Goal: Task Accomplishment & Management: Manage account settings

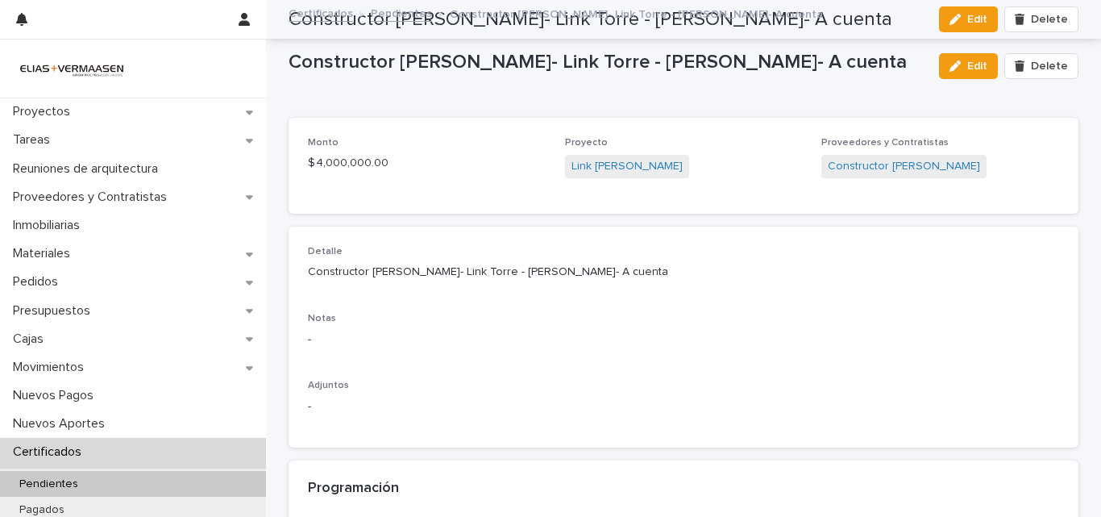
scroll to position [841, 0]
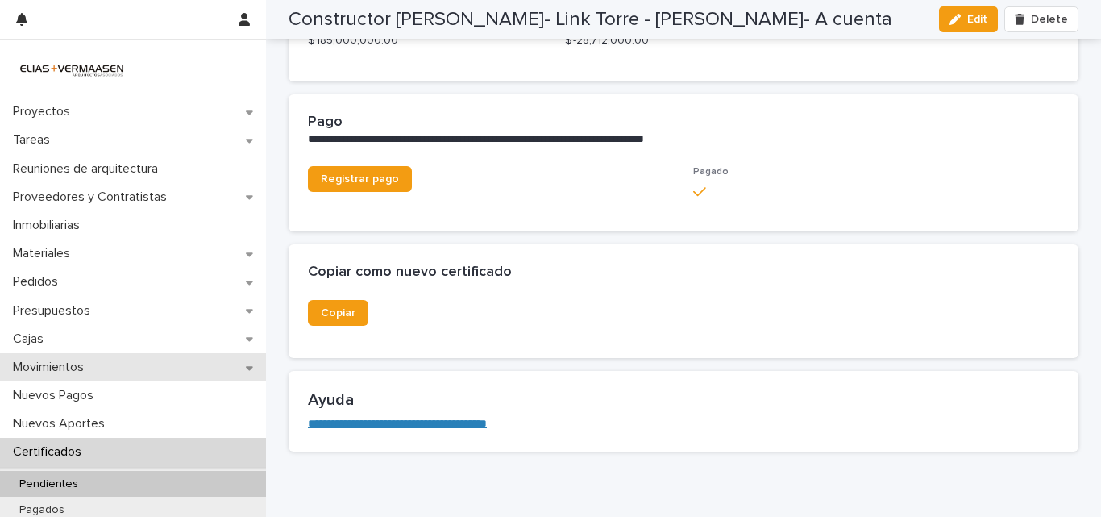
click at [39, 364] on p "Movimientos" at bounding box center [51, 366] width 90 height 15
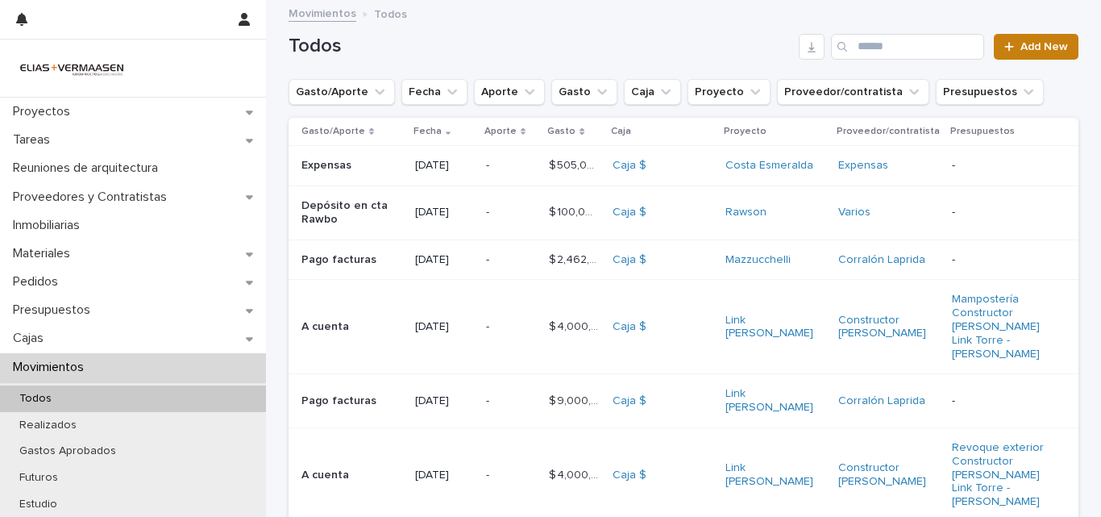
click at [1049, 46] on span "Add New" at bounding box center [1044, 46] width 48 height 11
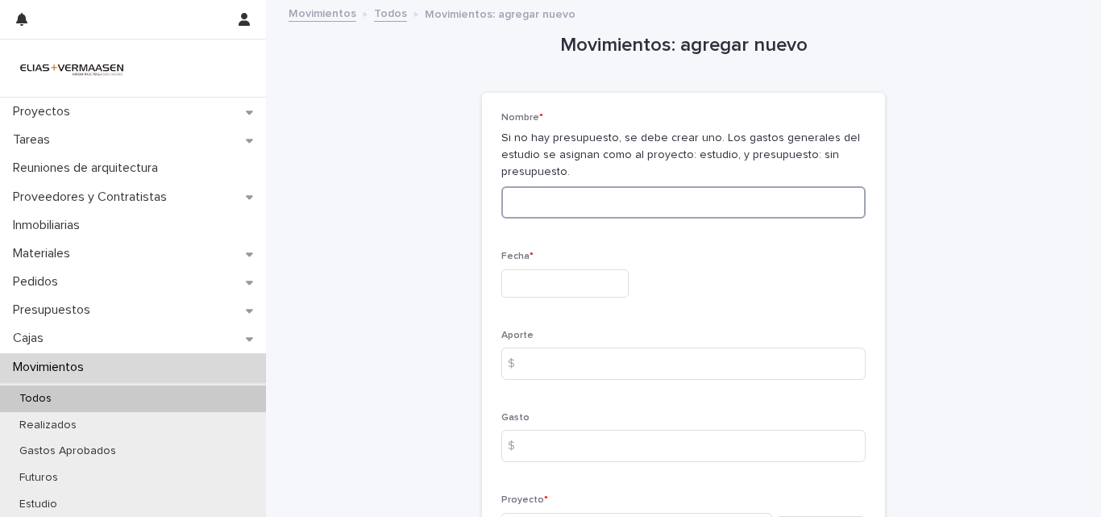
click at [558, 204] on input at bounding box center [683, 202] width 364 height 32
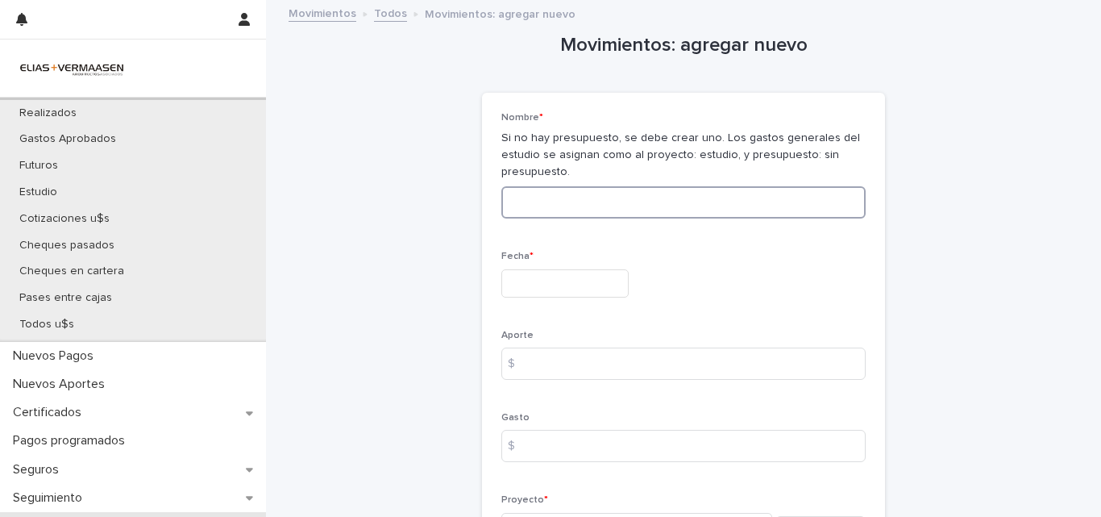
scroll to position [322, 0]
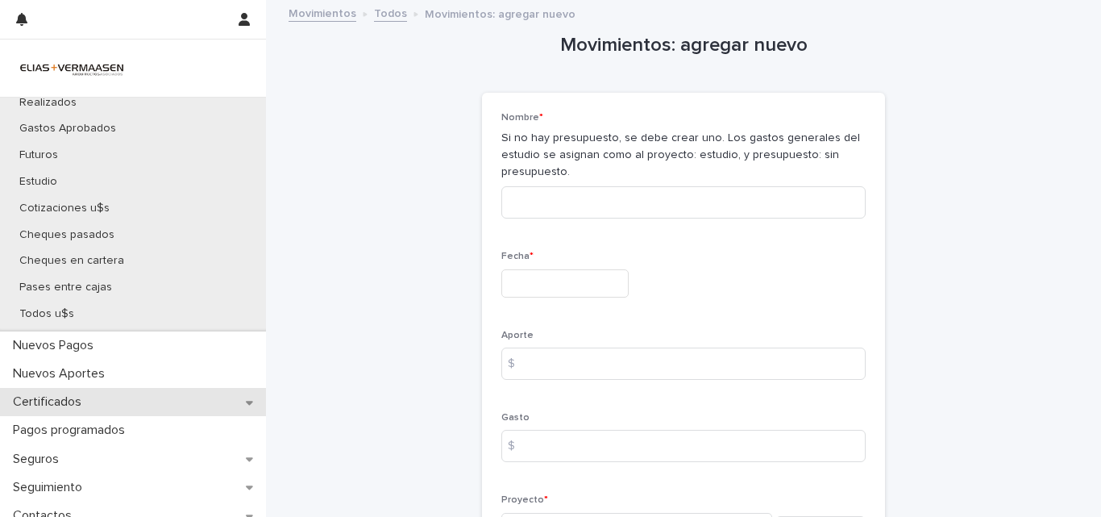
click at [77, 401] on p "Certificados" at bounding box center [50, 401] width 88 height 15
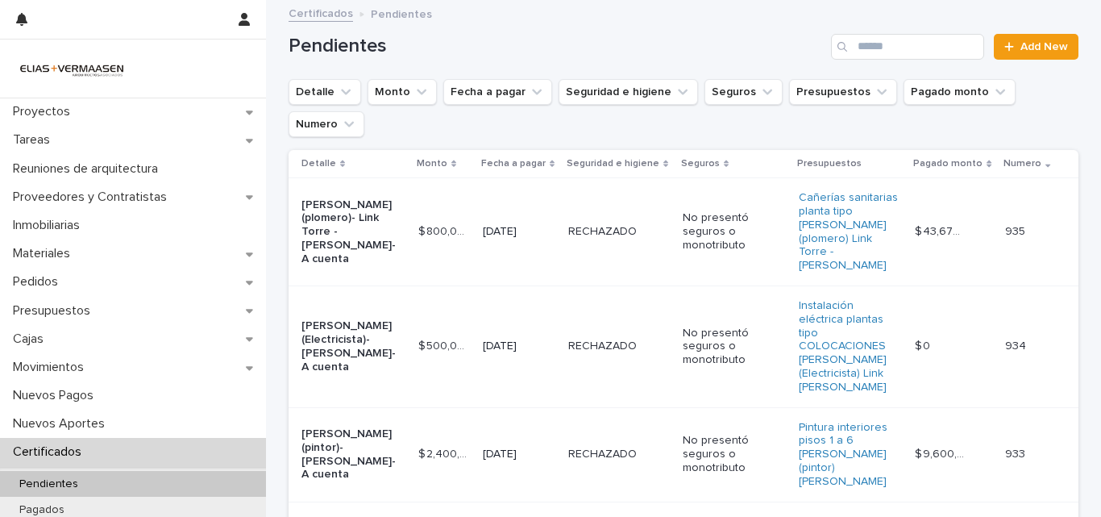
click at [536, 202] on td "[DATE]" at bounding box center [518, 232] width 85 height 108
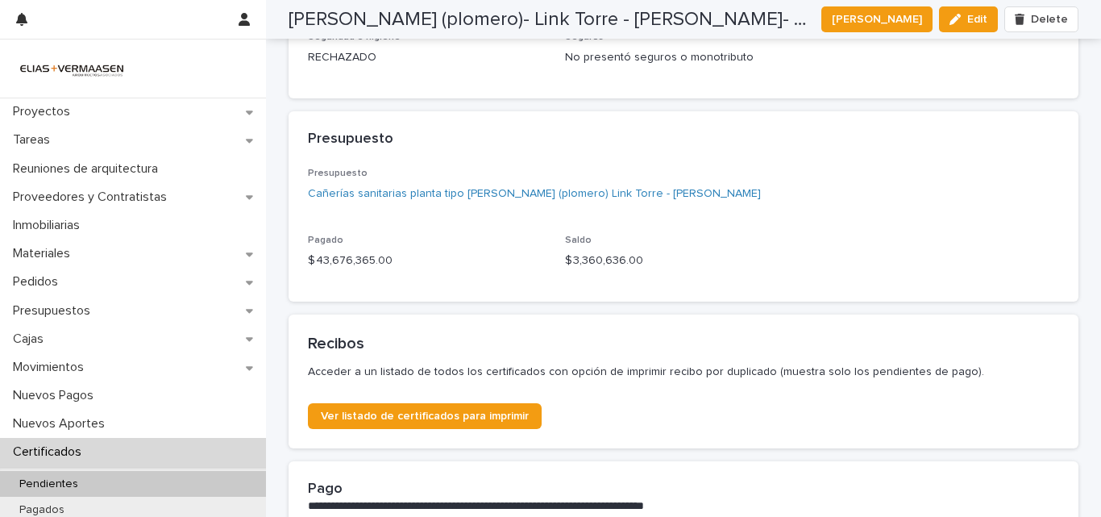
scroll to position [671, 0]
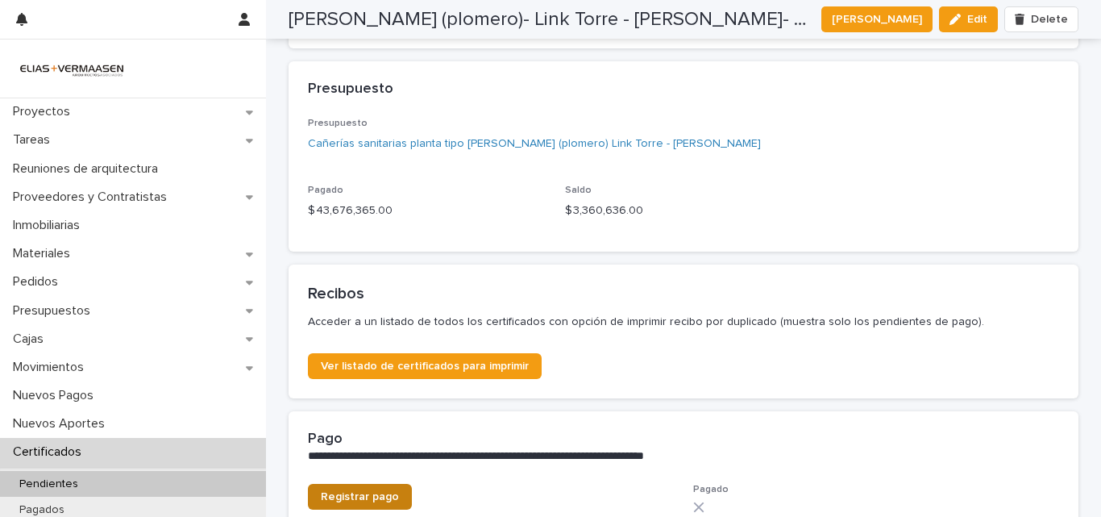
click at [343, 496] on span "Registrar pago" at bounding box center [360, 496] width 78 height 11
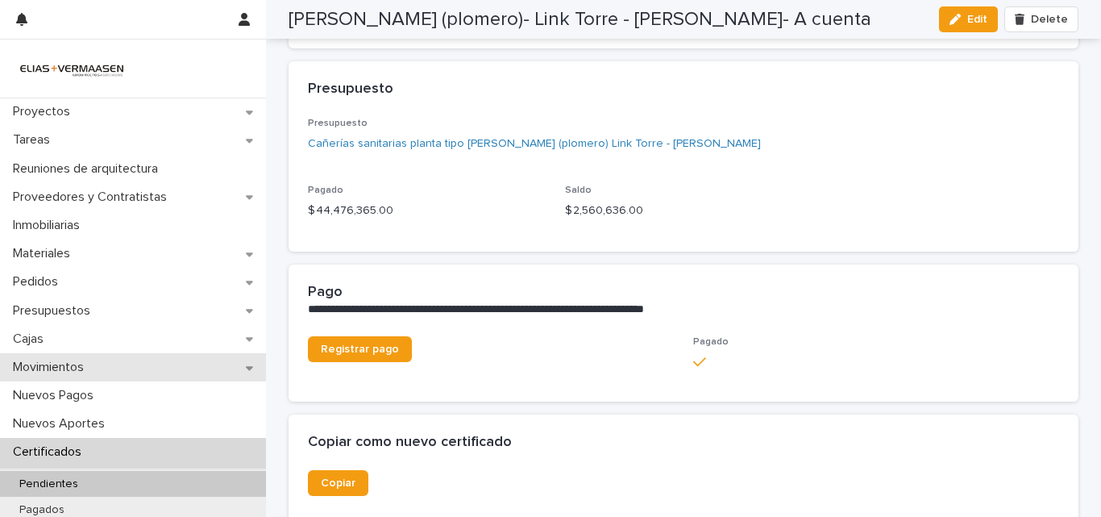
click at [51, 364] on p "Movimientos" at bounding box center [51, 366] width 90 height 15
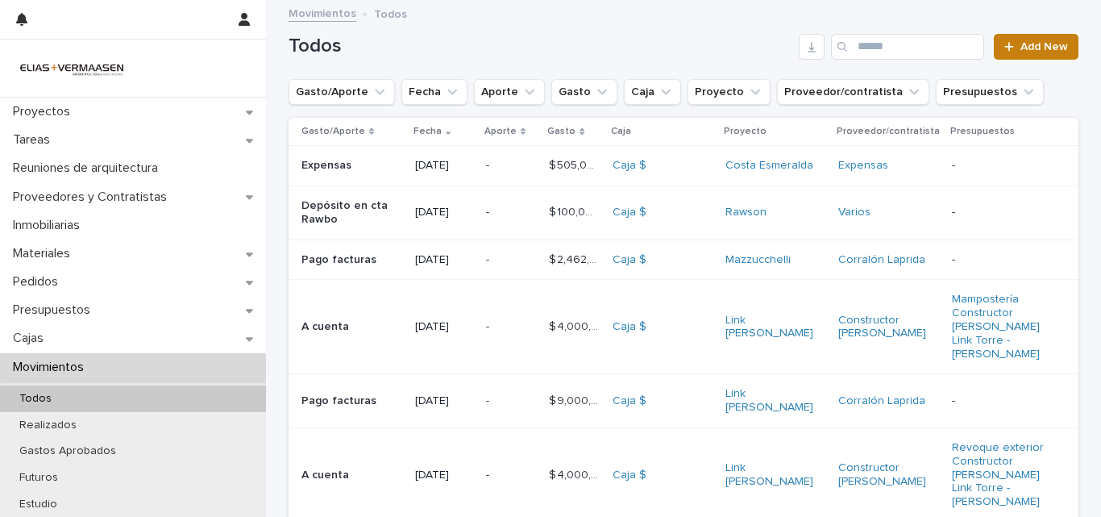
click at [1053, 48] on span "Add New" at bounding box center [1044, 46] width 48 height 11
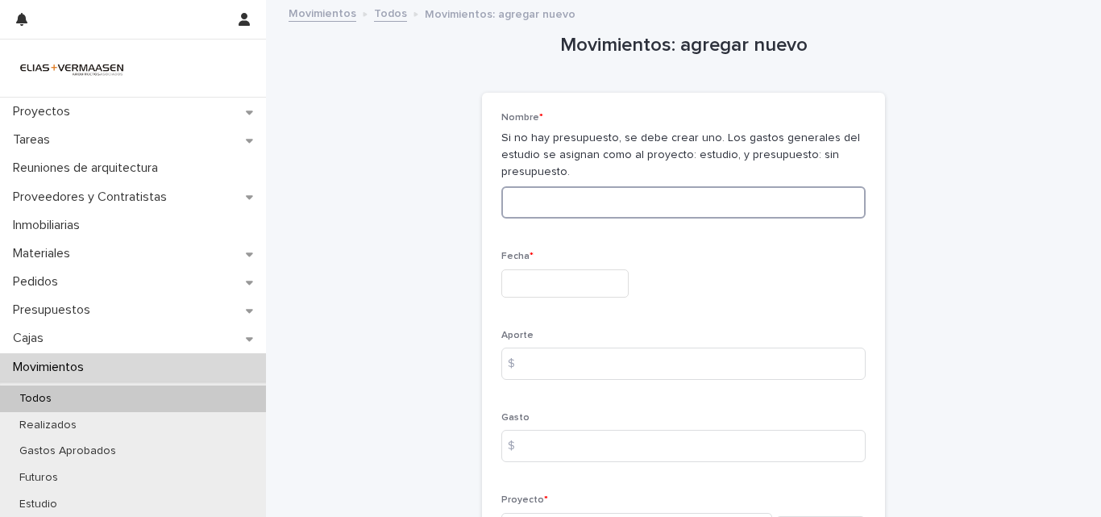
click at [566, 189] on input at bounding box center [683, 202] width 364 height 32
type input "**********"
click at [568, 277] on input "text" at bounding box center [564, 283] width 127 height 28
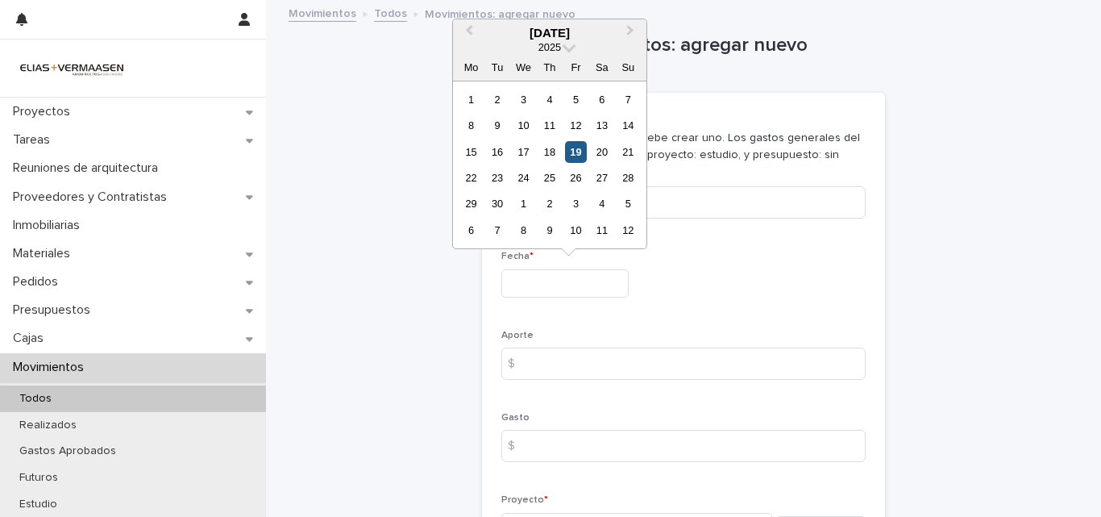
click at [580, 154] on div "19" at bounding box center [576, 152] width 22 height 22
type input "**********"
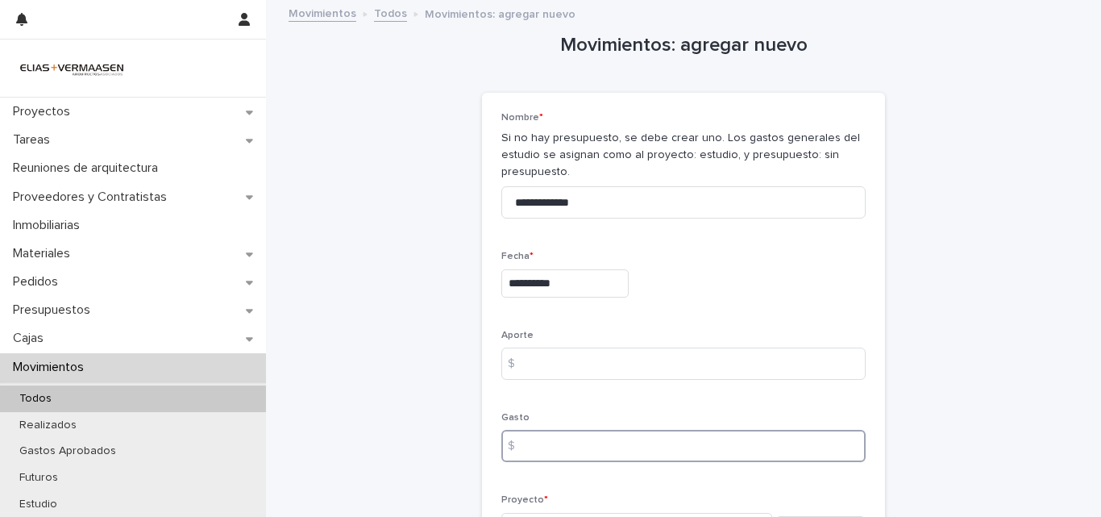
click at [581, 446] on input at bounding box center [683, 446] width 364 height 32
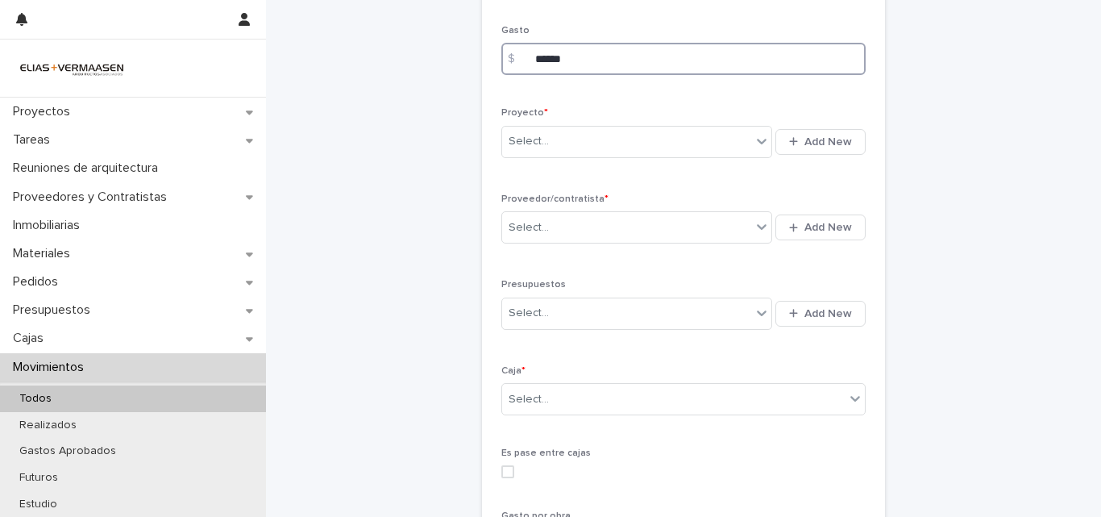
scroll to position [388, 0]
type input "******"
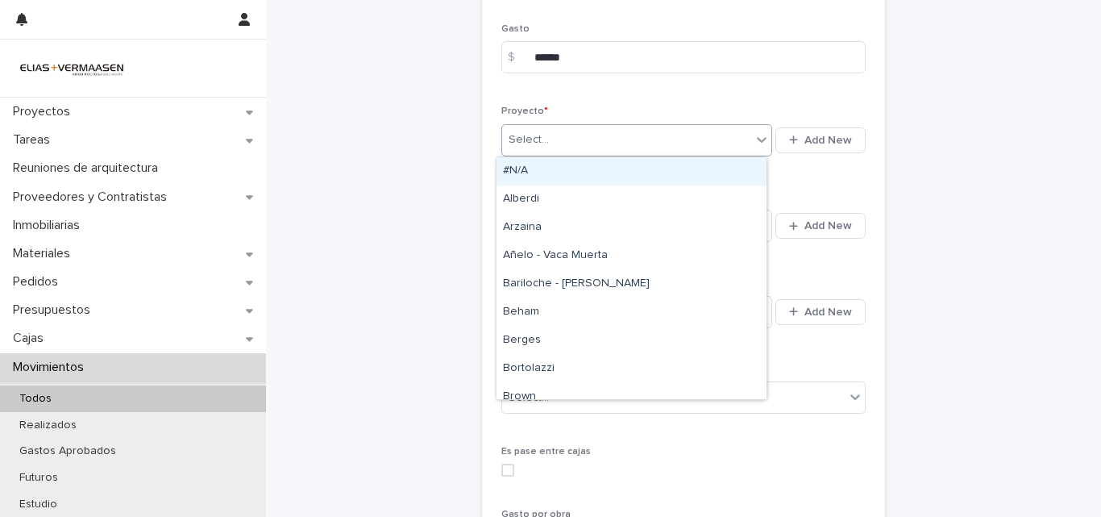
click at [590, 138] on div "Select..." at bounding box center [626, 140] width 249 height 27
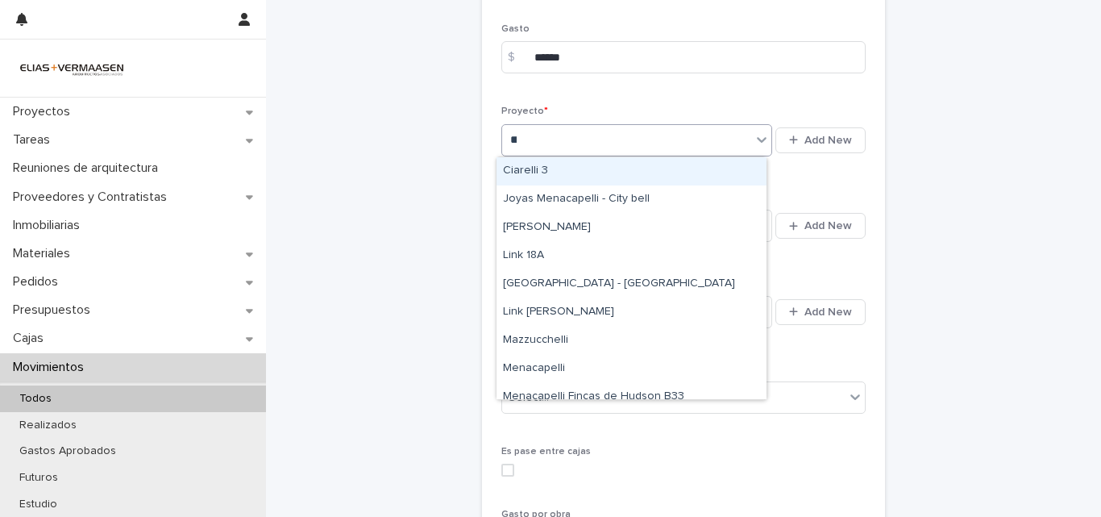
type input "****"
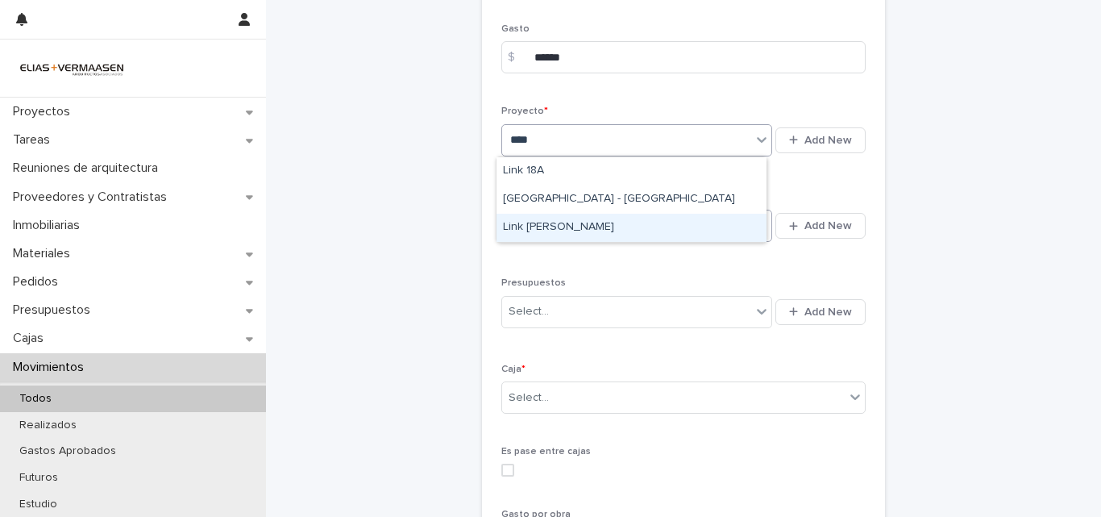
click at [559, 229] on div "Link [PERSON_NAME]" at bounding box center [631, 228] width 270 height 28
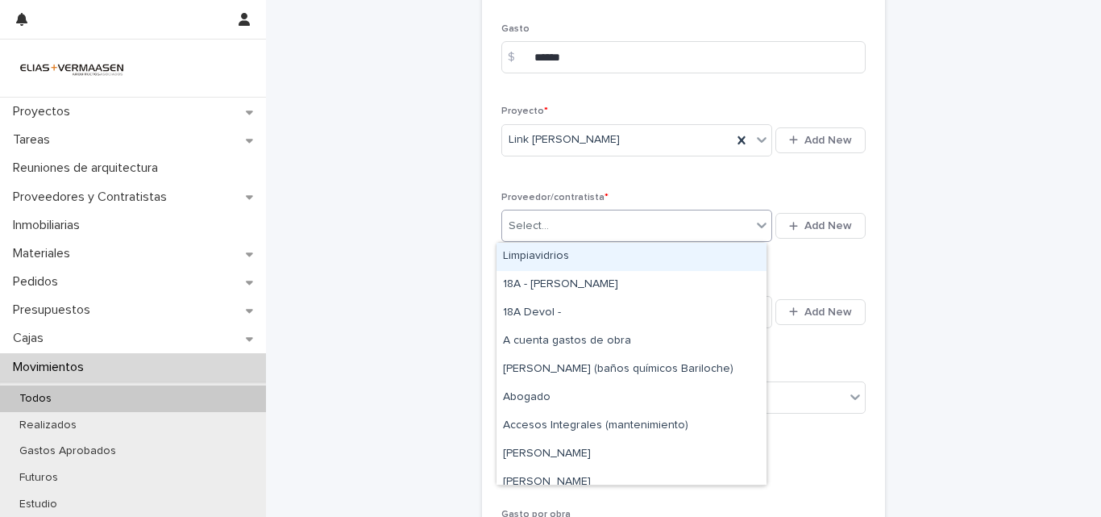
click at [562, 233] on div "Select..." at bounding box center [626, 226] width 249 height 27
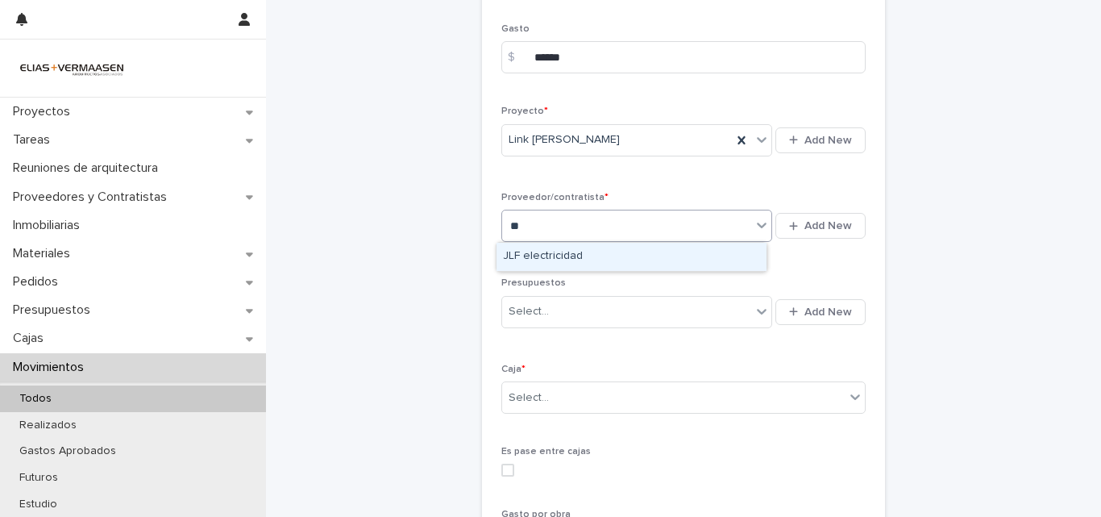
type input "***"
click at [563, 261] on div "JLF electricidad" at bounding box center [631, 257] width 270 height 28
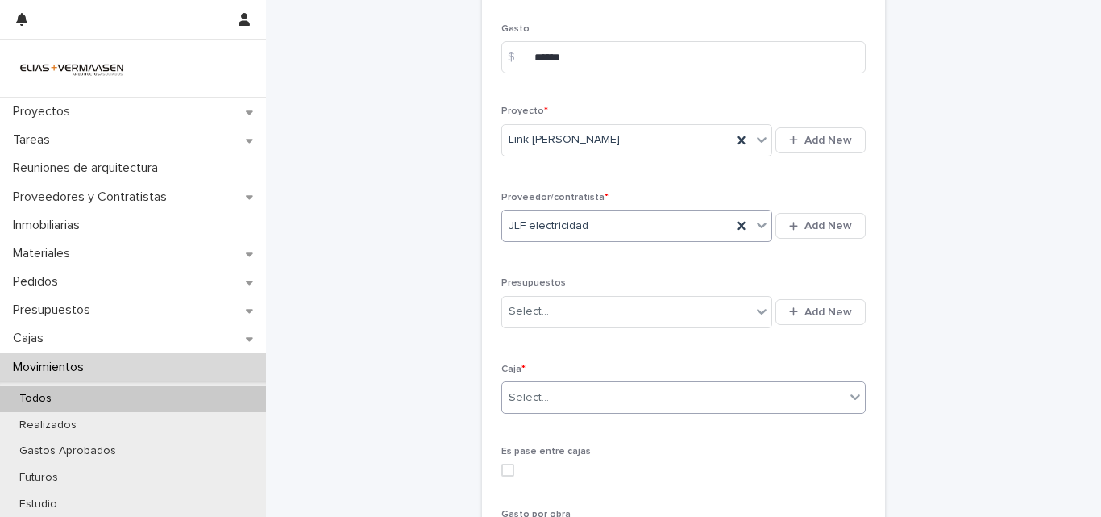
click at [566, 397] on div "Select..." at bounding box center [673, 397] width 343 height 27
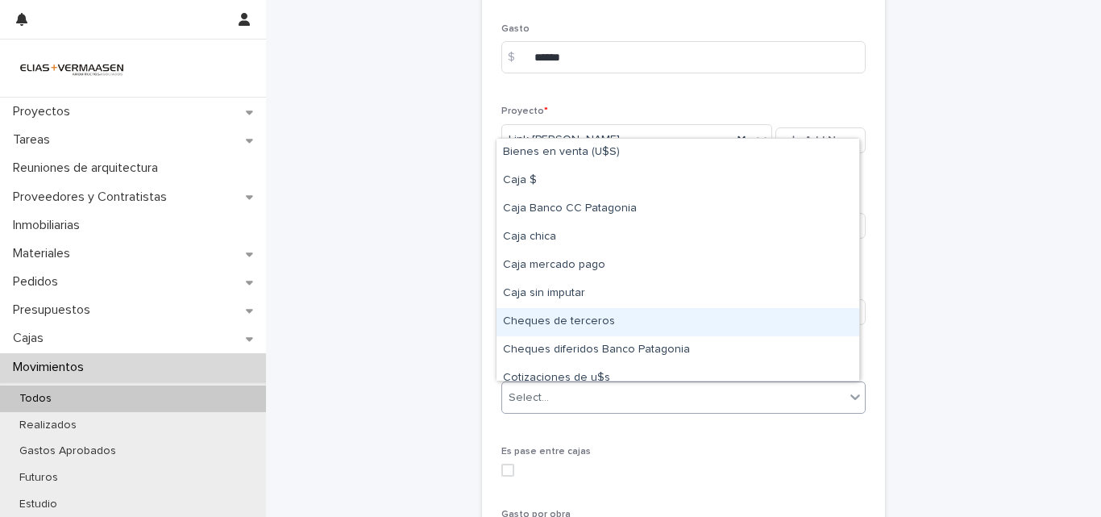
click at [587, 322] on div "Cheques de terceros" at bounding box center [677, 322] width 363 height 28
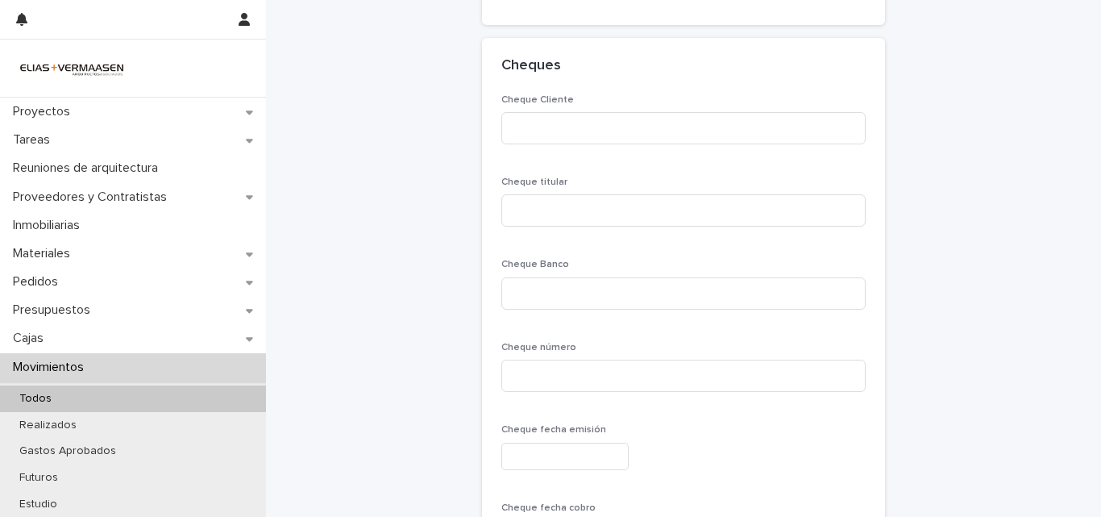
scroll to position [1177, 0]
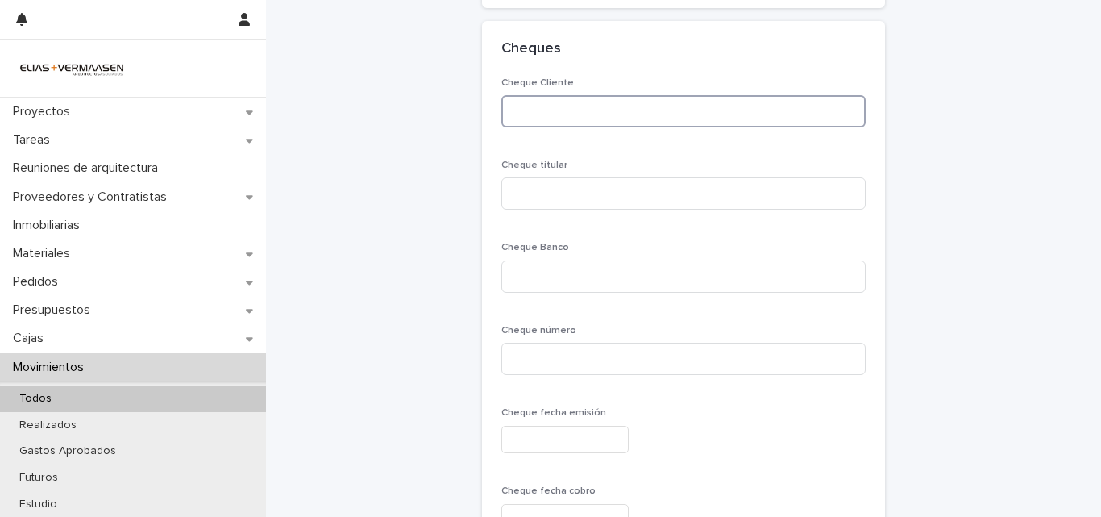
click at [626, 113] on input at bounding box center [683, 111] width 364 height 32
type input "*******"
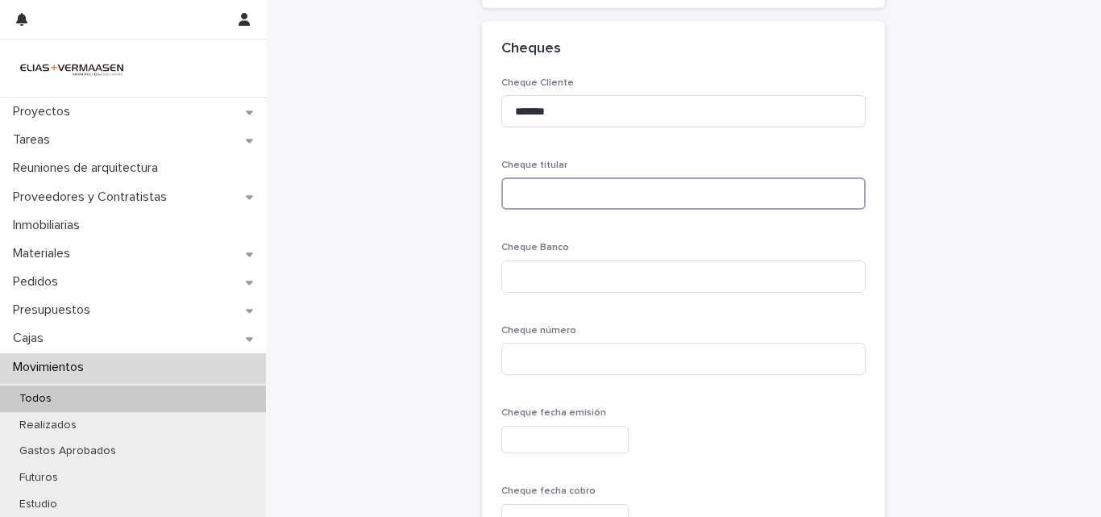
click at [579, 198] on input at bounding box center [683, 193] width 364 height 32
type input "**********"
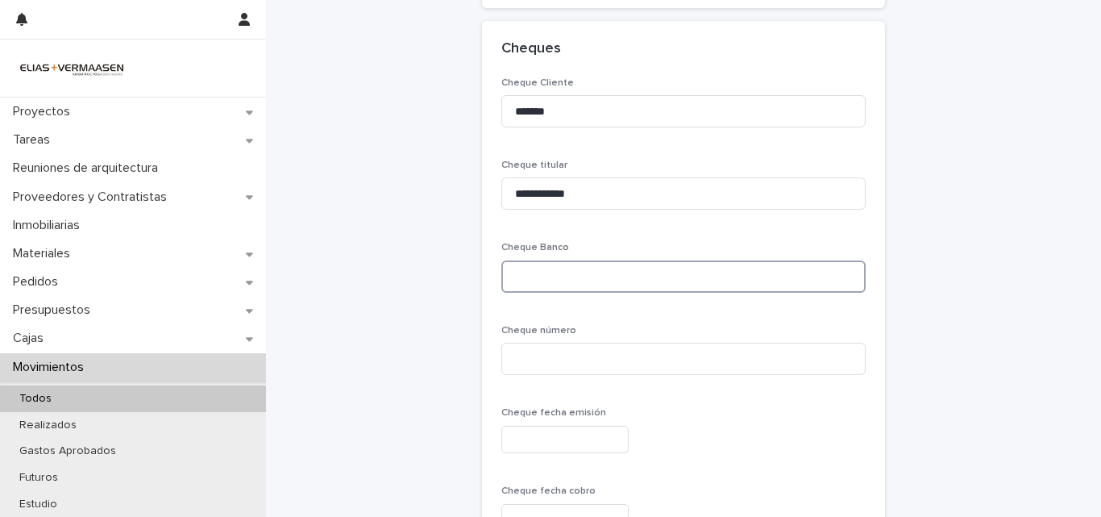
click at [554, 282] on input at bounding box center [683, 276] width 364 height 32
type input "*********"
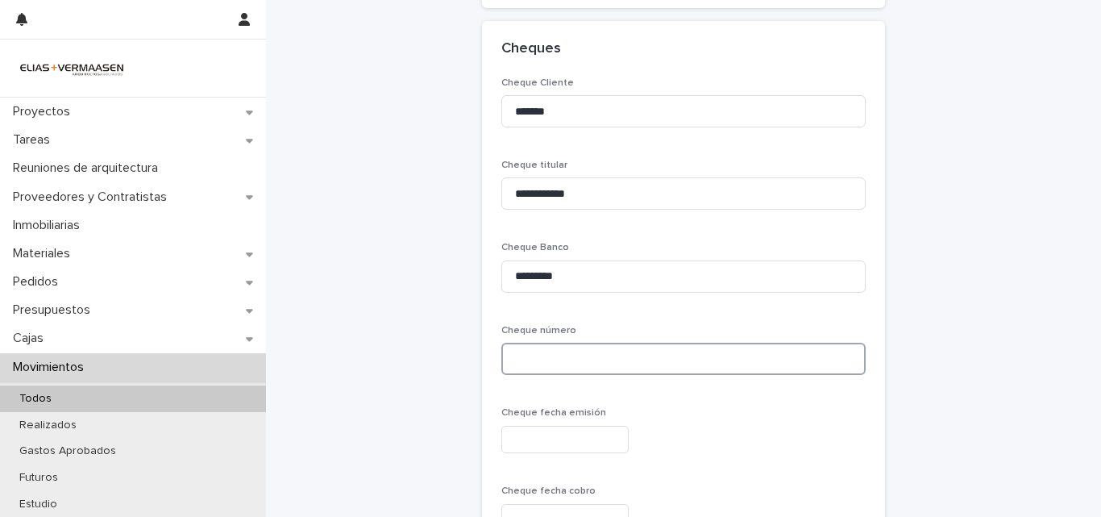
click at [574, 352] on input at bounding box center [683, 359] width 364 height 32
type input "********"
click at [584, 440] on input "text" at bounding box center [564, 440] width 127 height 28
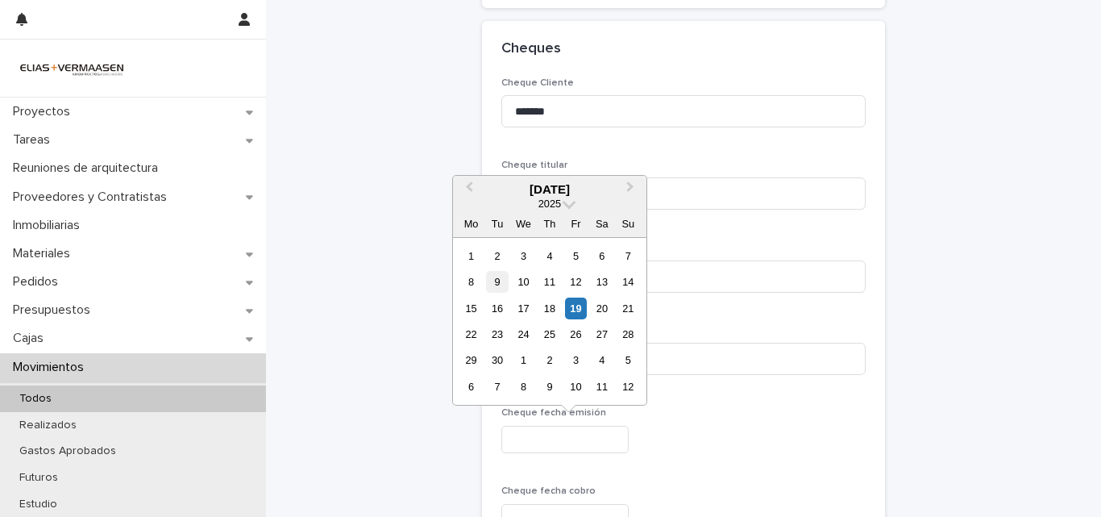
click at [498, 278] on div "9" at bounding box center [497, 282] width 22 height 22
type input "**********"
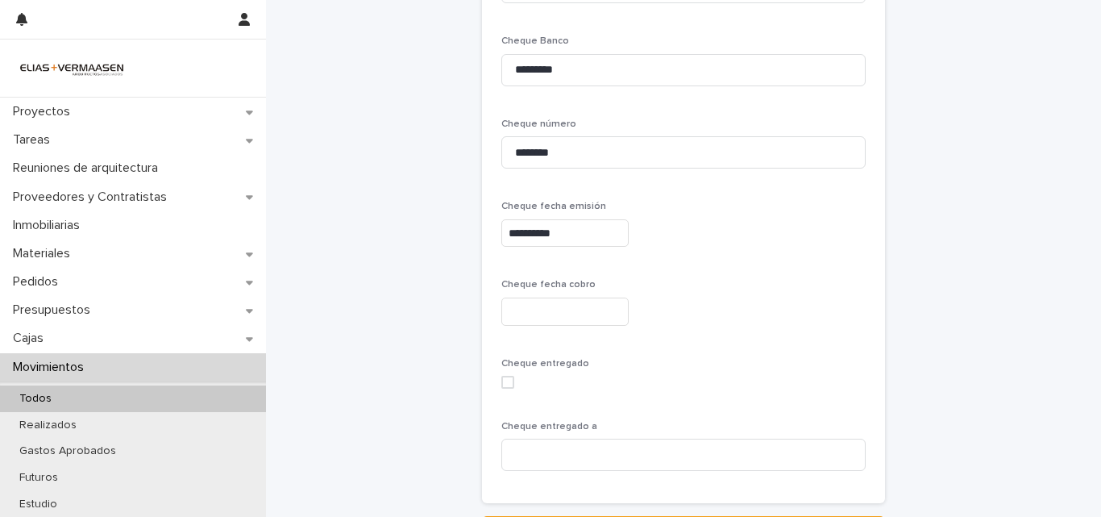
scroll to position [1389, 0]
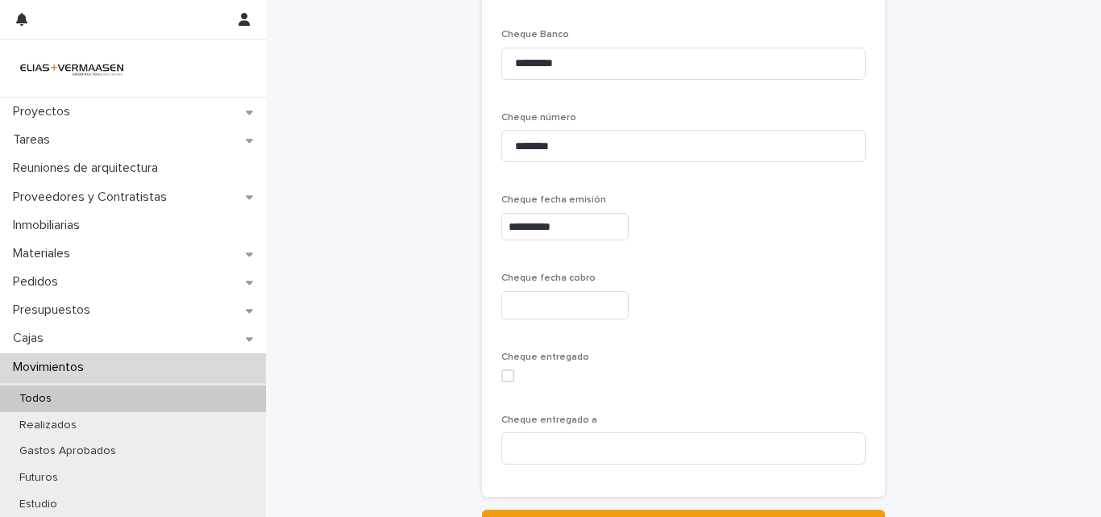
click at [596, 311] on input "text" at bounding box center [564, 305] width 127 height 28
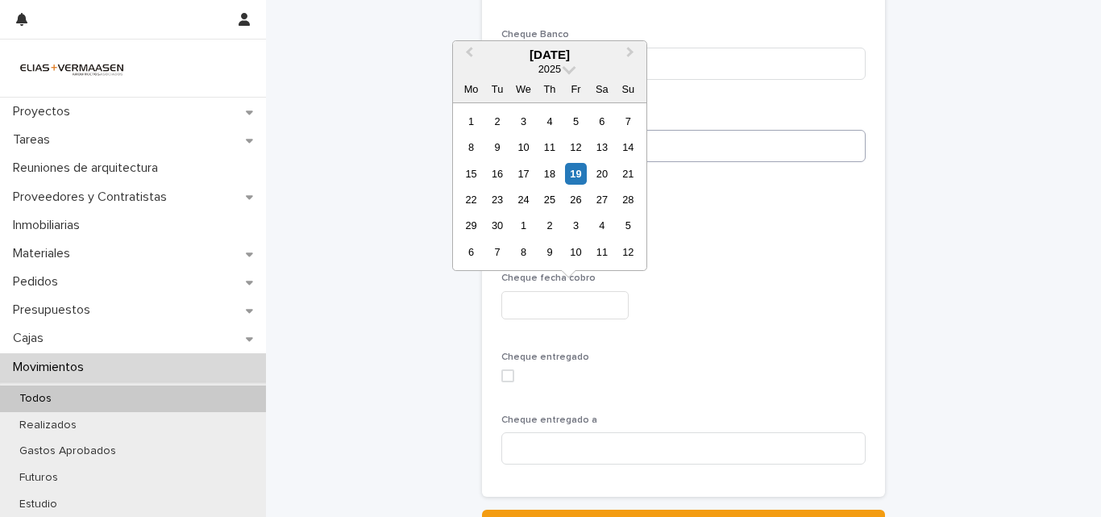
click at [521, 144] on div "10" at bounding box center [524, 147] width 22 height 22
type input "**********"
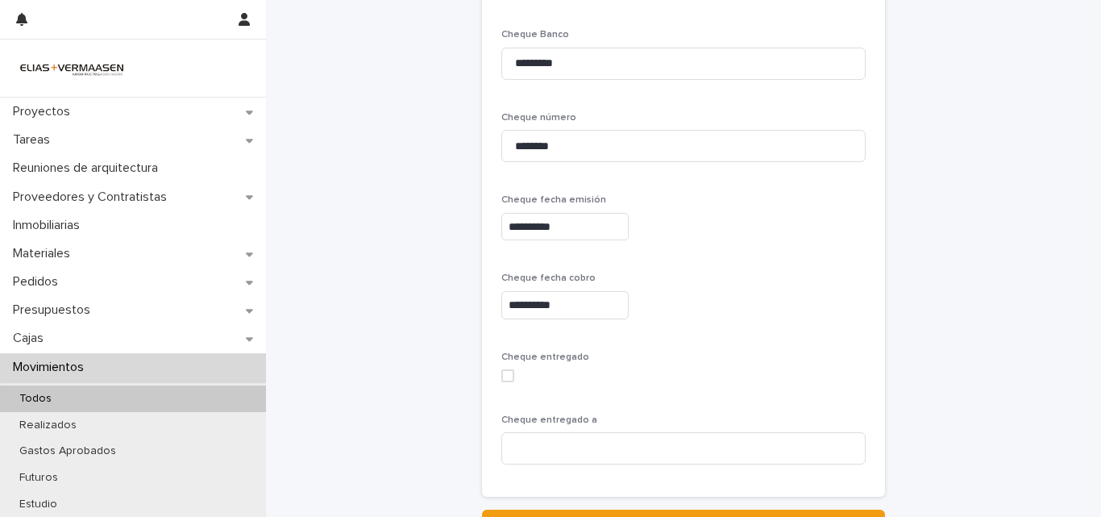
click at [501, 375] on span at bounding box center [507, 375] width 13 height 13
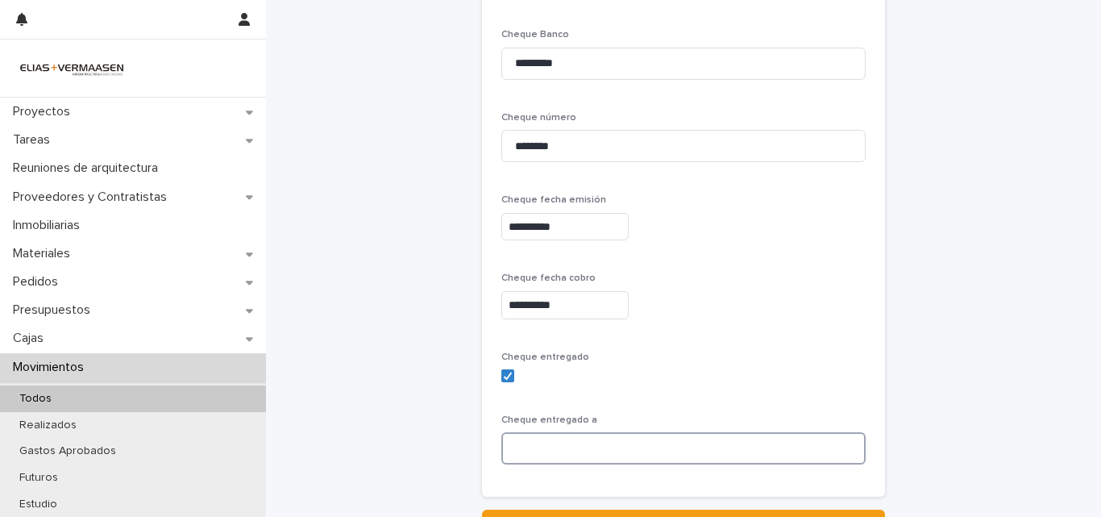
click at [582, 446] on input at bounding box center [683, 448] width 364 height 32
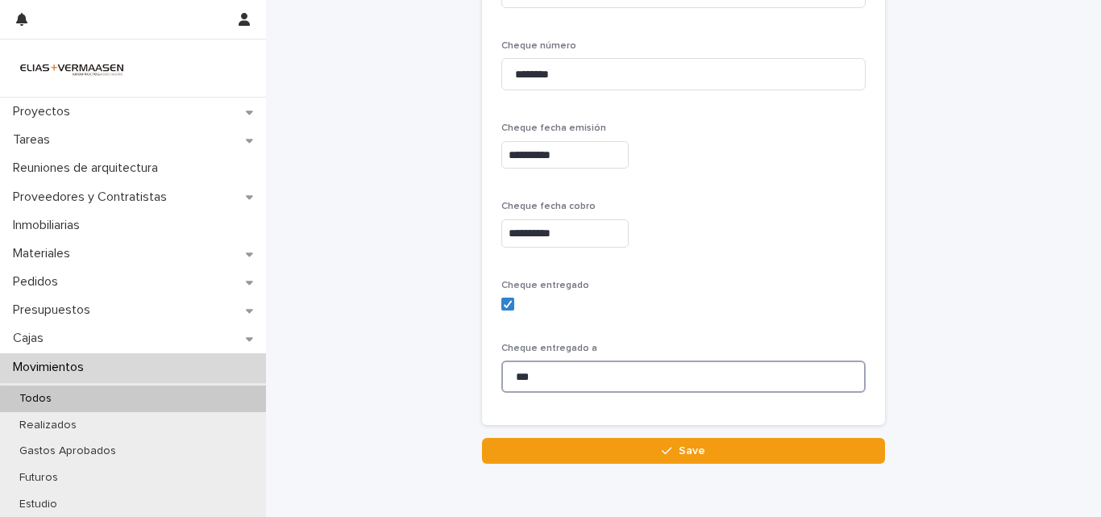
scroll to position [1534, 0]
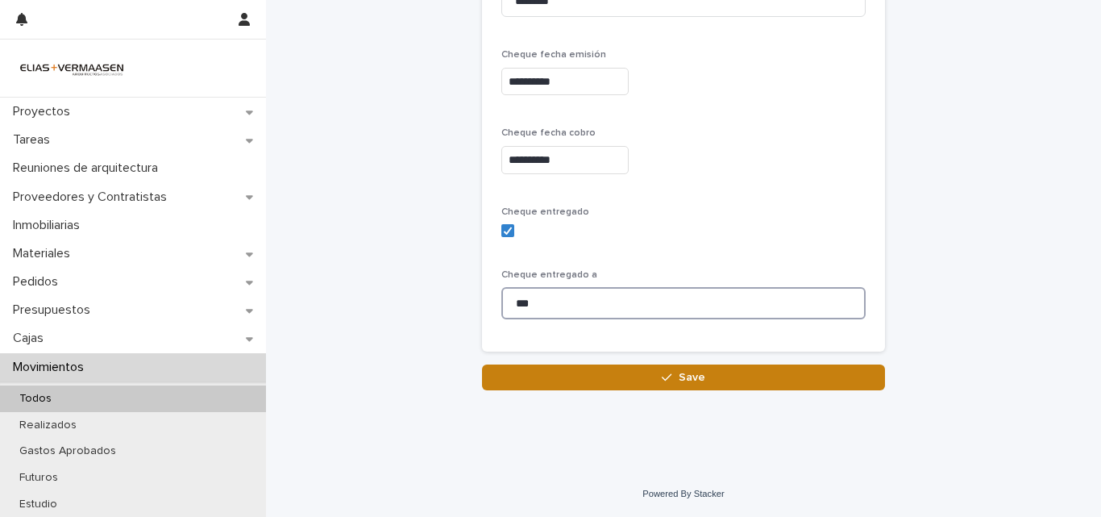
type input "***"
click at [683, 376] on span "Save" at bounding box center [692, 377] width 27 height 11
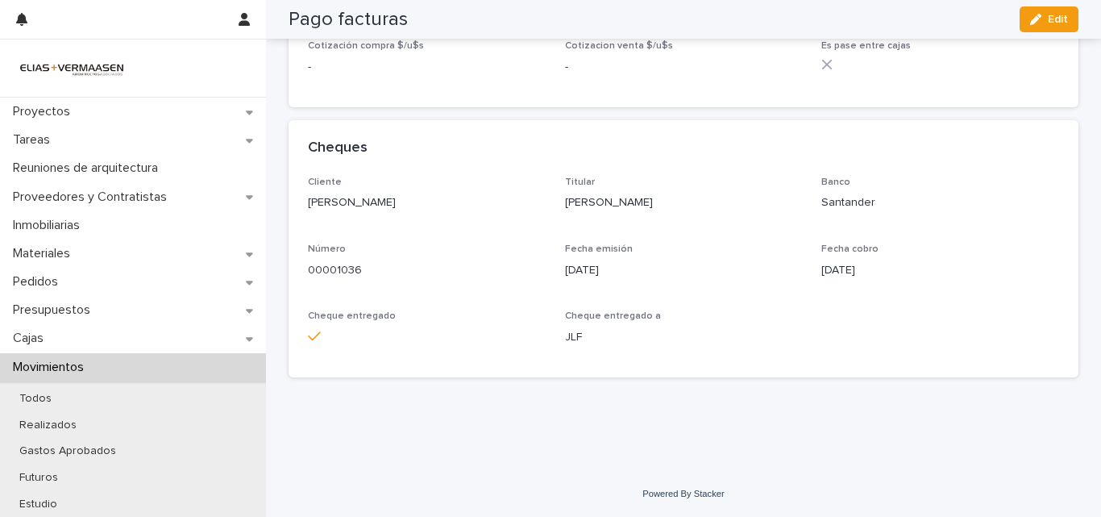
scroll to position [711, 0]
click at [38, 365] on p "Movimientos" at bounding box center [51, 366] width 90 height 15
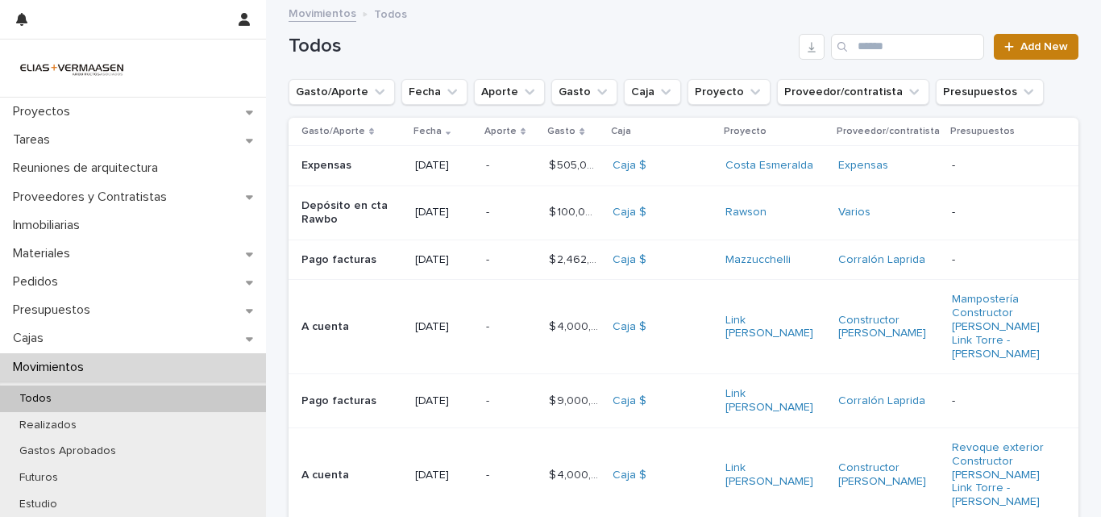
click at [1041, 44] on span "Add New" at bounding box center [1044, 46] width 48 height 11
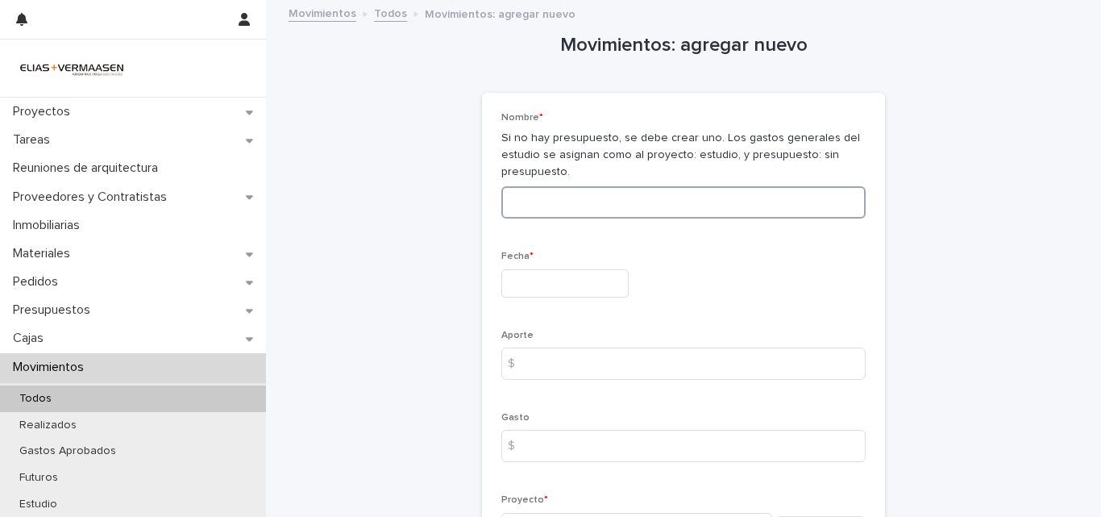
click at [594, 197] on input at bounding box center [683, 202] width 364 height 32
type input "**********"
click at [573, 275] on input "text" at bounding box center [564, 283] width 127 height 28
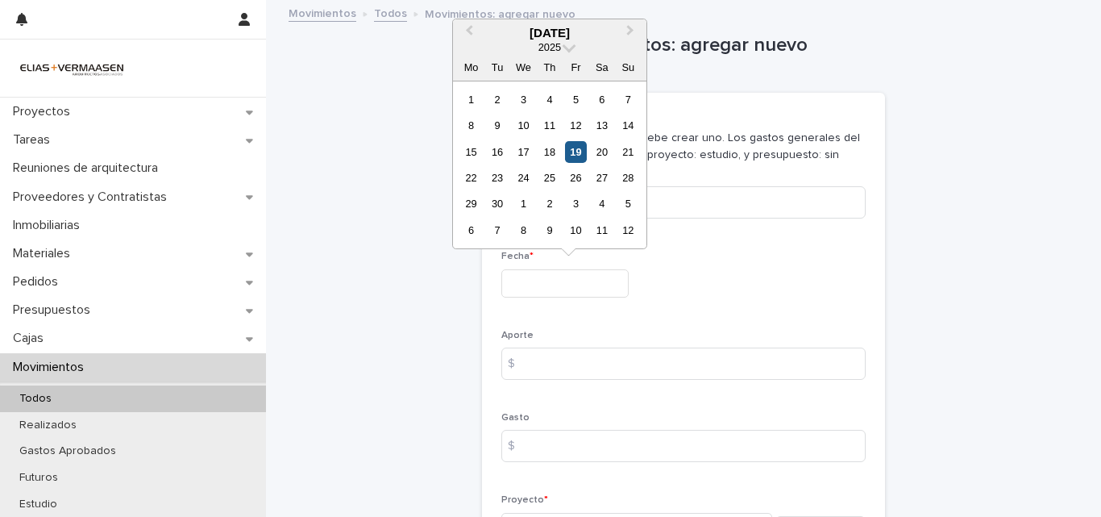
click at [572, 156] on div "19" at bounding box center [576, 152] width 22 height 22
type input "**********"
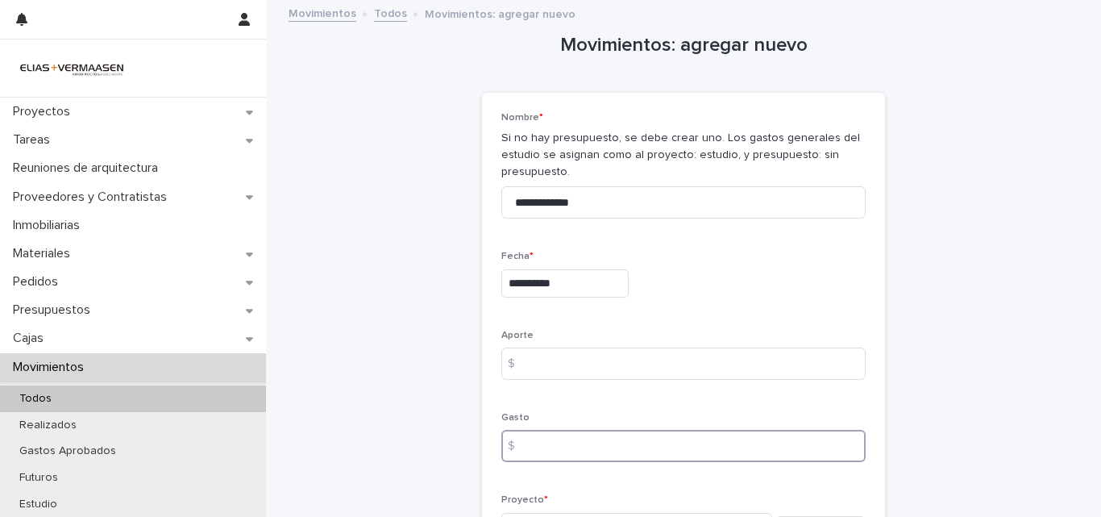
click at [552, 453] on input at bounding box center [683, 446] width 364 height 32
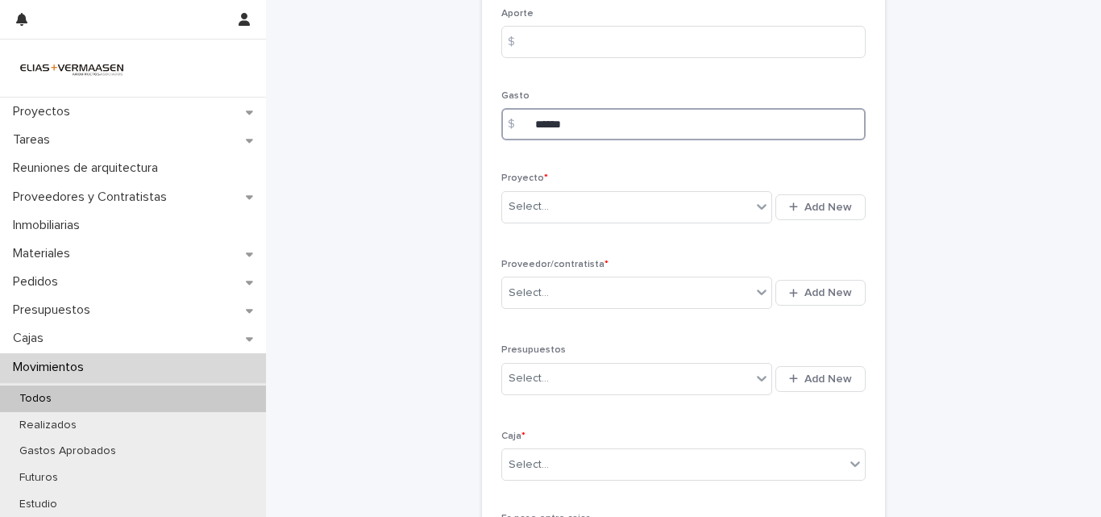
scroll to position [326, 0]
type input "******"
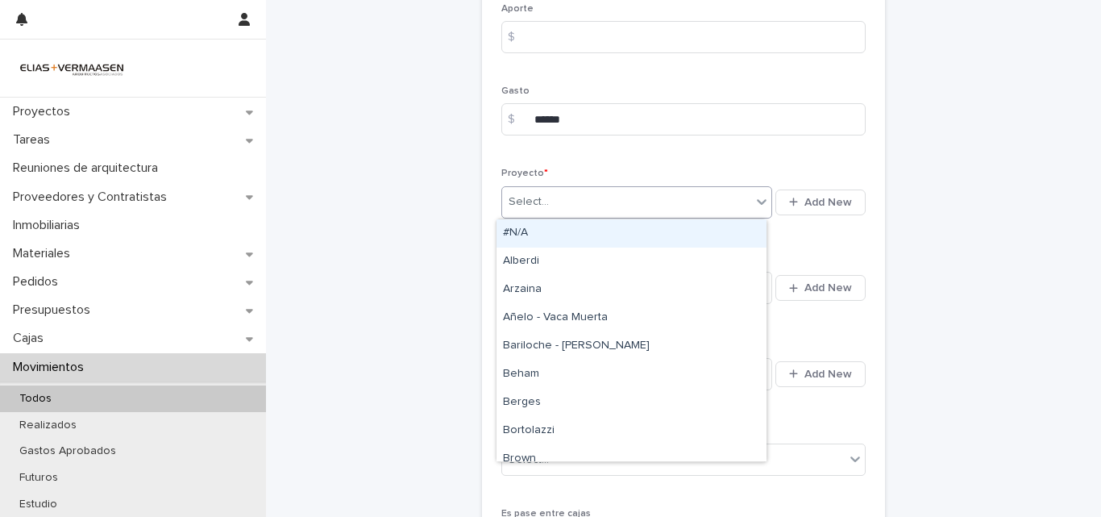
click at [593, 206] on div "Select..." at bounding box center [626, 202] width 249 height 27
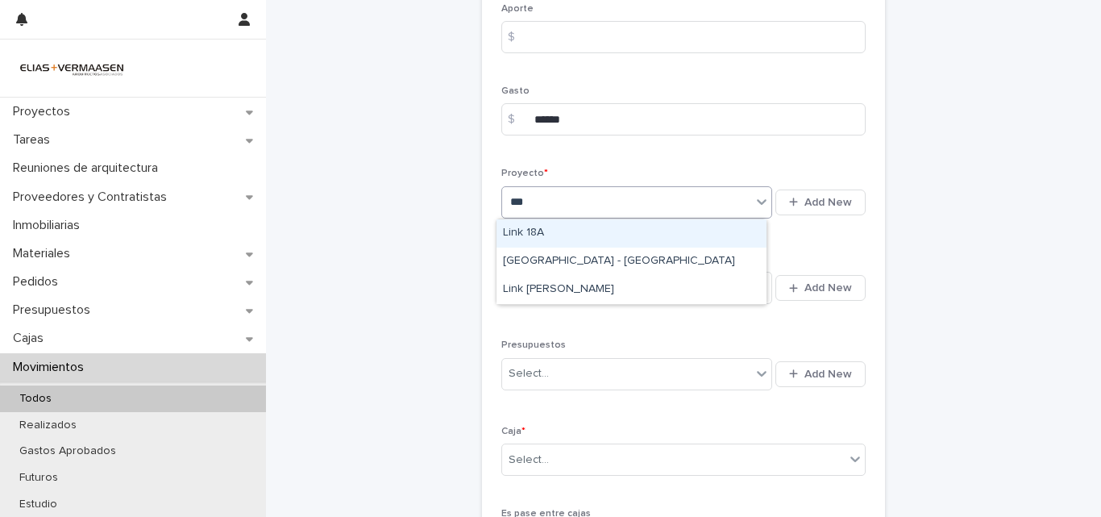
type input "****"
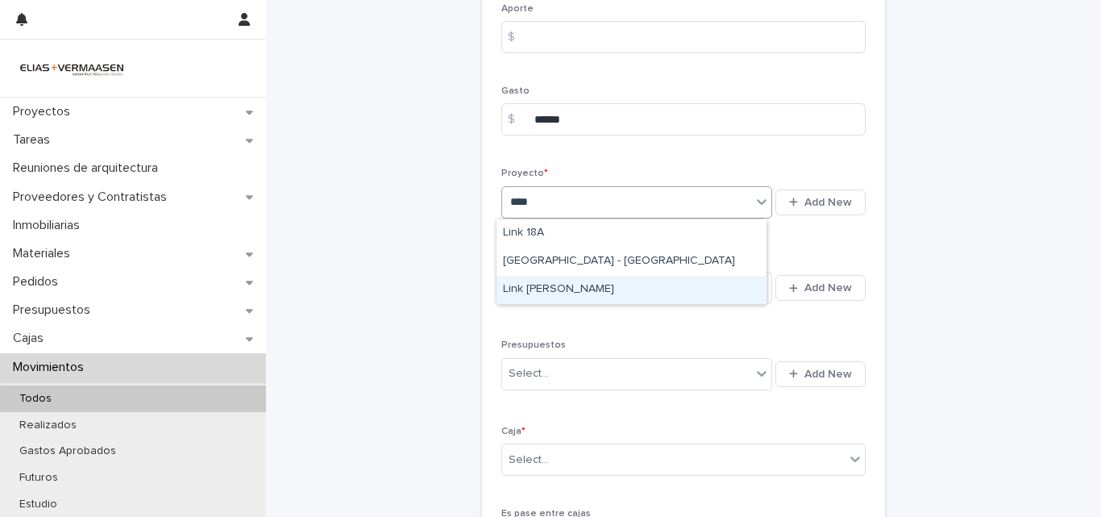
drag, startPoint x: 571, startPoint y: 246, endPoint x: 570, endPoint y: 284, distance: 37.9
click at [570, 284] on div "Link [PERSON_NAME]" at bounding box center [631, 290] width 270 height 28
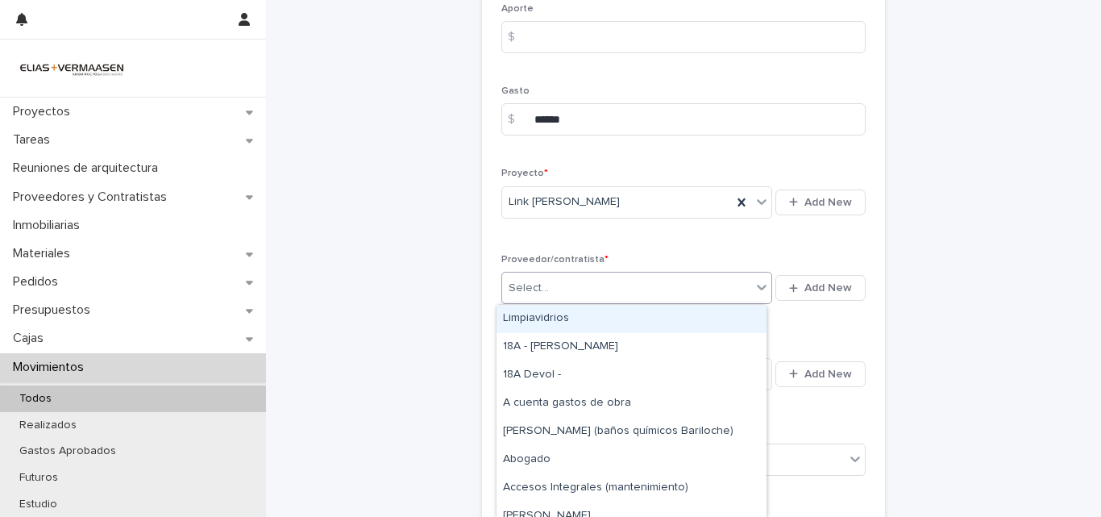
click at [604, 289] on div "Select..." at bounding box center [626, 288] width 249 height 27
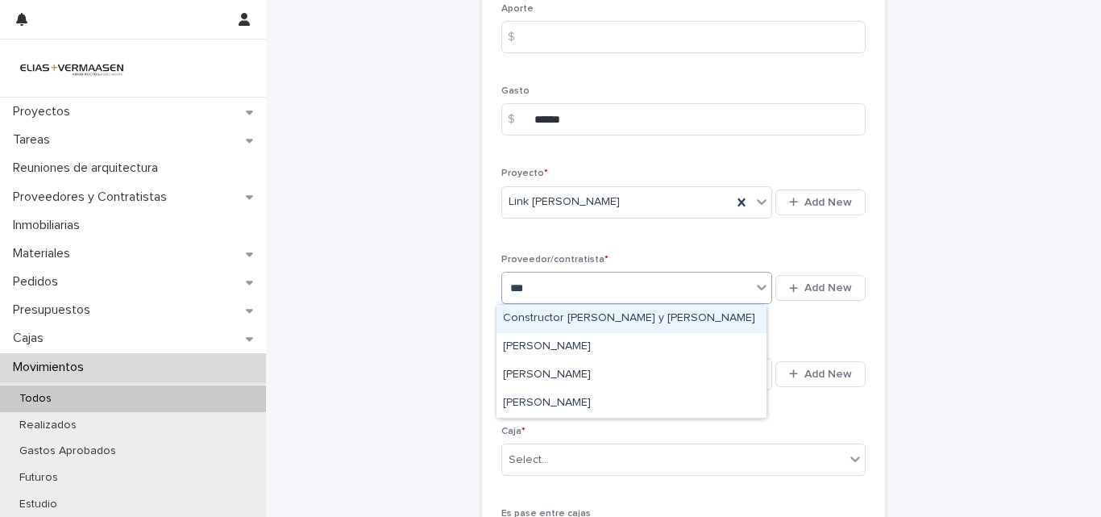
type input "****"
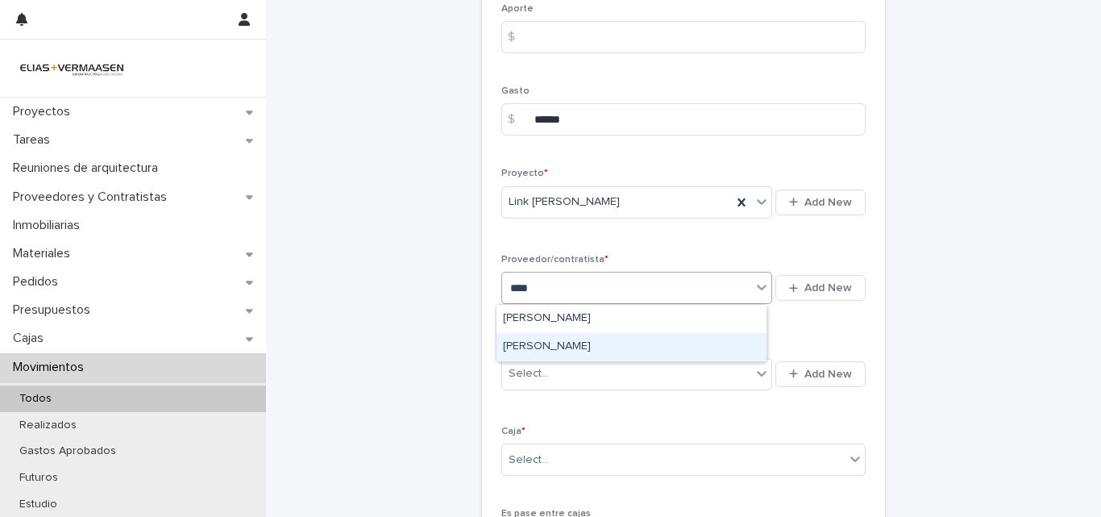
click at [551, 348] on div "[PERSON_NAME]" at bounding box center [631, 347] width 270 height 28
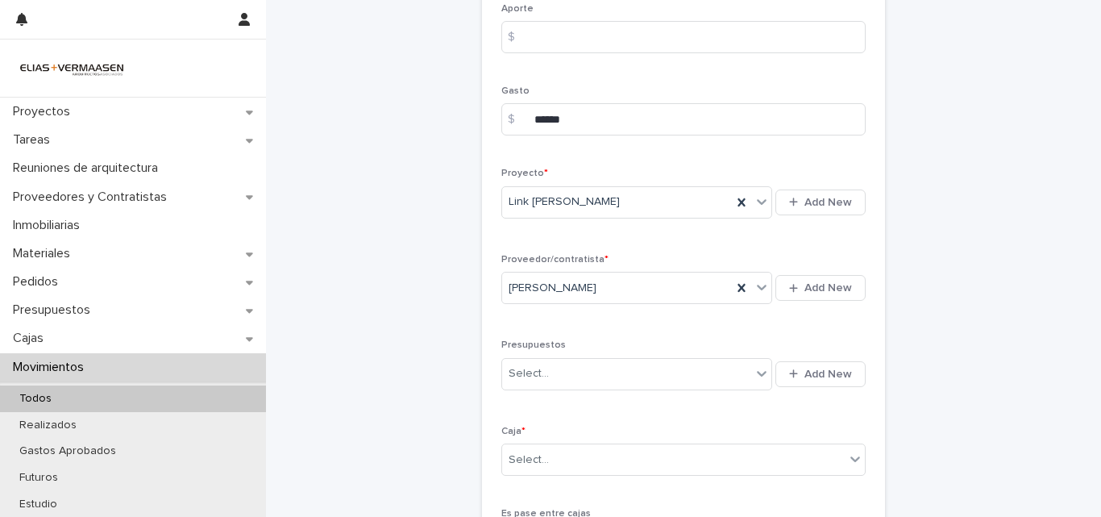
click at [546, 442] on div "Caja * Select..." at bounding box center [683, 457] width 364 height 63
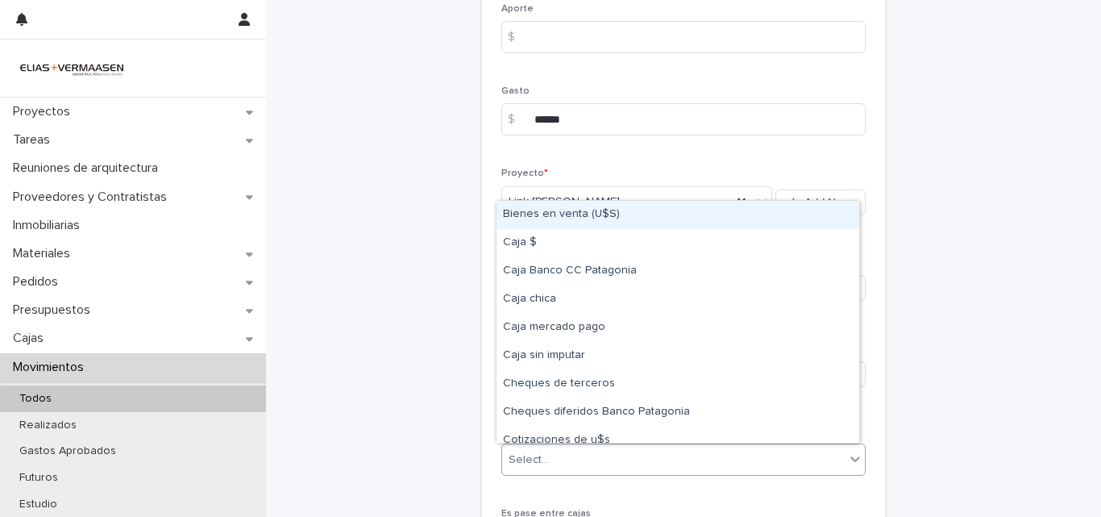
click at [554, 458] on div "Select..." at bounding box center [673, 459] width 343 height 27
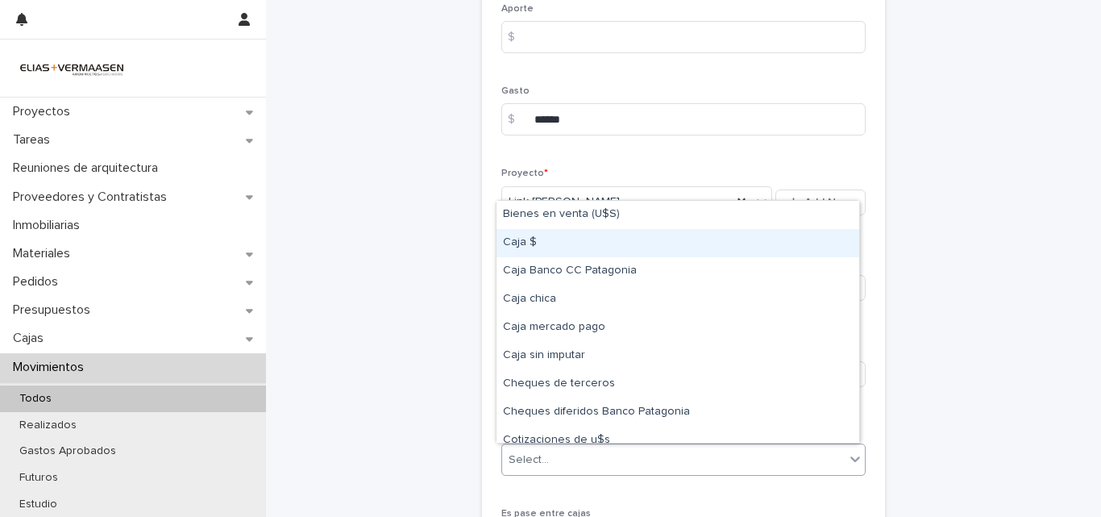
click at [538, 247] on div "Caja $" at bounding box center [677, 243] width 363 height 28
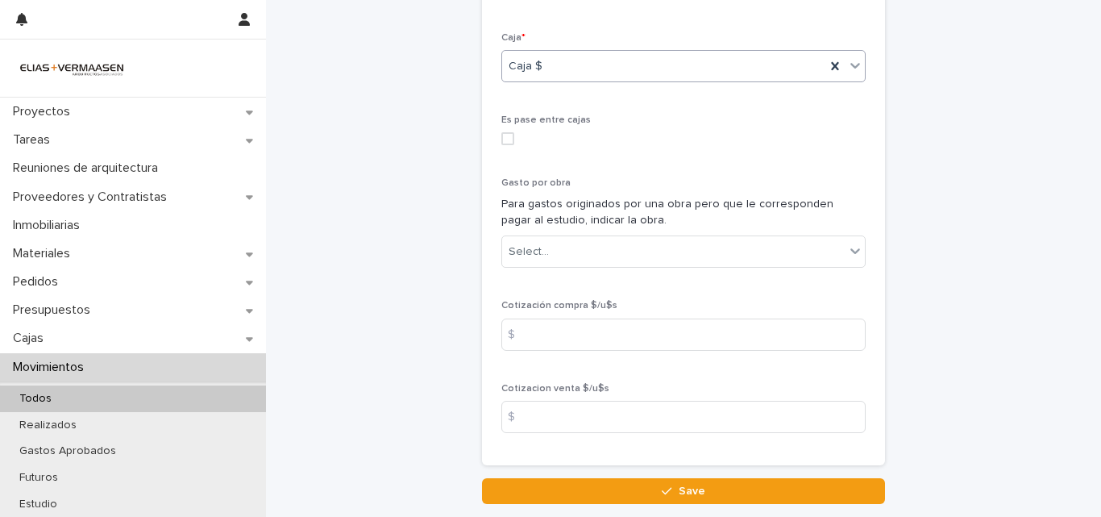
scroll to position [816, 0]
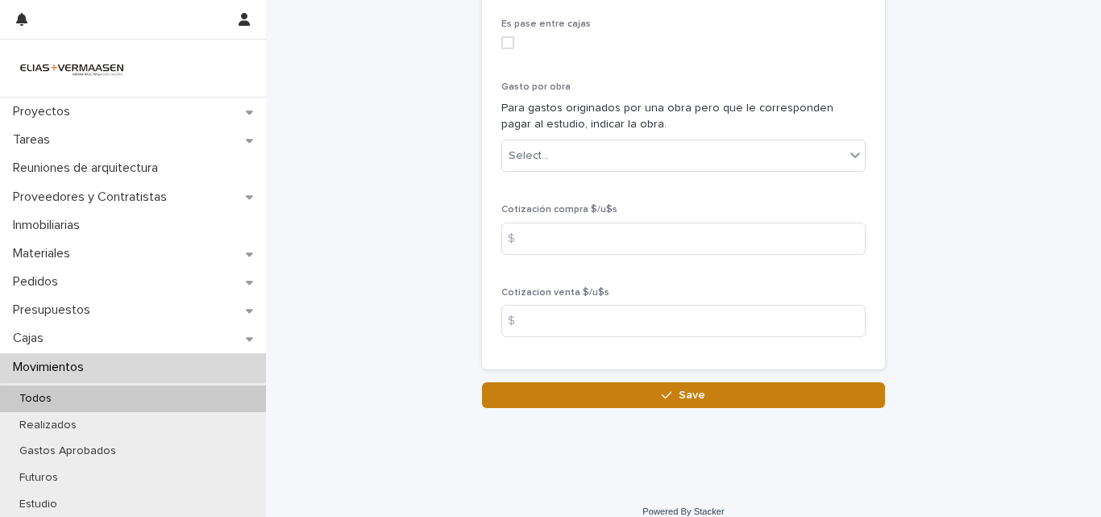
click at [671, 395] on div "button" at bounding box center [670, 394] width 16 height 11
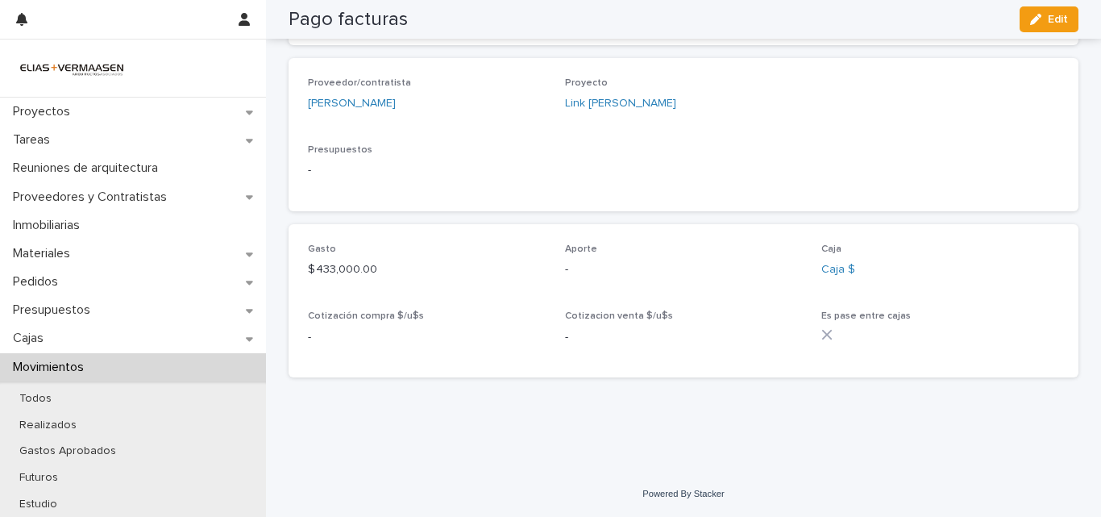
scroll to position [441, 0]
click at [46, 363] on p "Movimientos" at bounding box center [51, 366] width 90 height 15
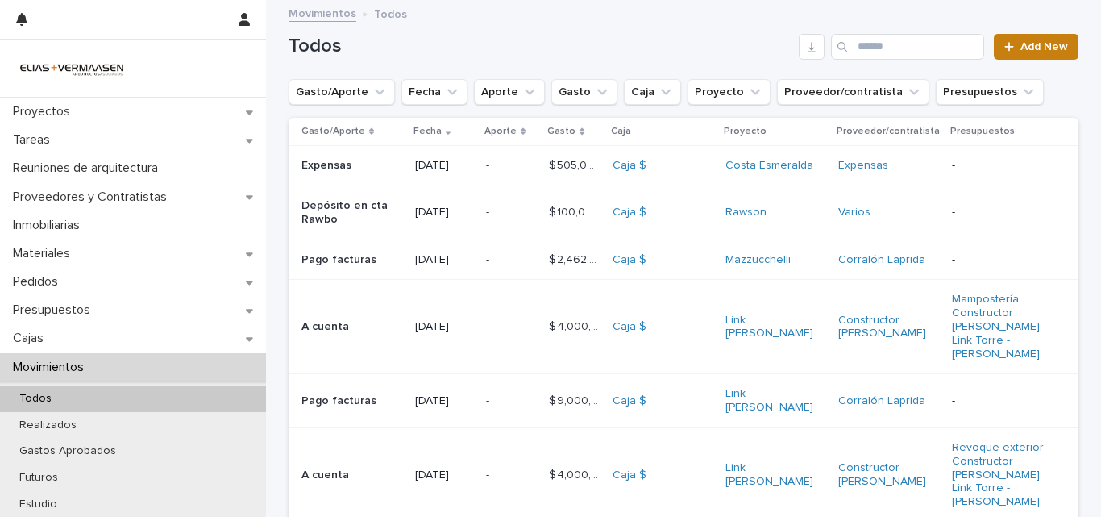
click at [1040, 50] on span "Add New" at bounding box center [1044, 46] width 48 height 11
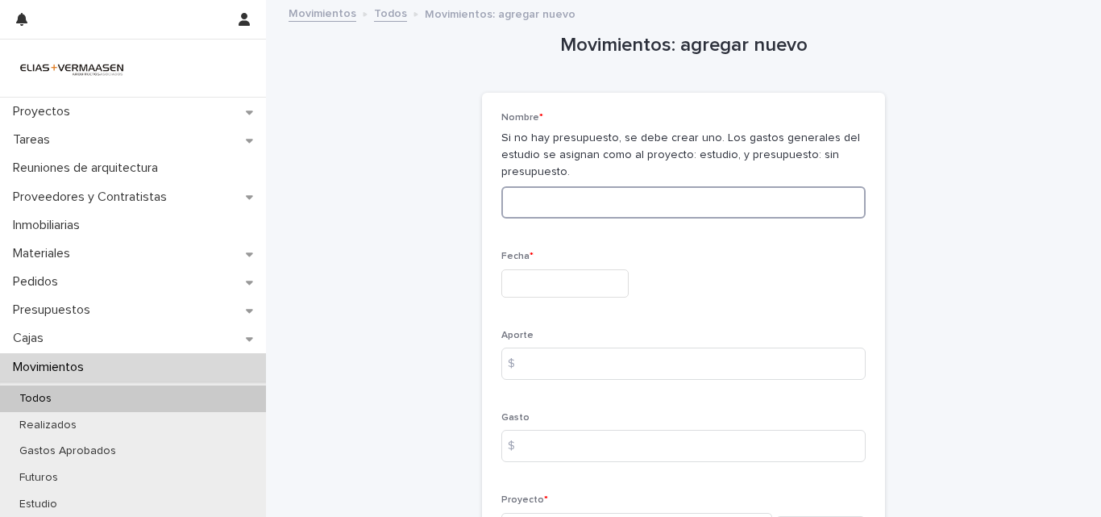
click at [621, 197] on input at bounding box center [683, 202] width 364 height 32
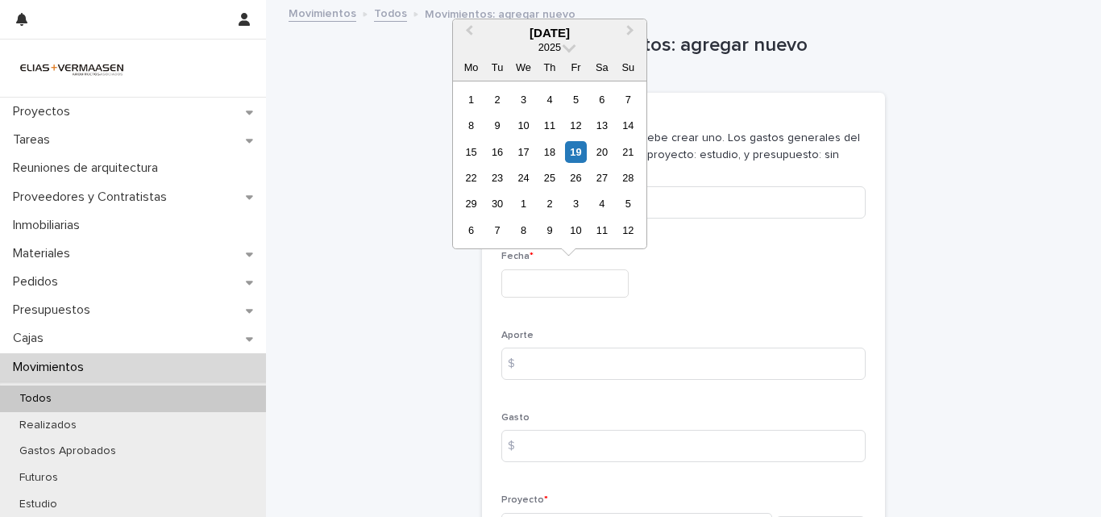
click at [578, 285] on input "text" at bounding box center [564, 283] width 127 height 28
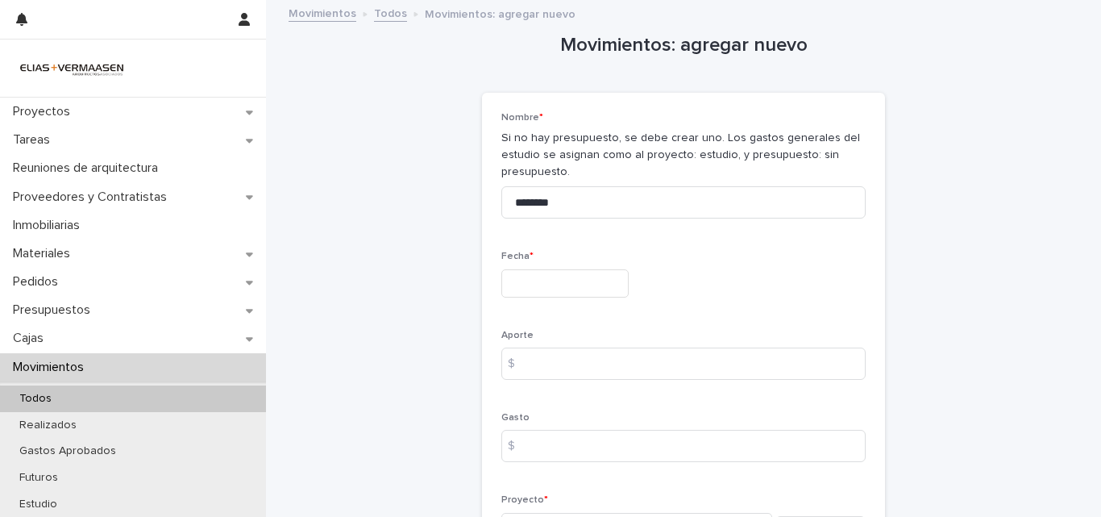
click at [708, 214] on input "********" at bounding box center [683, 202] width 364 height 32
type input "*"
click at [538, 197] on input at bounding box center [683, 202] width 364 height 32
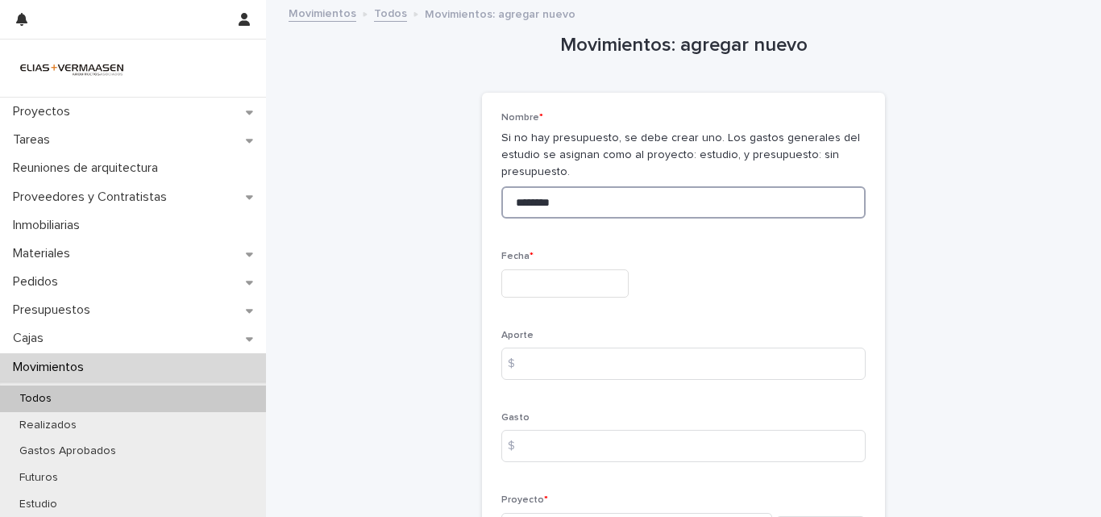
type input "********"
click at [539, 282] on input "text" at bounding box center [564, 283] width 127 height 28
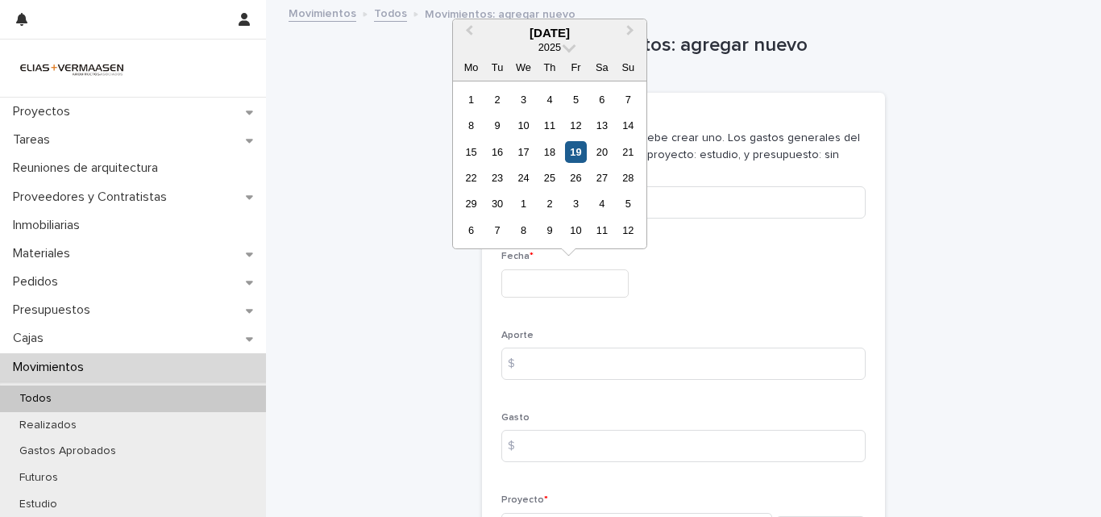
click at [573, 149] on div "19" at bounding box center [576, 152] width 22 height 22
type input "**********"
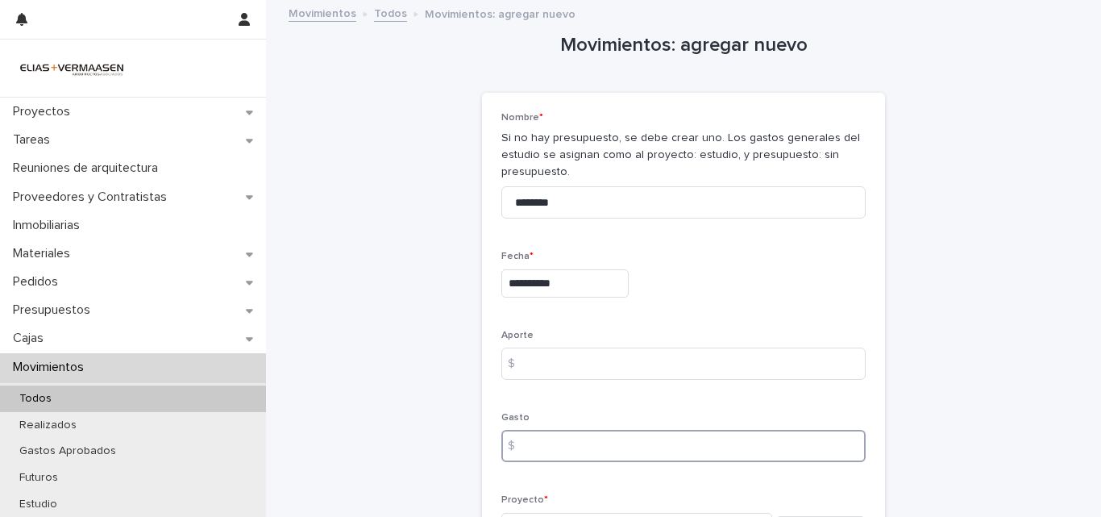
click at [552, 447] on input at bounding box center [683, 446] width 364 height 32
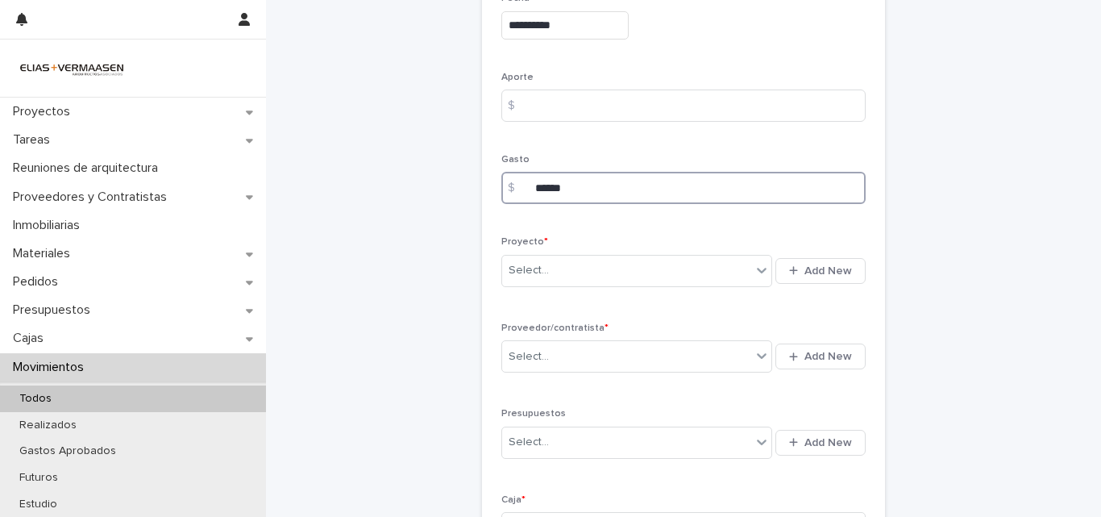
scroll to position [290, 0]
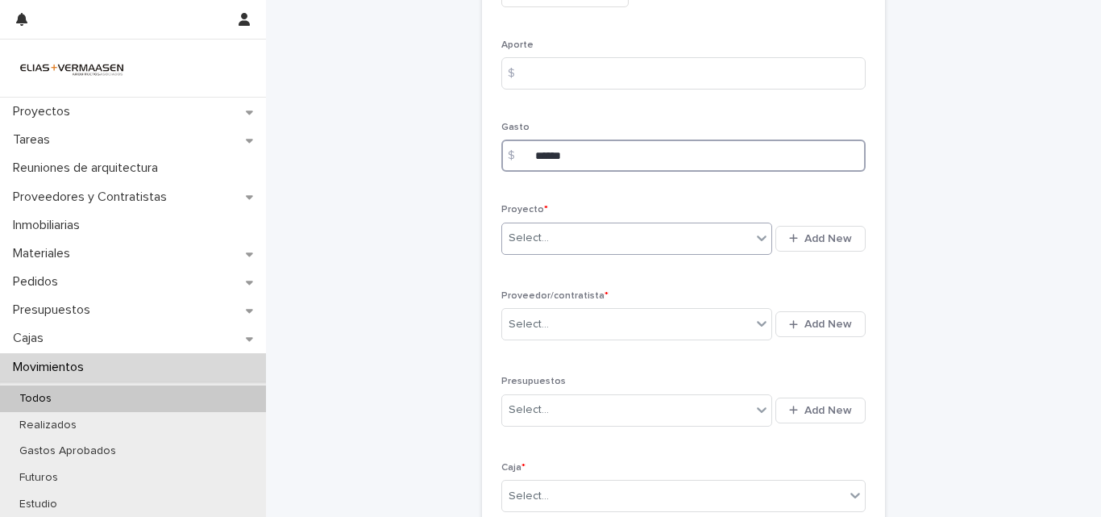
type input "******"
click at [644, 235] on div "Select..." at bounding box center [626, 238] width 249 height 27
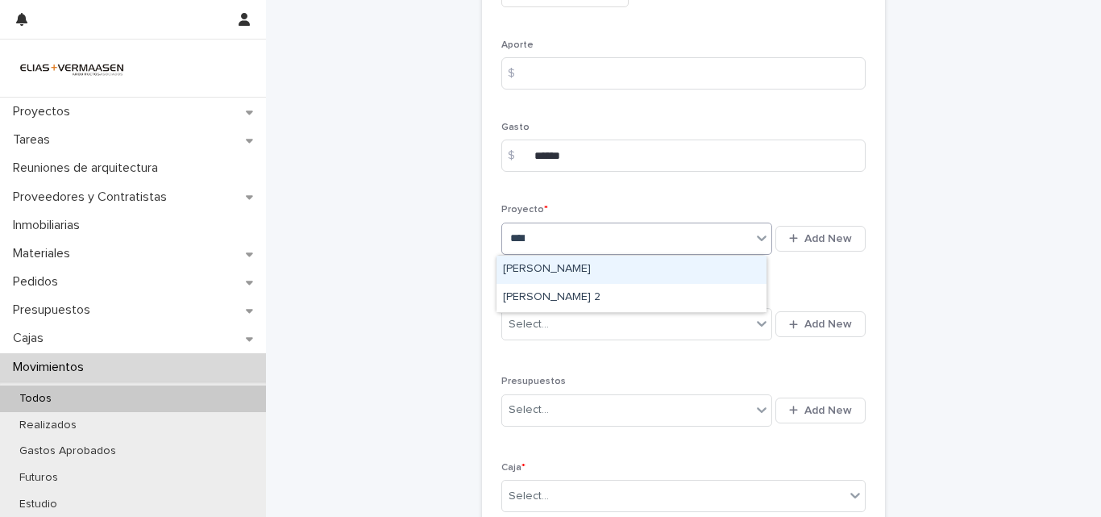
type input "*****"
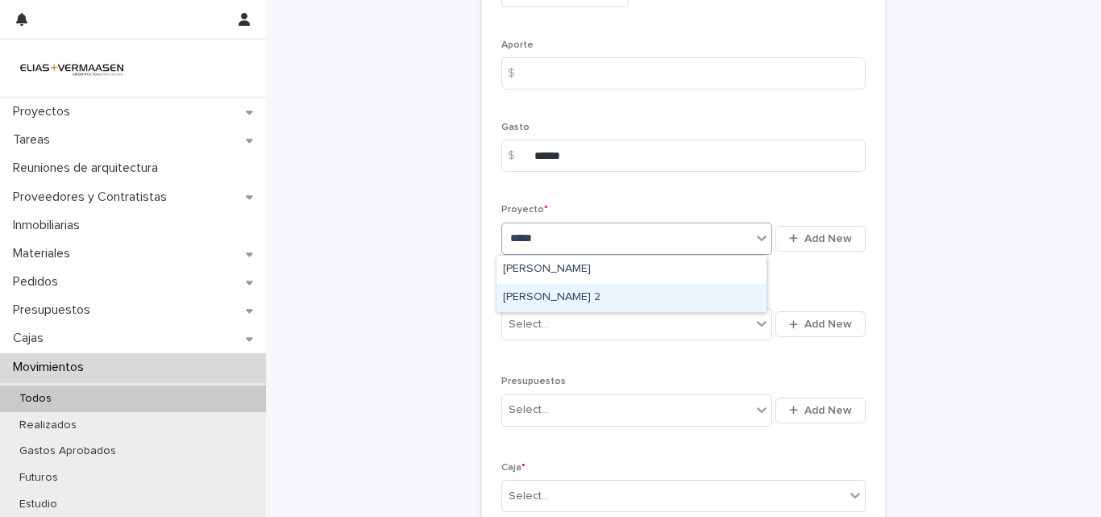
click at [557, 297] on div "Reitano 2" at bounding box center [631, 298] width 270 height 28
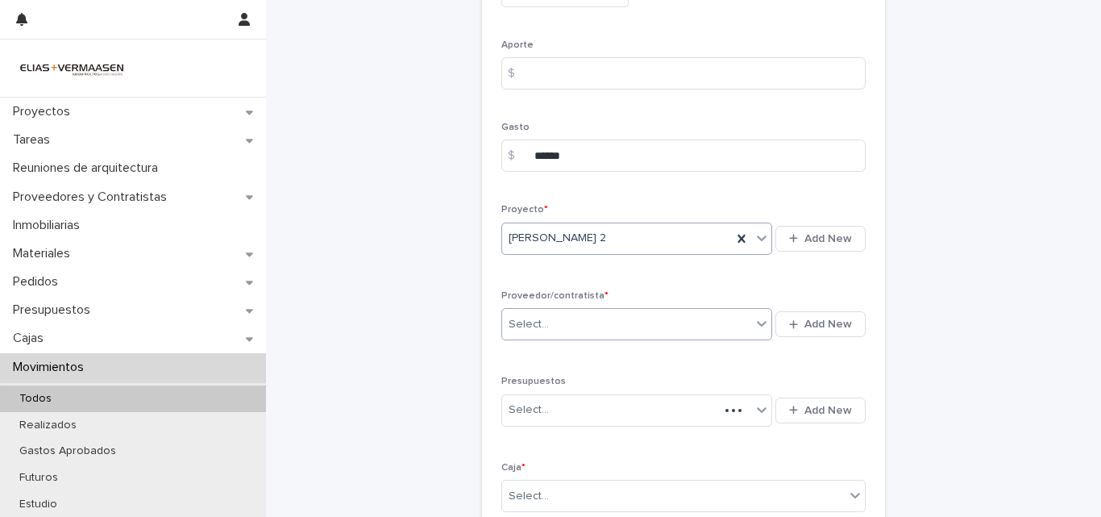
click at [571, 327] on div "Select..." at bounding box center [626, 324] width 249 height 27
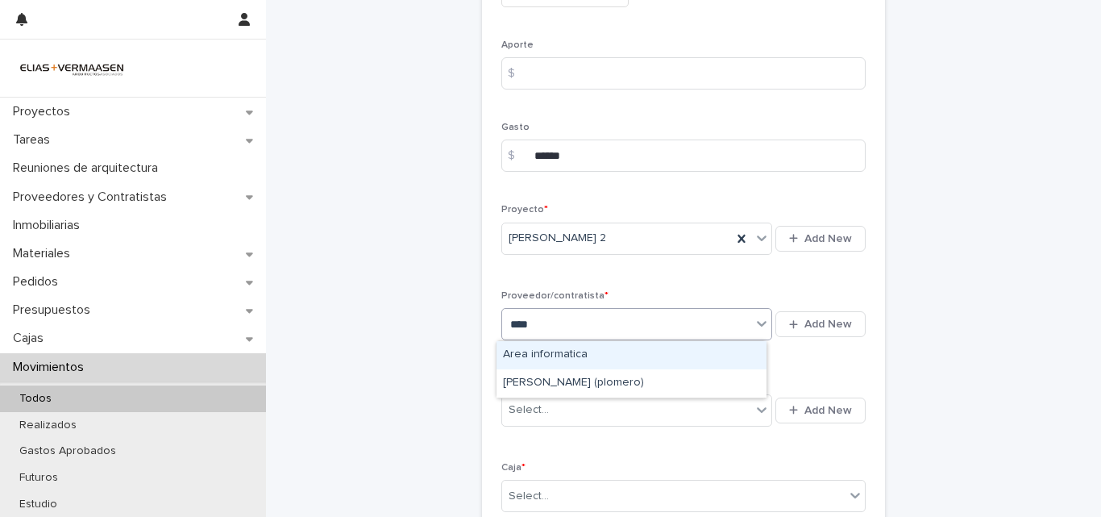
type input "*****"
click at [572, 347] on div "[PERSON_NAME] (plomero)" at bounding box center [631, 355] width 270 height 28
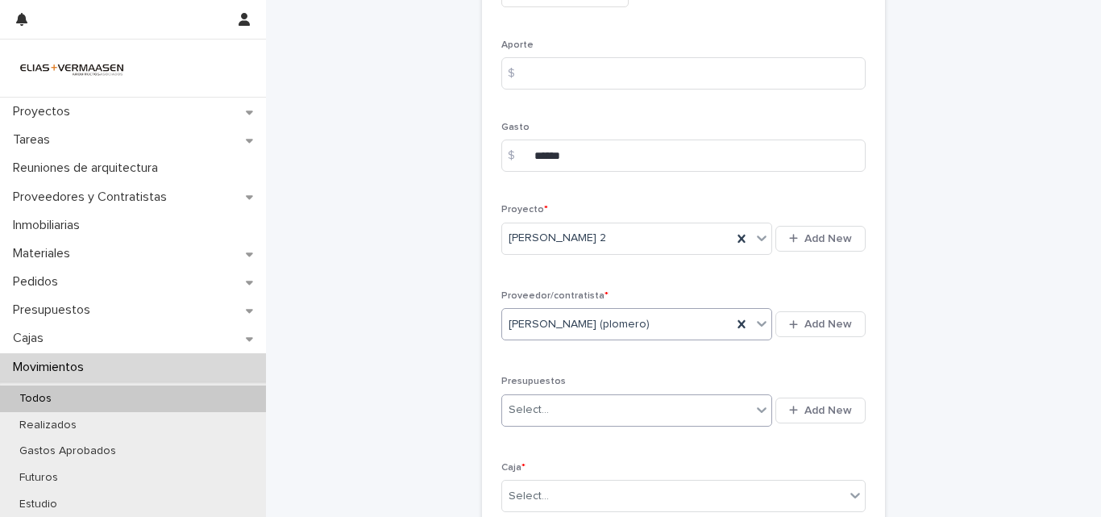
click at [576, 405] on div "Select..." at bounding box center [626, 410] width 249 height 27
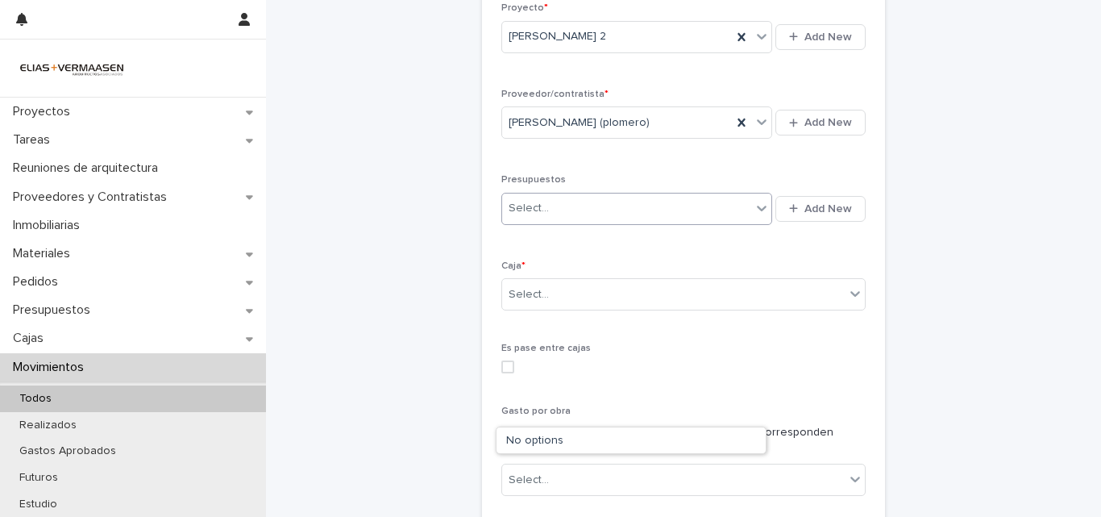
scroll to position [494, 0]
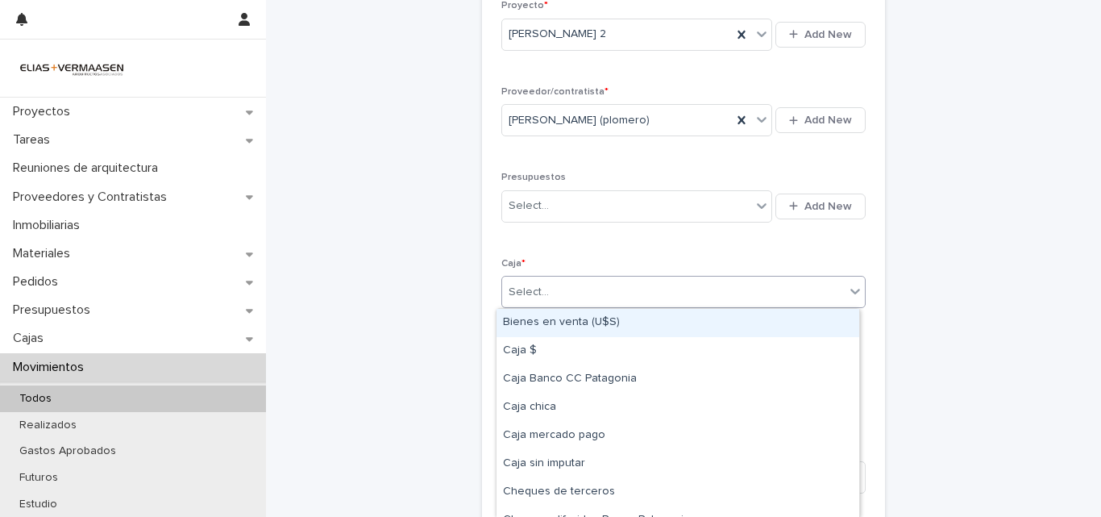
click at [589, 292] on div "Select..." at bounding box center [673, 292] width 343 height 27
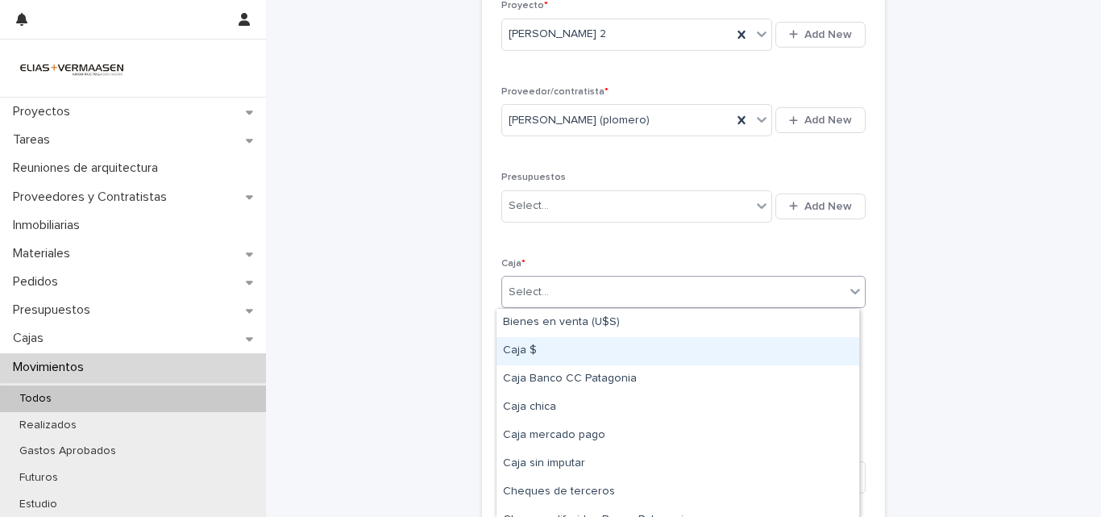
click at [543, 352] on div "Caja $" at bounding box center [677, 351] width 363 height 28
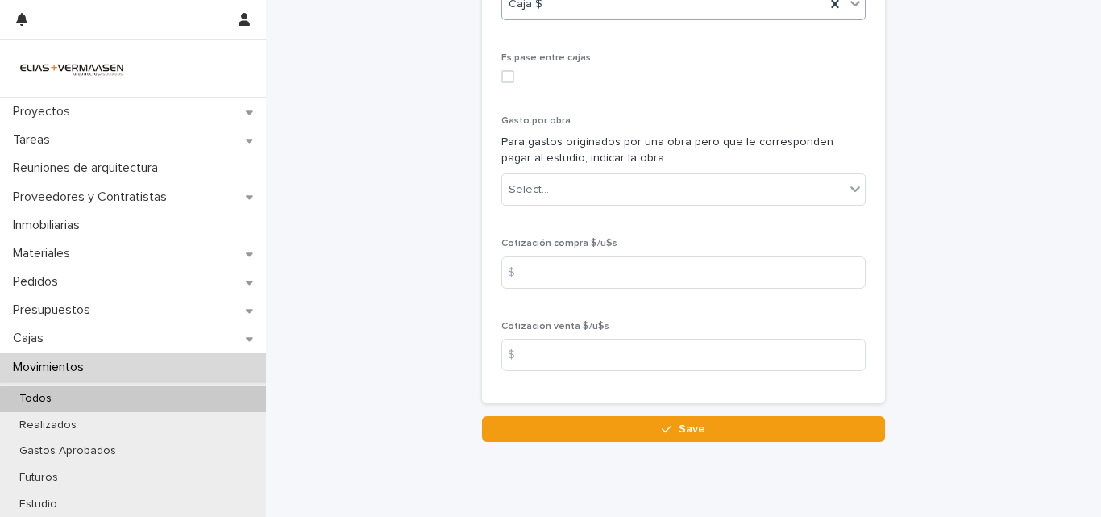
scroll to position [833, 0]
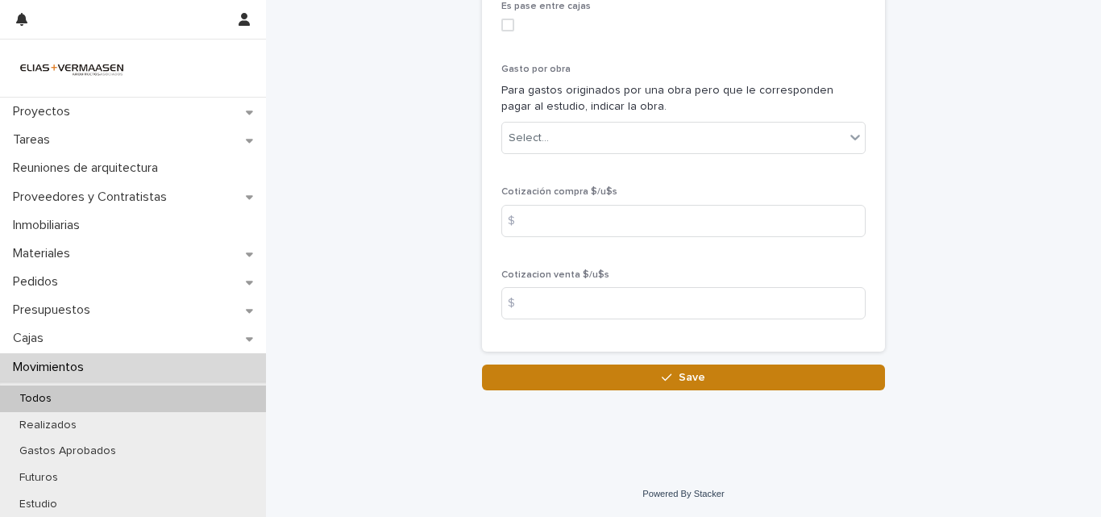
click at [662, 382] on icon "button" at bounding box center [667, 377] width 10 height 11
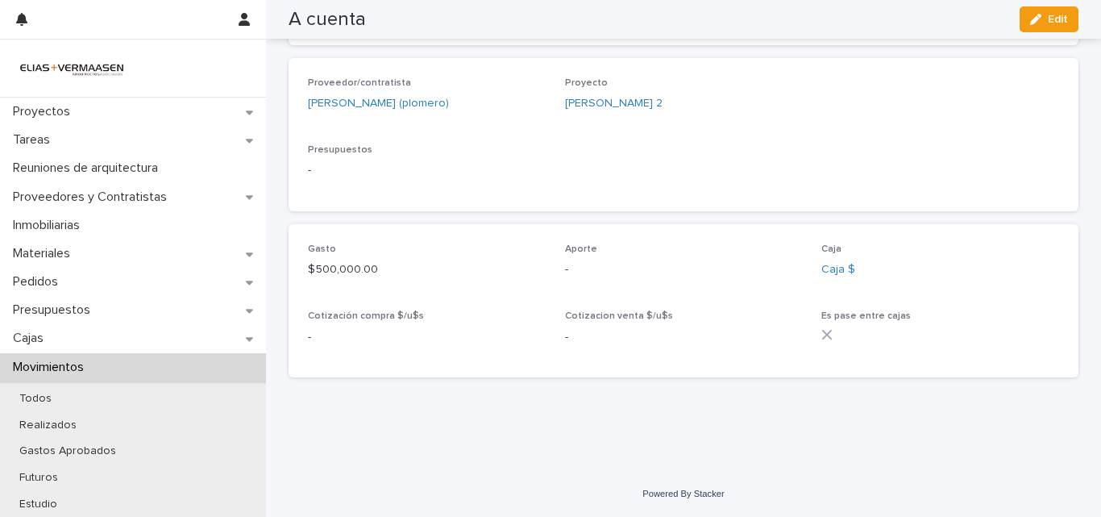
scroll to position [441, 0]
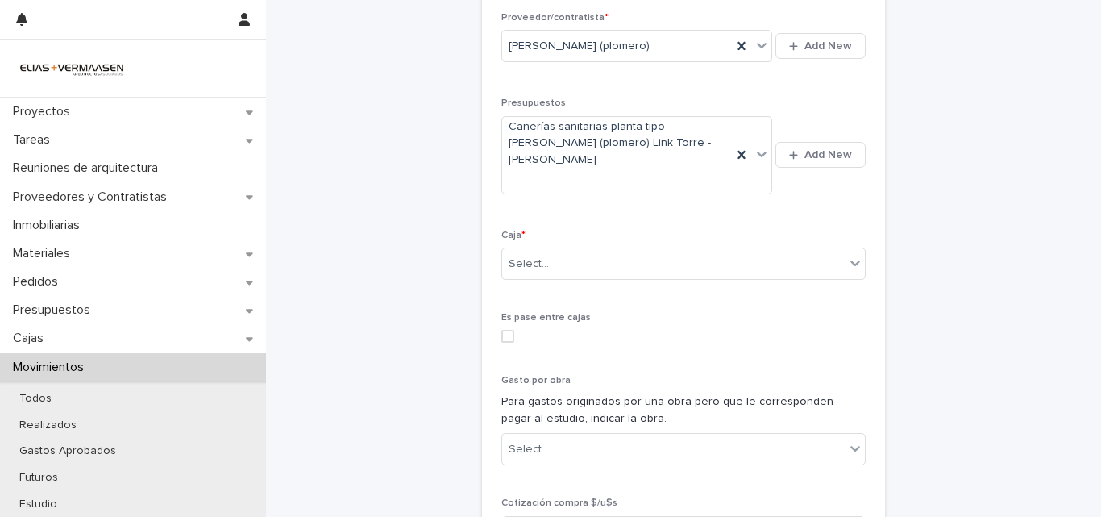
scroll to position [607, 0]
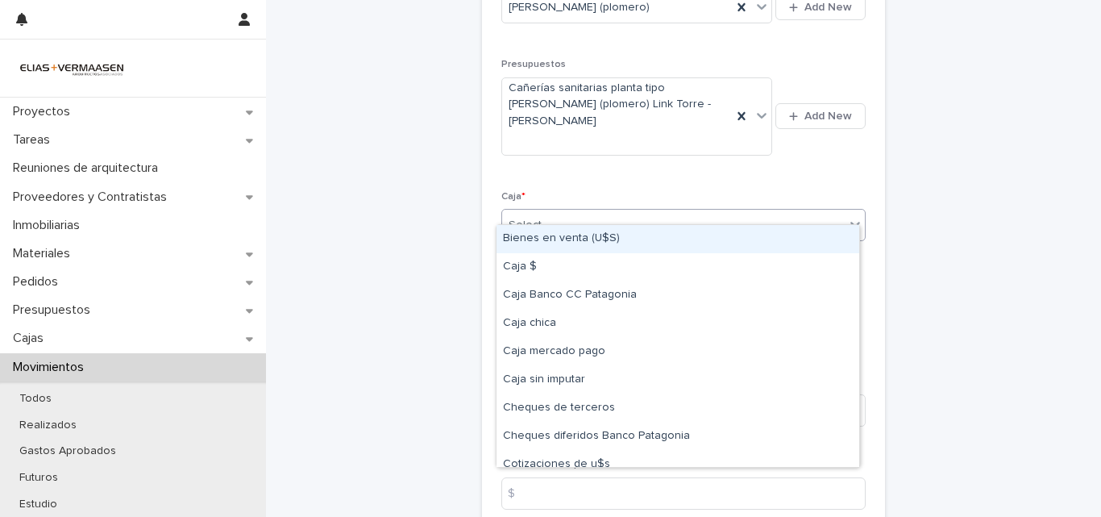
click at [705, 212] on div "Select..." at bounding box center [673, 225] width 343 height 27
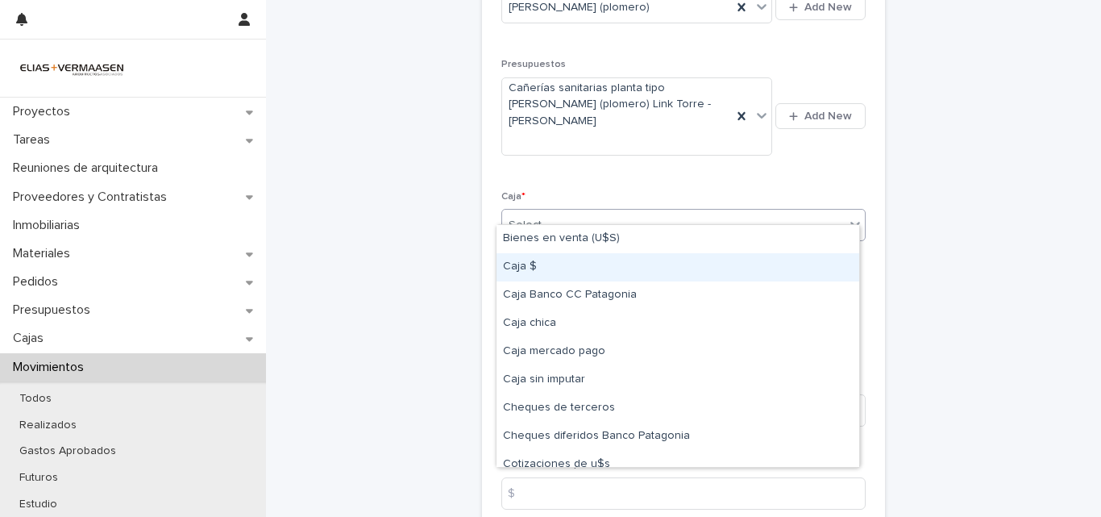
click at [532, 270] on div "Caja $" at bounding box center [677, 267] width 363 height 28
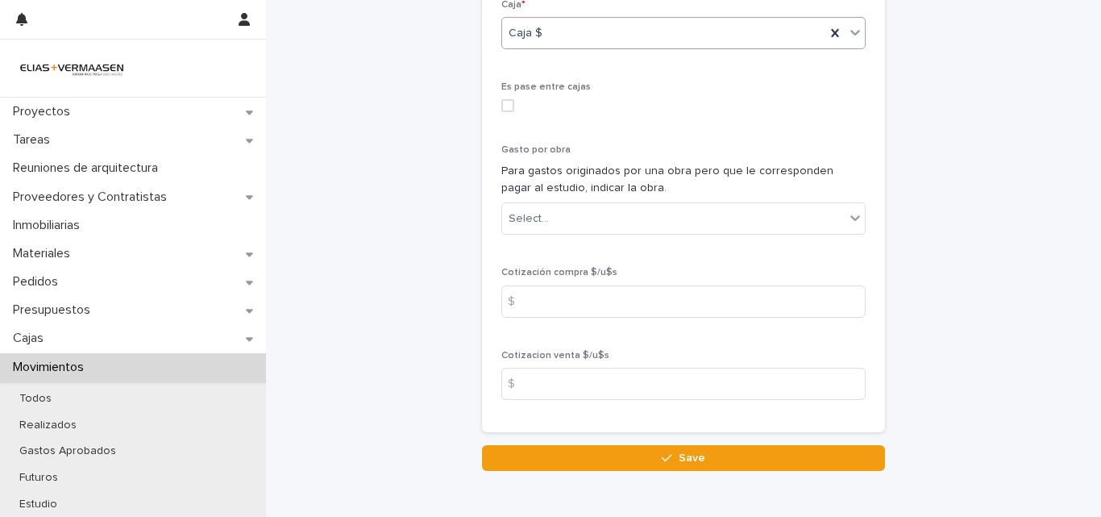
scroll to position [862, 0]
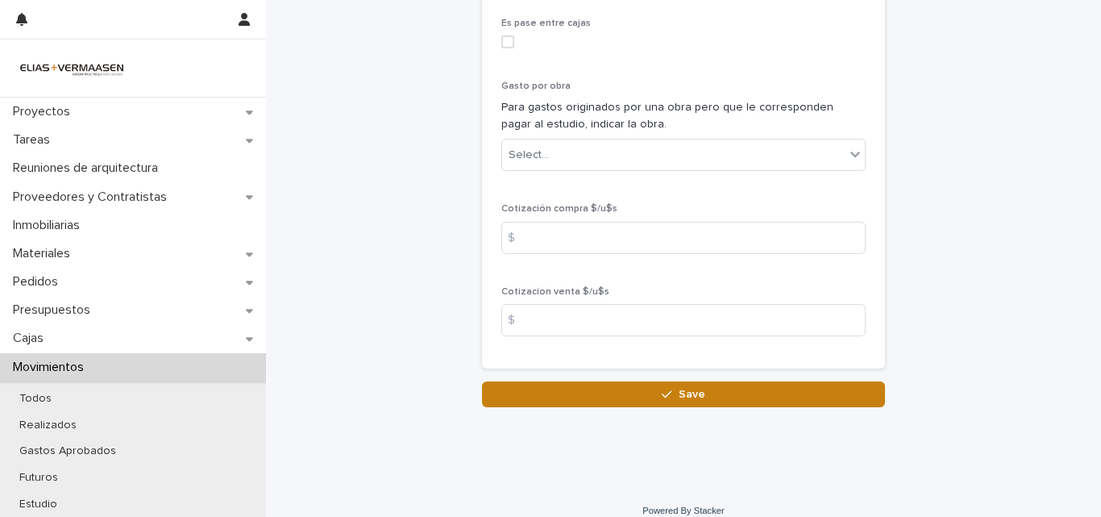
click at [679, 388] on span "Save" at bounding box center [692, 393] width 27 height 11
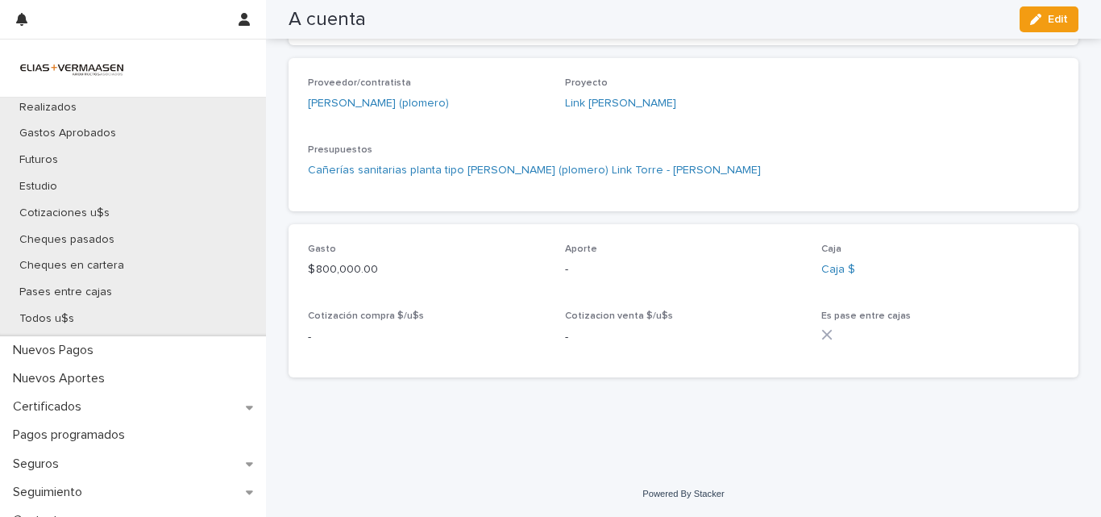
scroll to position [356, 0]
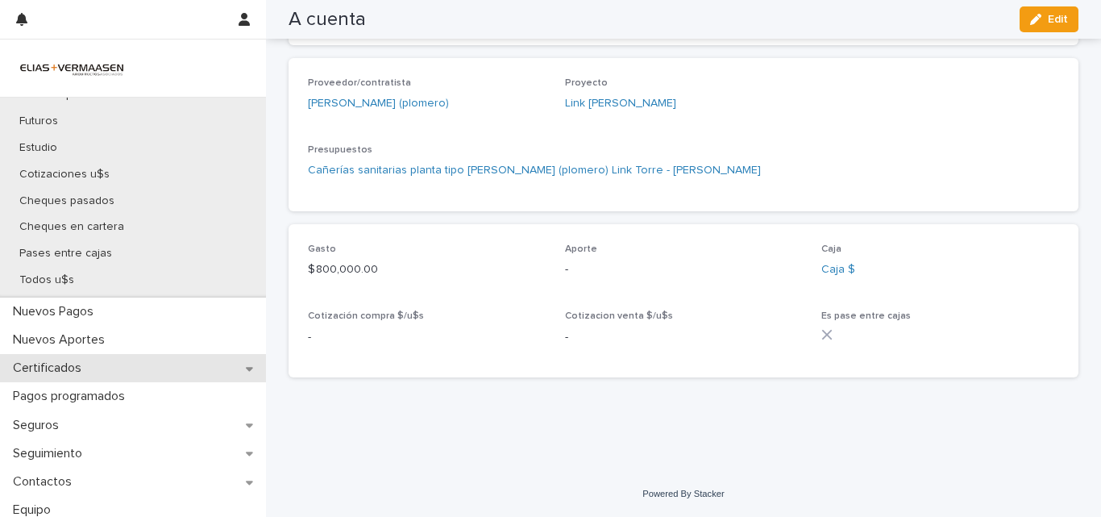
click at [52, 362] on p "Certificados" at bounding box center [50, 367] width 88 height 15
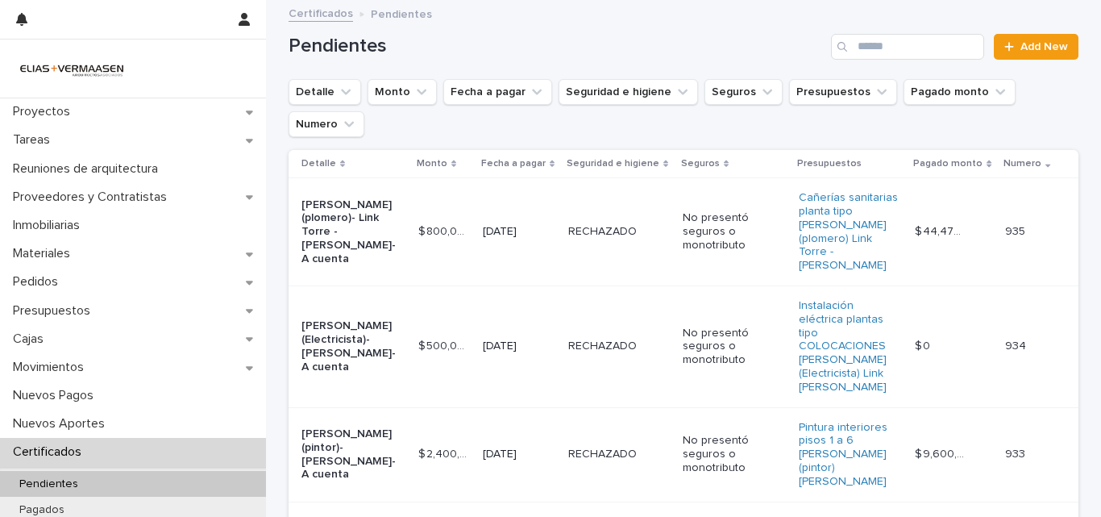
click at [542, 331] on td "[DATE]" at bounding box center [518, 346] width 85 height 122
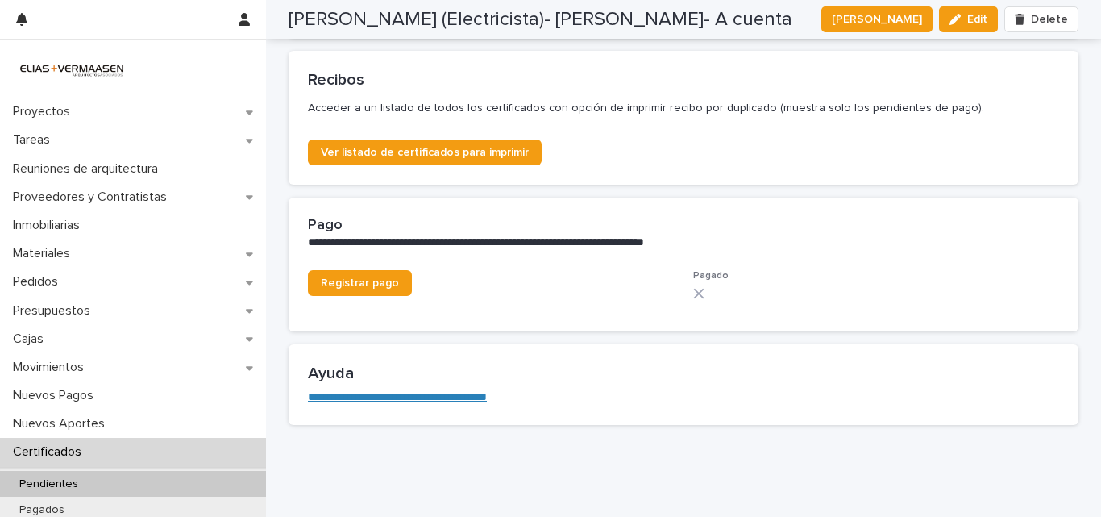
scroll to position [882, 0]
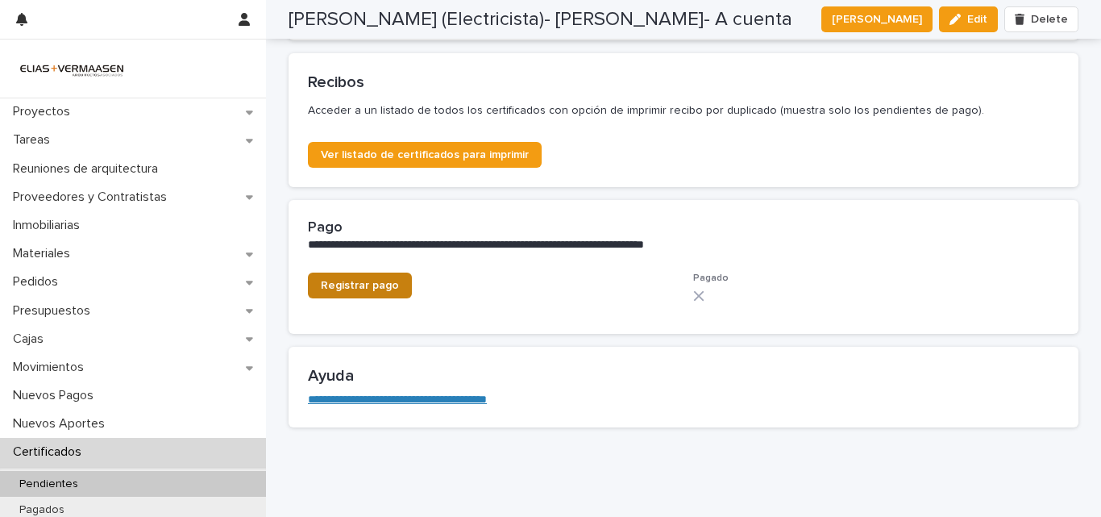
click at [339, 283] on span "Registrar pago" at bounding box center [360, 285] width 78 height 11
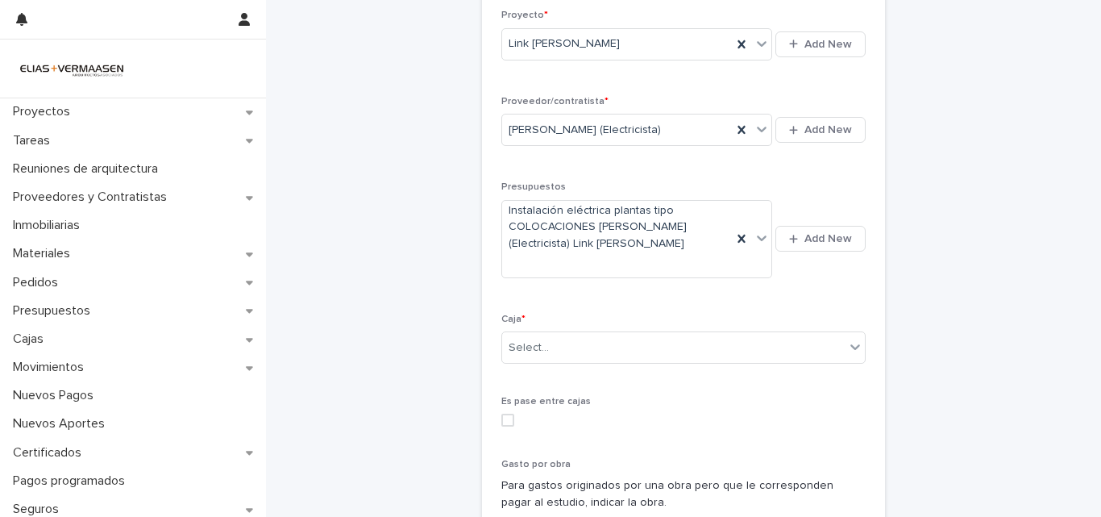
scroll to position [519, 0]
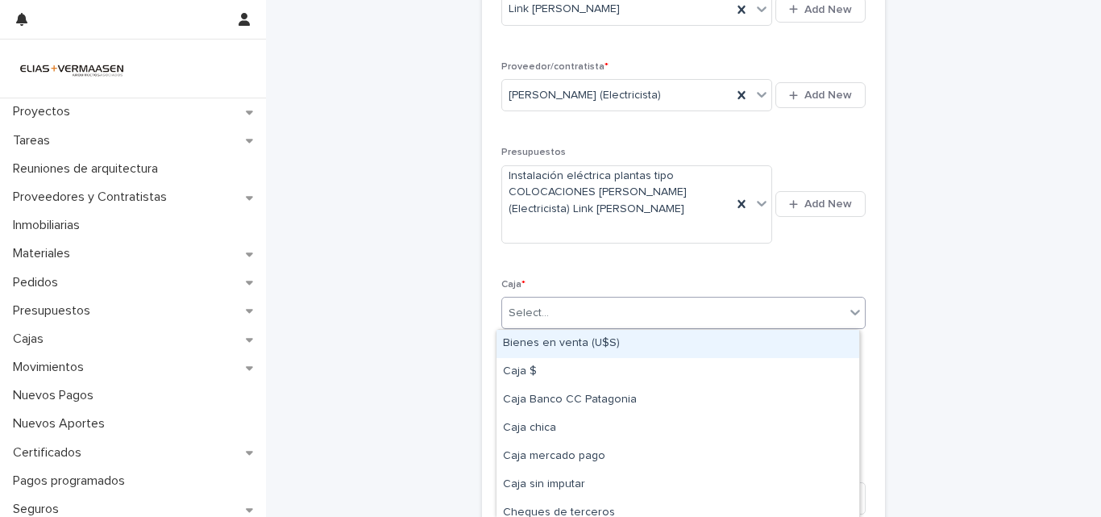
click at [735, 314] on div "Select..." at bounding box center [673, 313] width 343 height 27
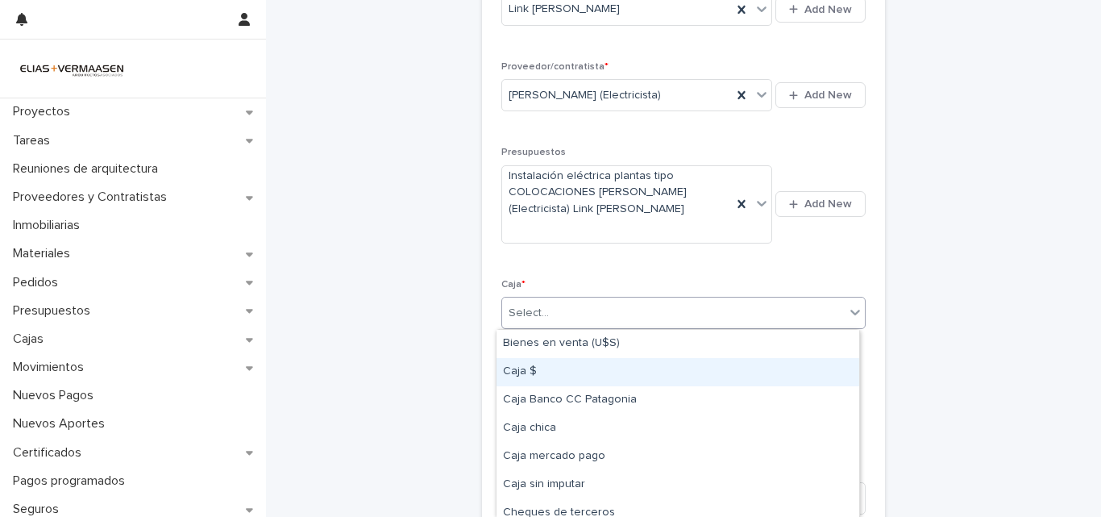
click at [566, 371] on div "Caja $" at bounding box center [677, 372] width 363 height 28
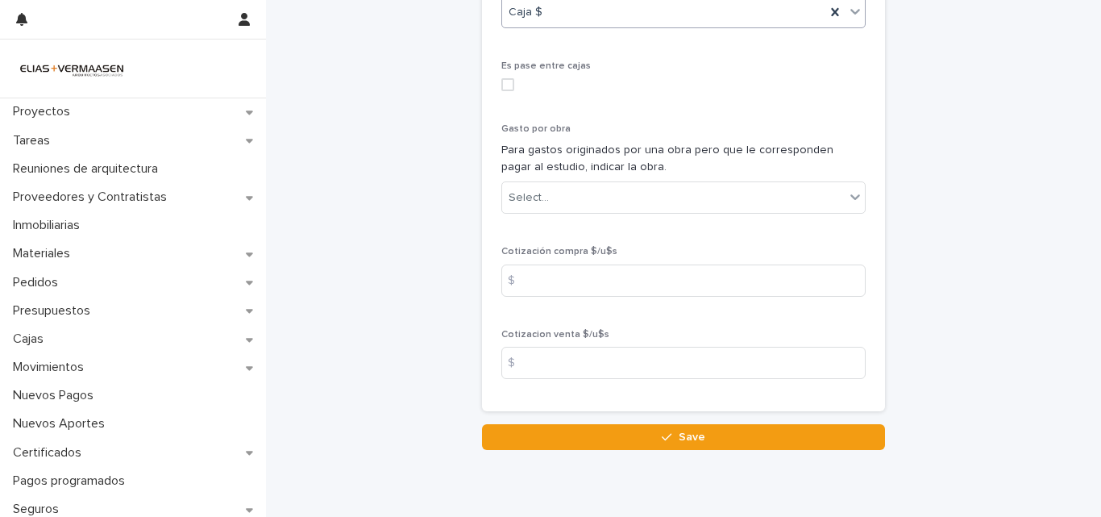
scroll to position [879, 0]
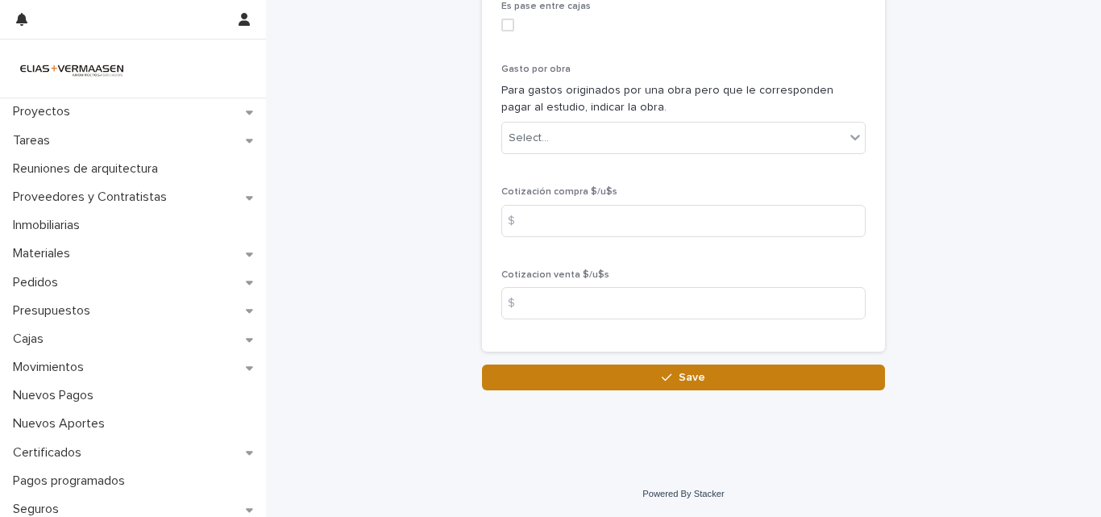
click at [679, 377] on span "Save" at bounding box center [692, 377] width 27 height 11
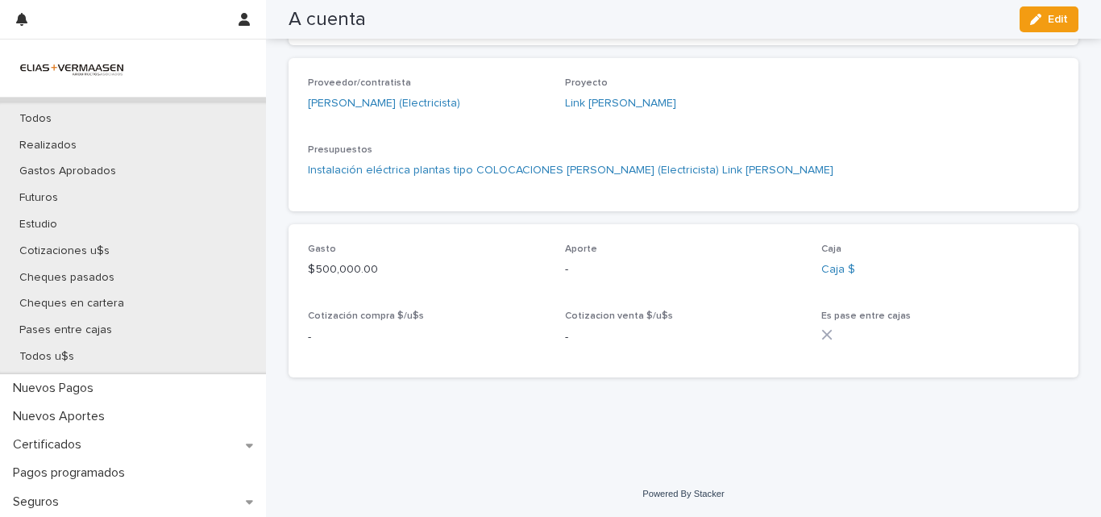
scroll to position [312, 0]
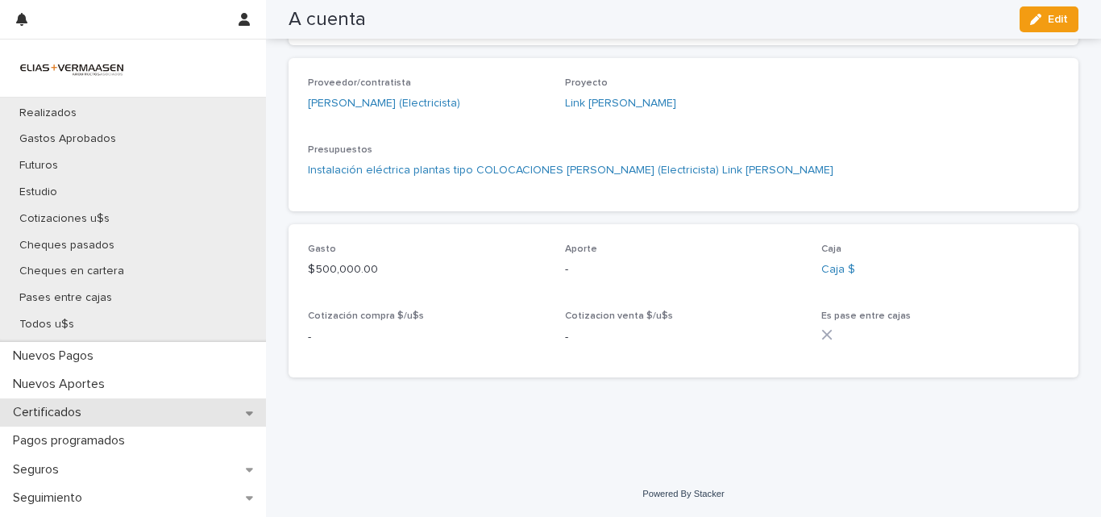
click at [72, 413] on p "Certificados" at bounding box center [50, 412] width 88 height 15
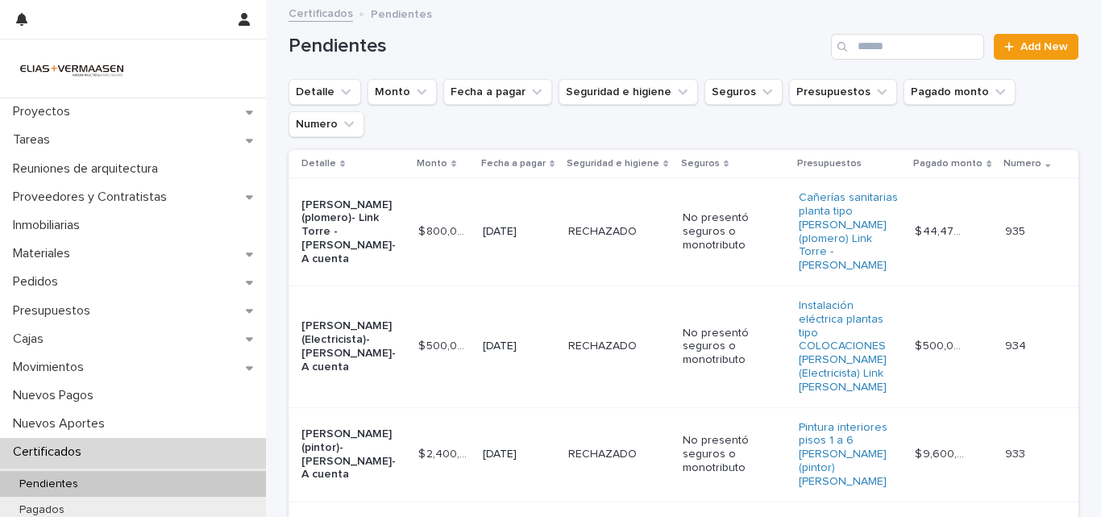
click at [554, 409] on td "[DATE]" at bounding box center [518, 454] width 85 height 94
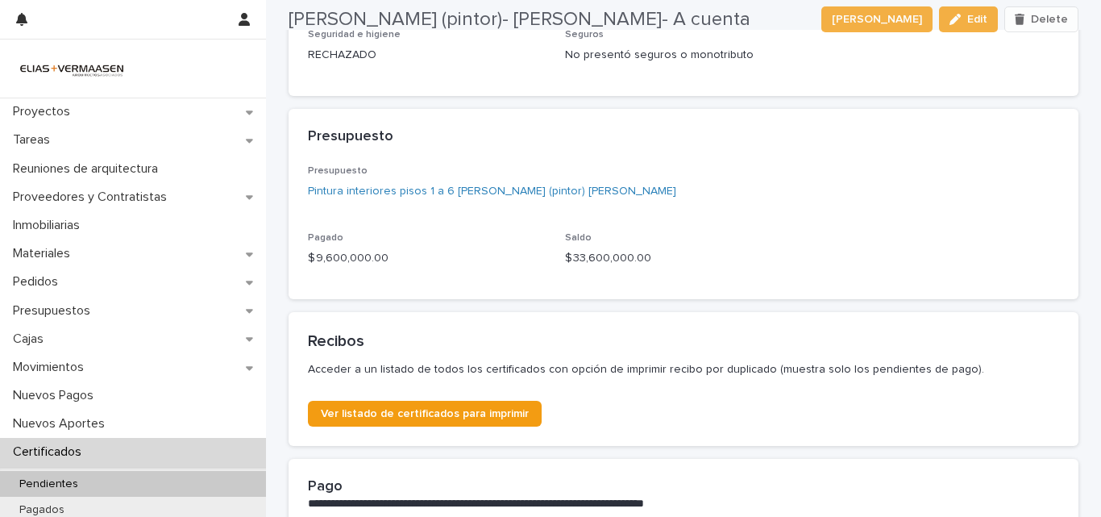
scroll to position [656, 0]
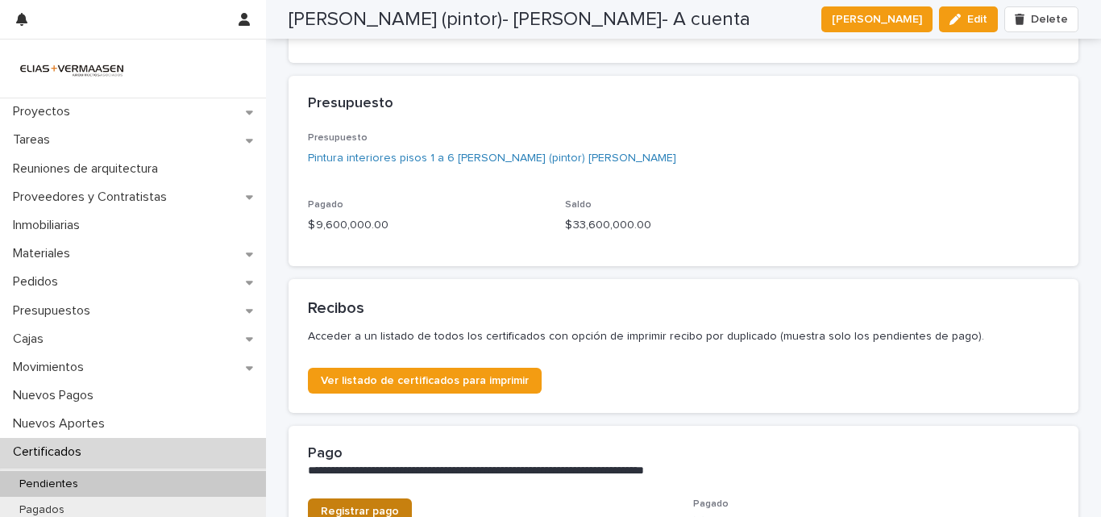
click at [373, 505] on span "Registrar pago" at bounding box center [360, 510] width 78 height 11
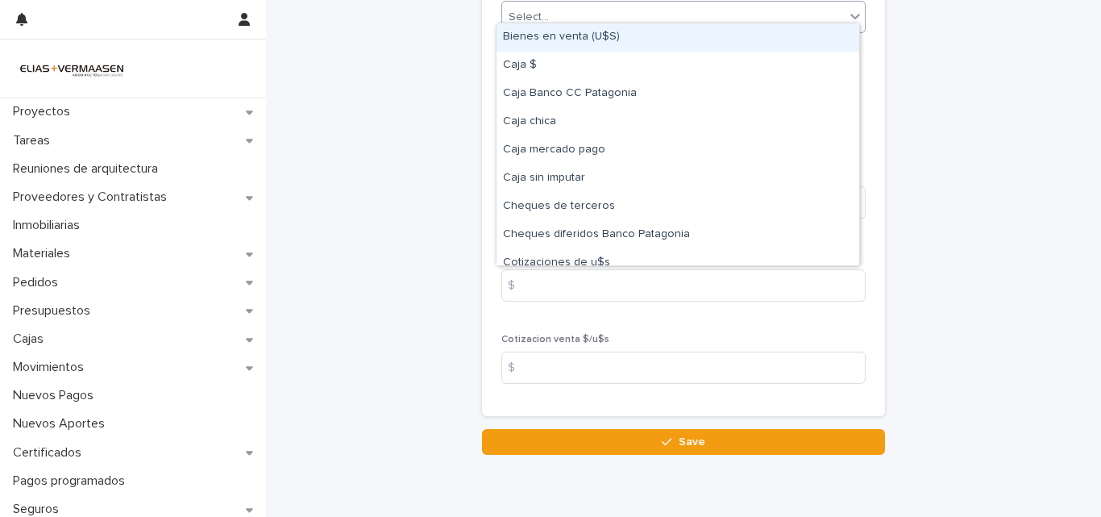
scroll to position [808, 0]
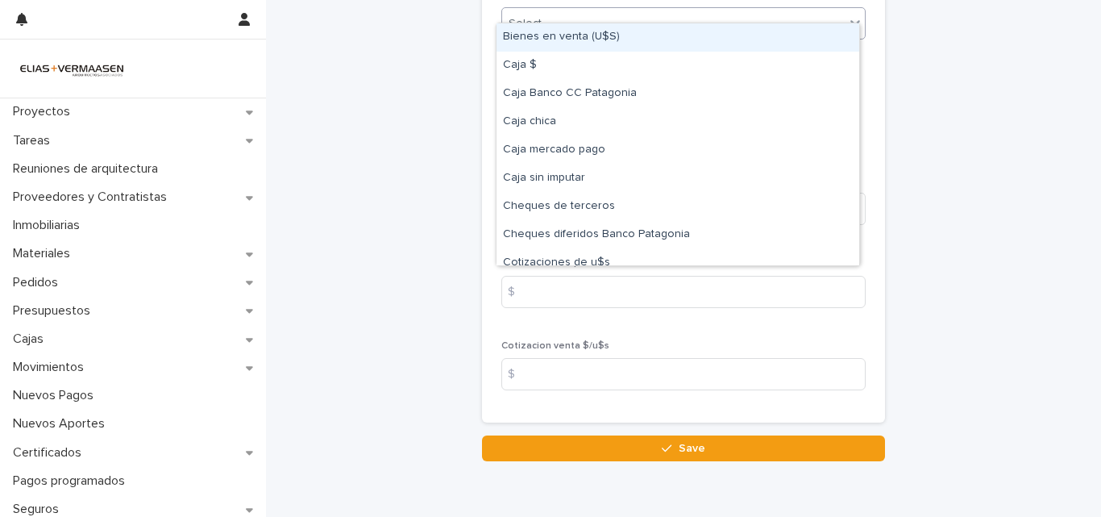
click at [770, 10] on div "Select..." at bounding box center [673, 23] width 343 height 27
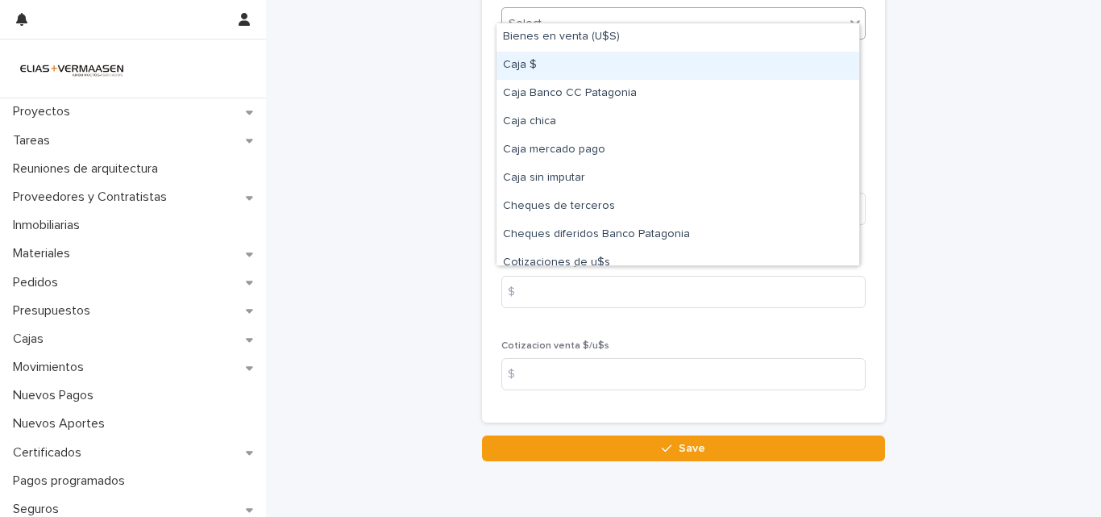
click at [567, 73] on div "Caja $" at bounding box center [677, 66] width 363 height 28
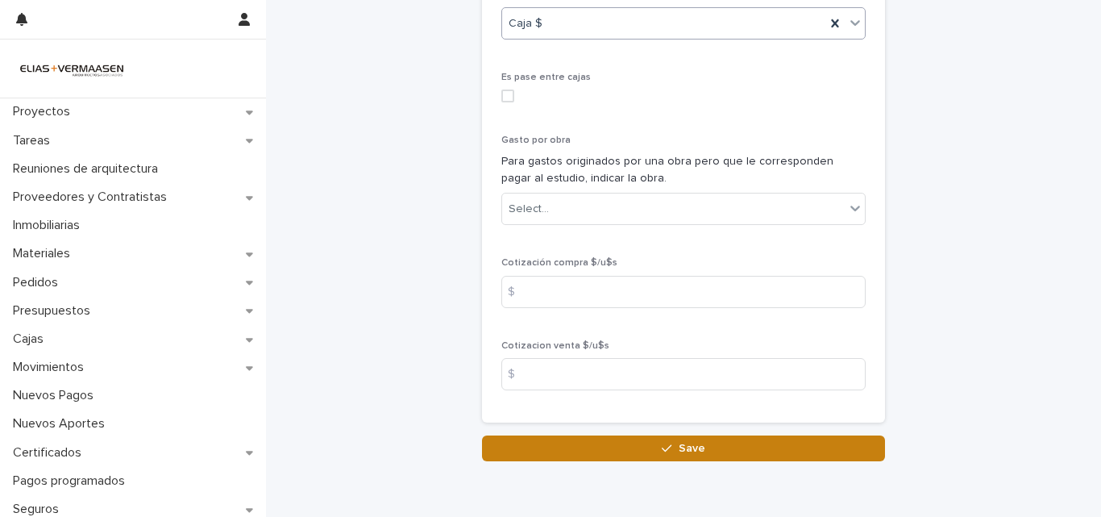
click at [702, 435] on button "Save" at bounding box center [683, 448] width 403 height 26
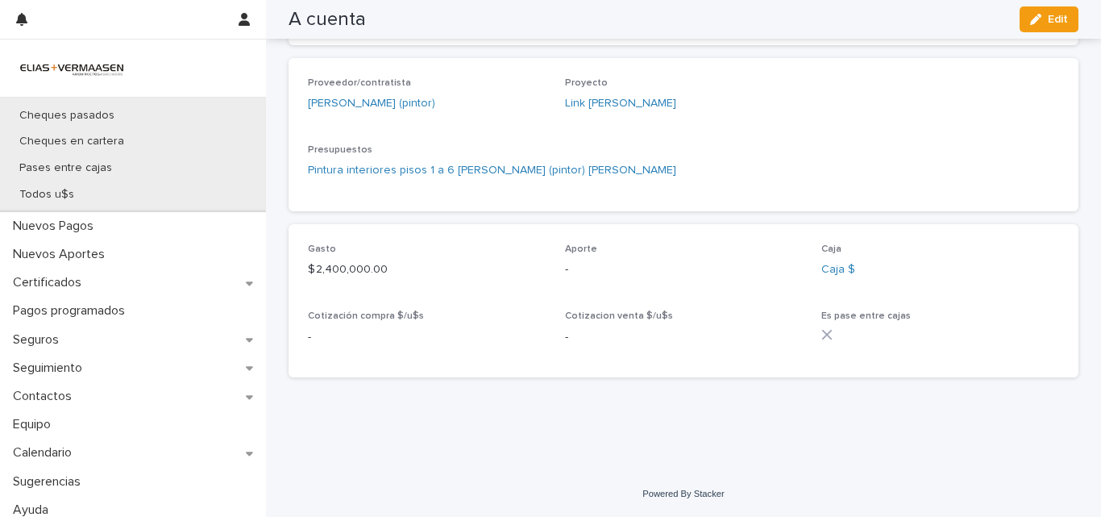
scroll to position [449, 0]
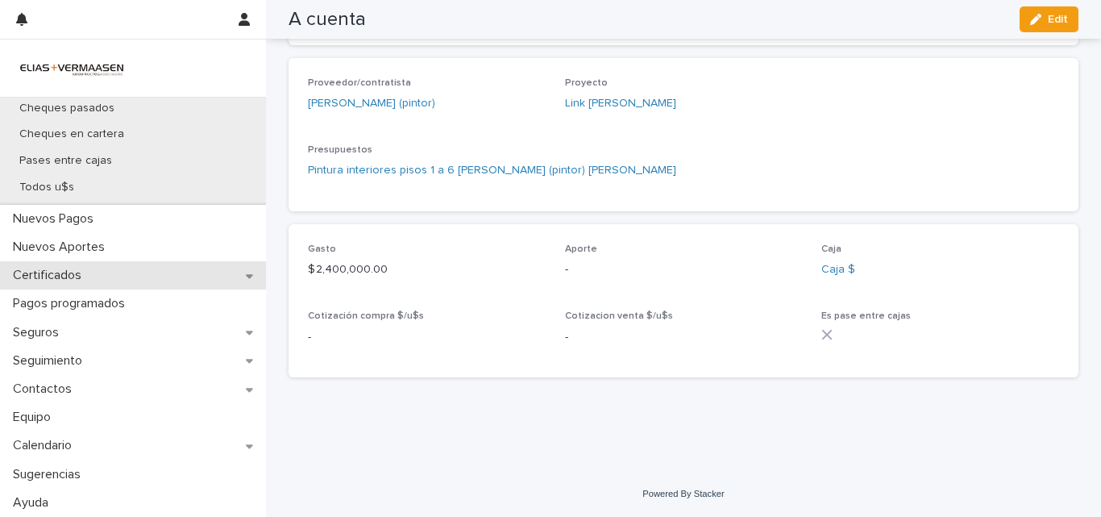
click at [35, 276] on p "Certificados" at bounding box center [50, 275] width 88 height 15
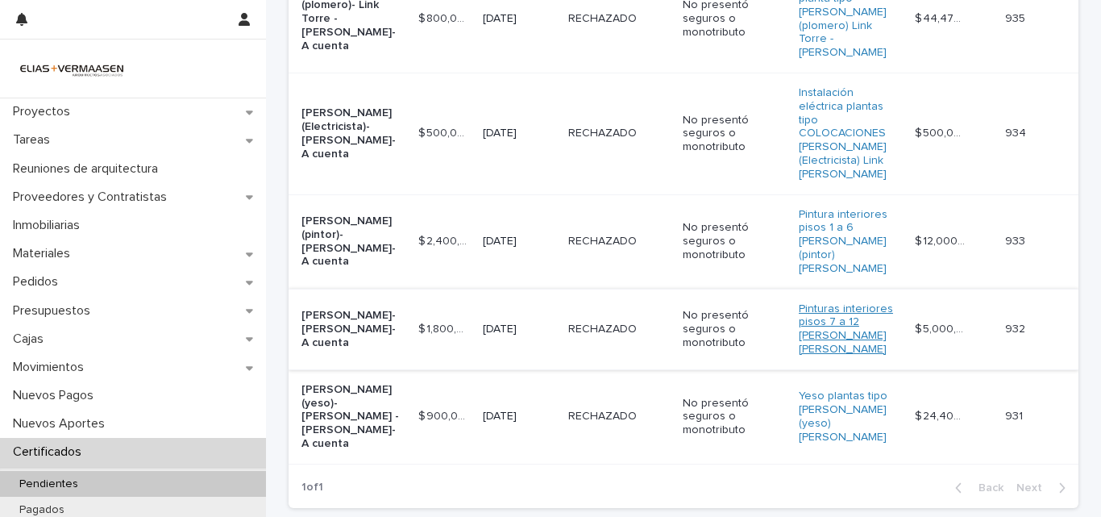
scroll to position [214, 0]
click at [646, 368] on td "RECHAZADO RECHAZADO" at bounding box center [619, 415] width 114 height 94
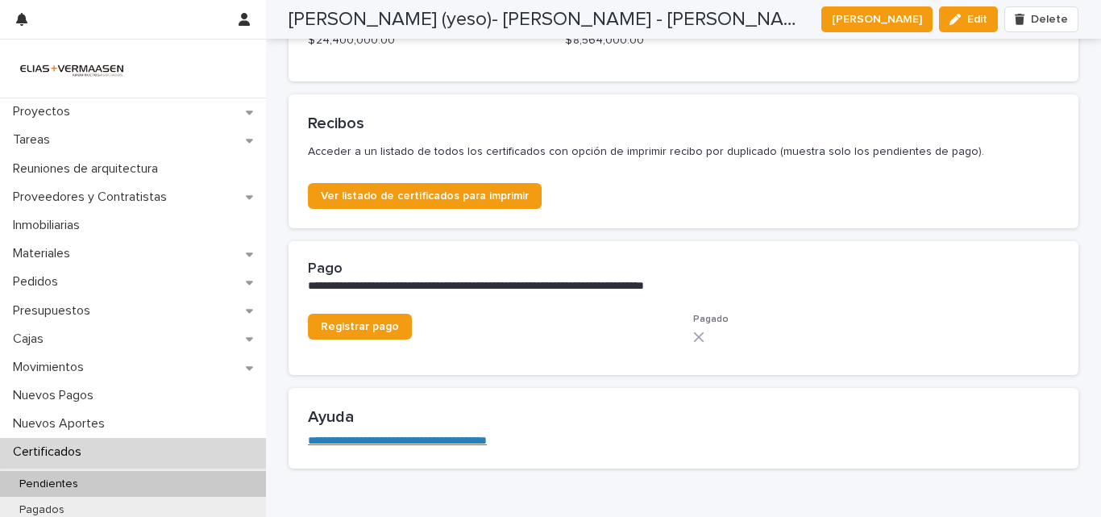
scroll to position [867, 0]
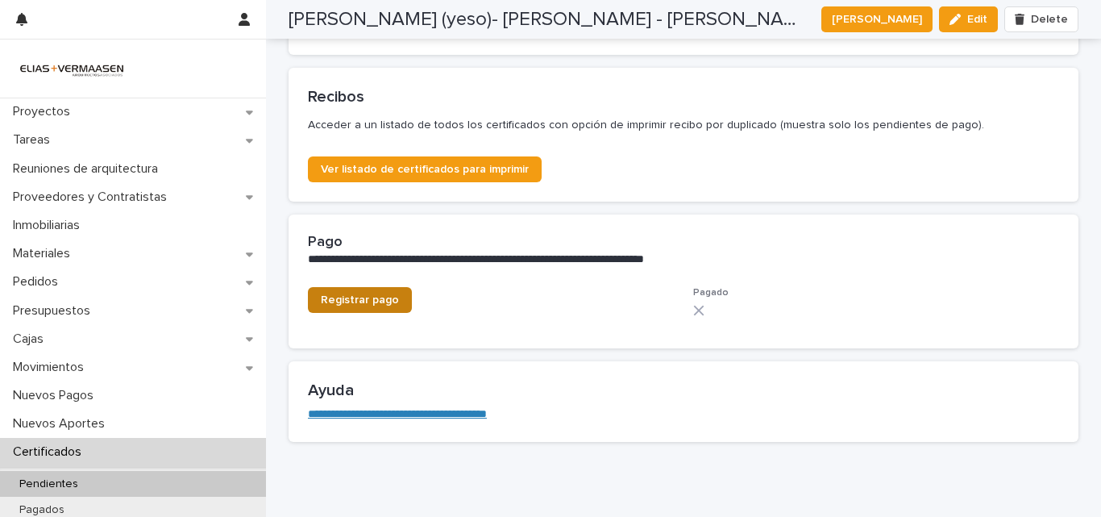
click at [372, 295] on span "Registrar pago" at bounding box center [360, 299] width 78 height 11
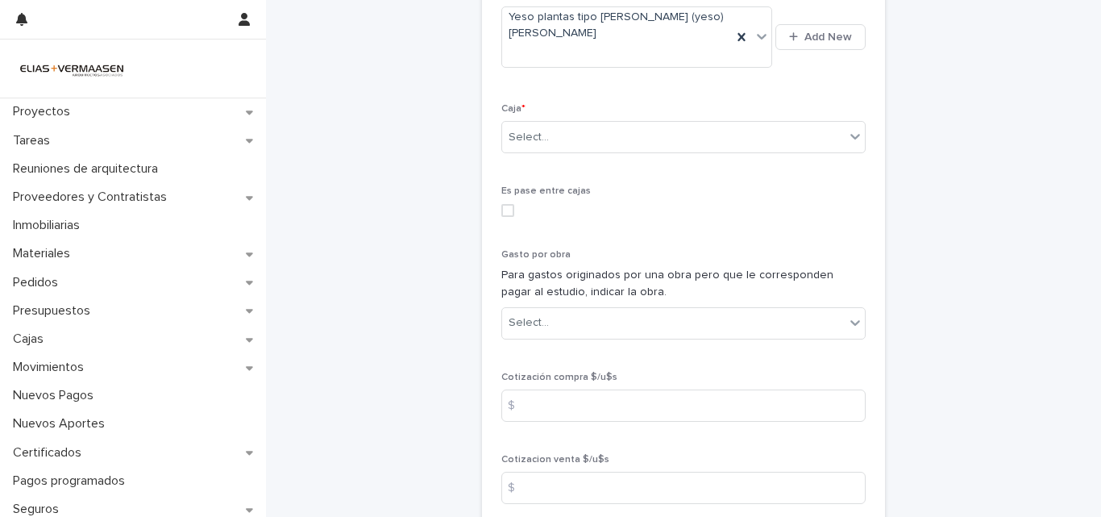
scroll to position [691, 0]
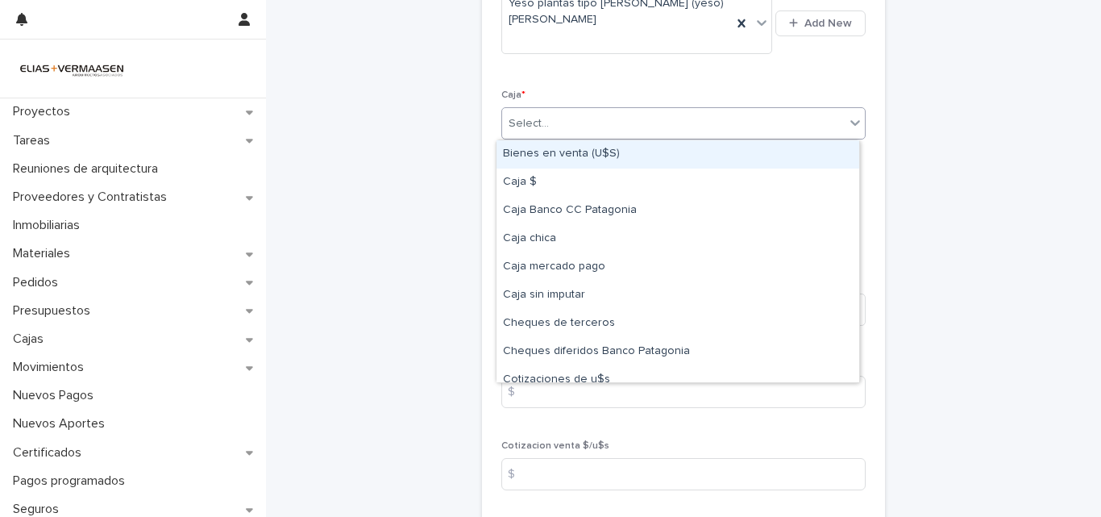
click at [665, 124] on div "Select..." at bounding box center [673, 123] width 343 height 27
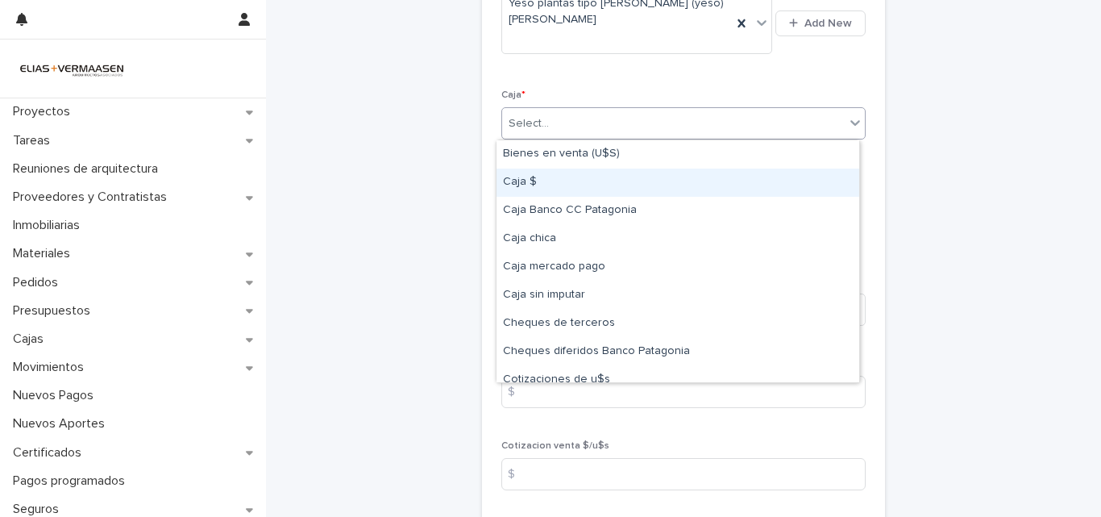
click at [522, 181] on div "Caja $" at bounding box center [677, 182] width 363 height 28
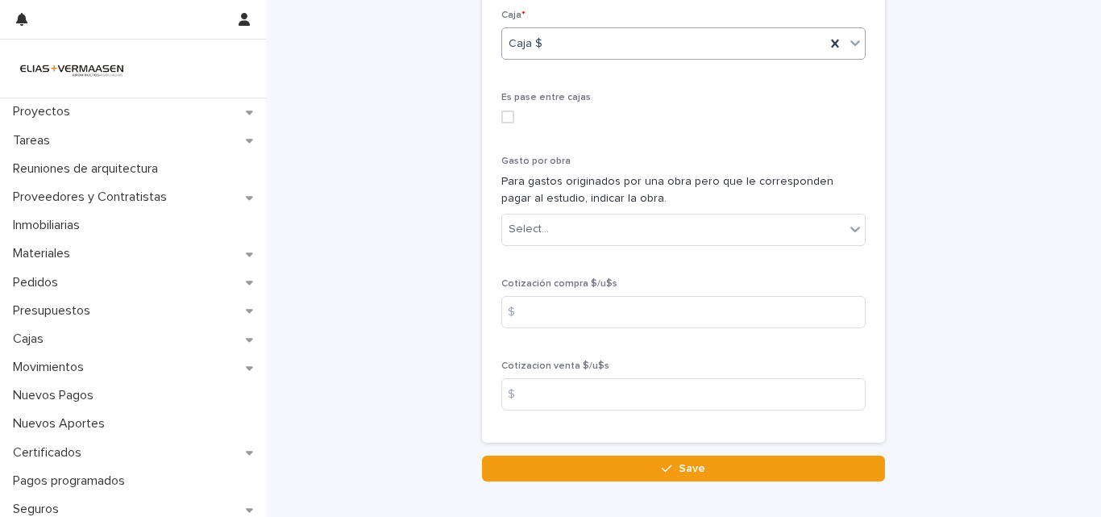
scroll to position [862, 0]
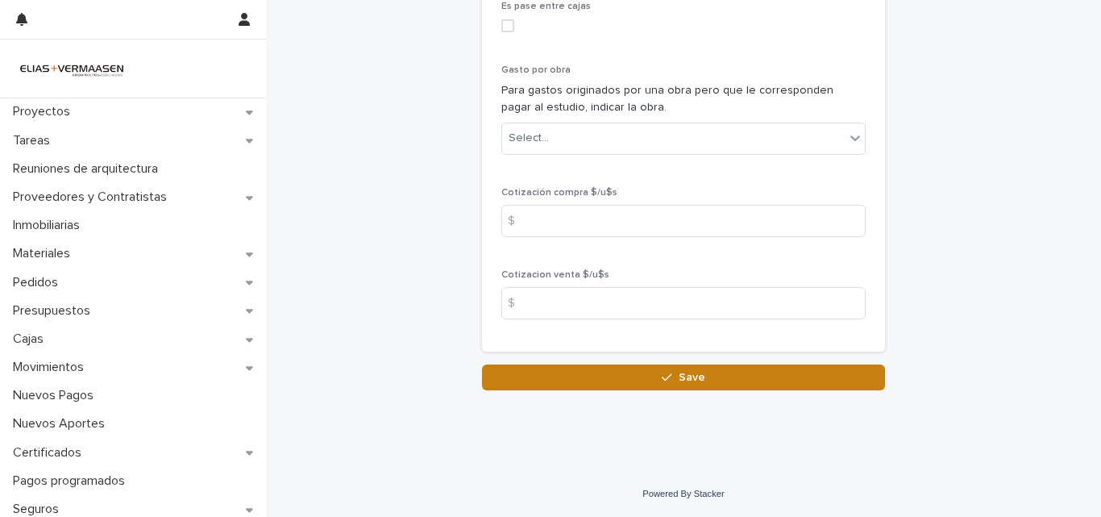
click at [700, 381] on button "Save" at bounding box center [683, 377] width 403 height 26
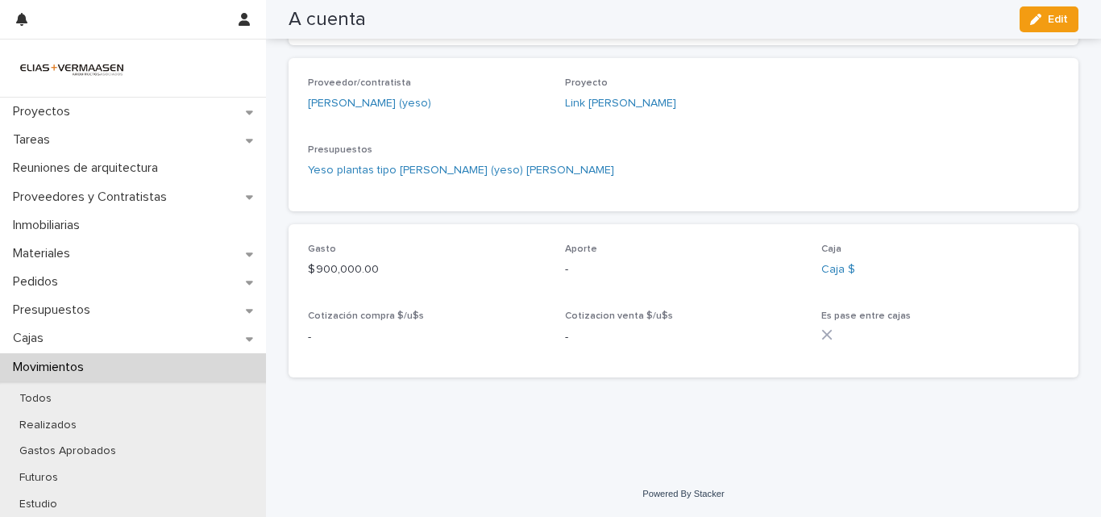
scroll to position [441, 0]
click at [60, 364] on p "Movimientos" at bounding box center [51, 366] width 90 height 15
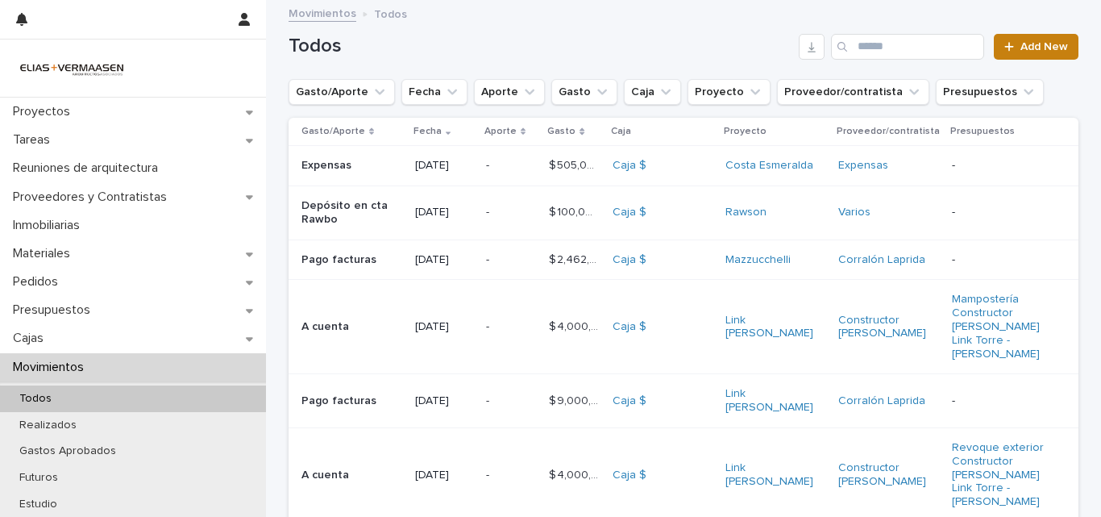
click at [1030, 41] on span "Add New" at bounding box center [1044, 46] width 48 height 11
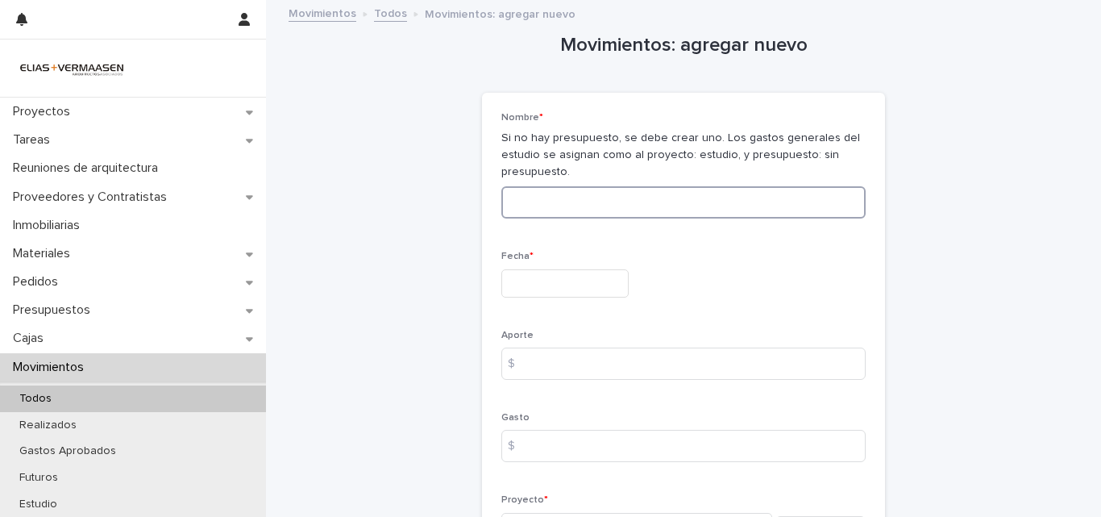
click at [704, 192] on input at bounding box center [683, 202] width 364 height 32
type input "********"
click at [600, 282] on input "text" at bounding box center [564, 283] width 127 height 28
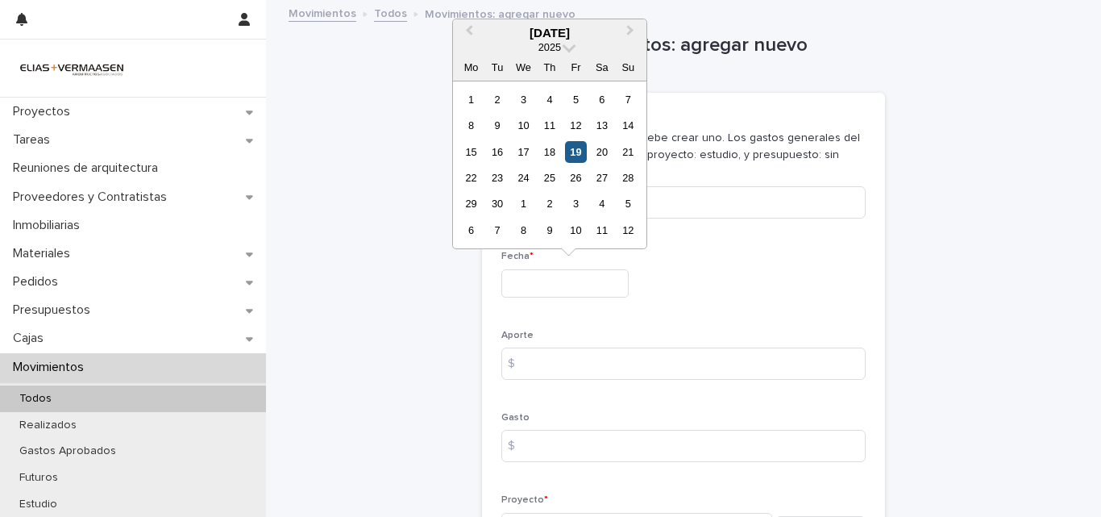
click at [575, 147] on div "19" at bounding box center [576, 152] width 22 height 22
type input "**********"
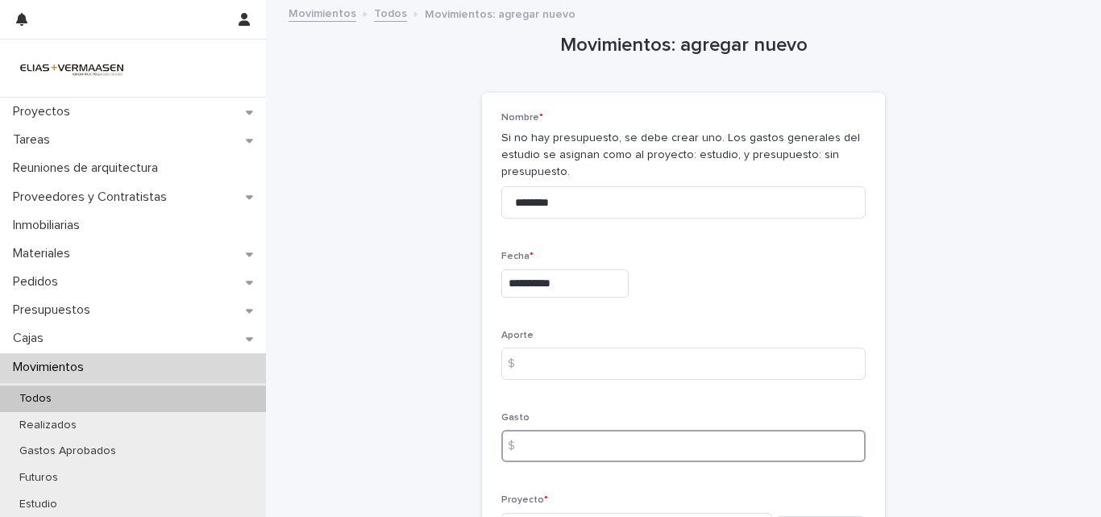
click at [559, 440] on input at bounding box center [683, 446] width 364 height 32
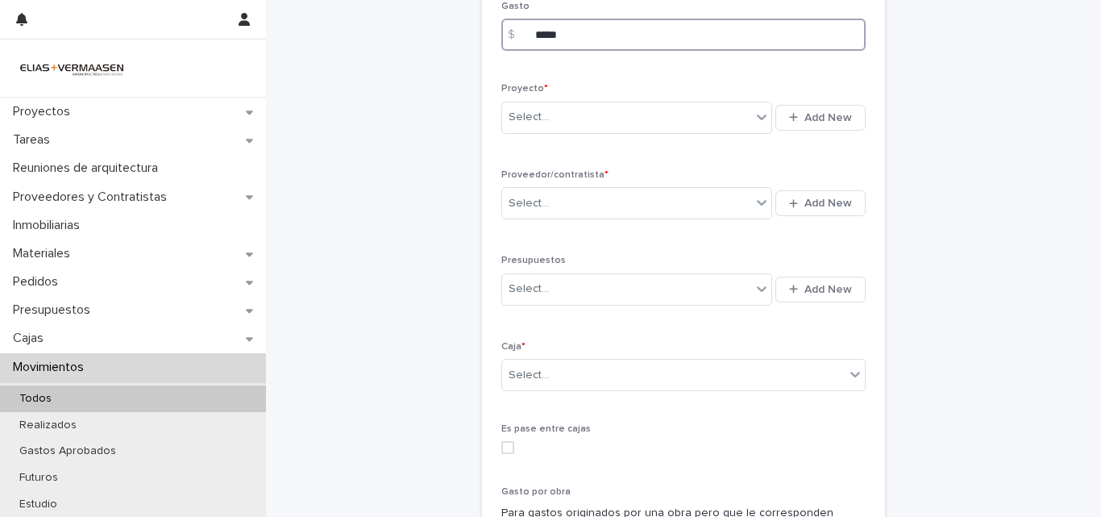
scroll to position [413, 0]
type input "*****"
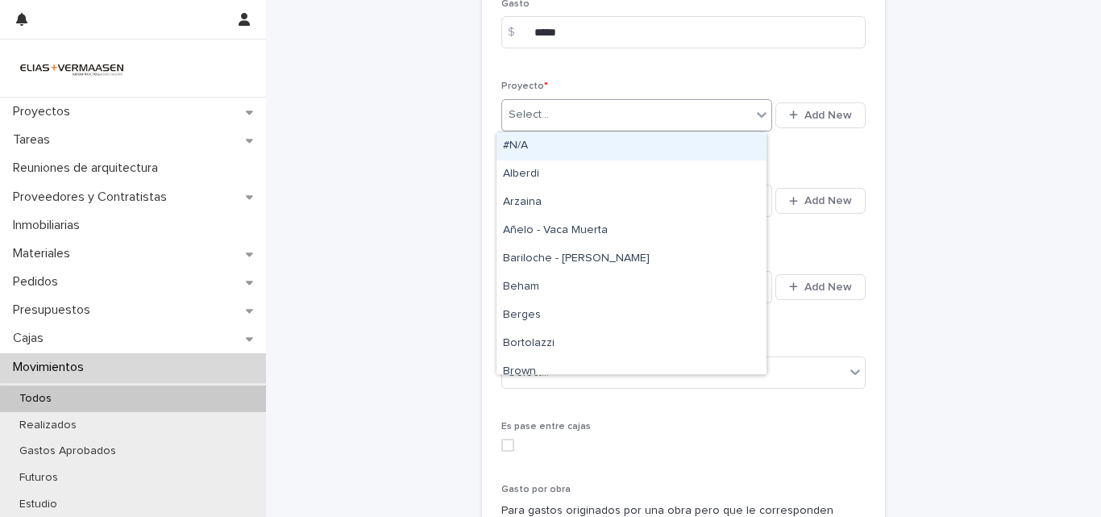
click at [539, 109] on div "Select..." at bounding box center [529, 114] width 40 height 17
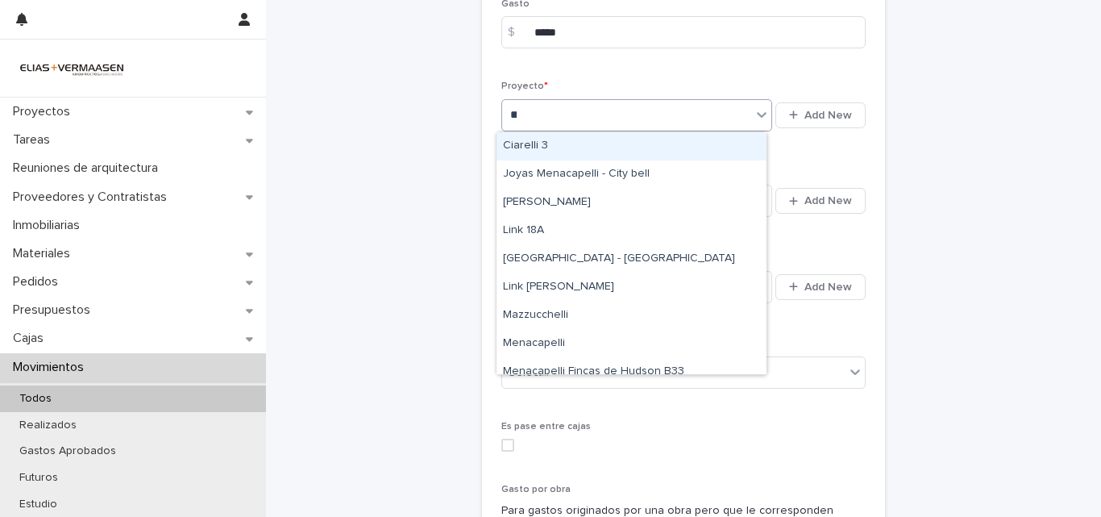
type input "****"
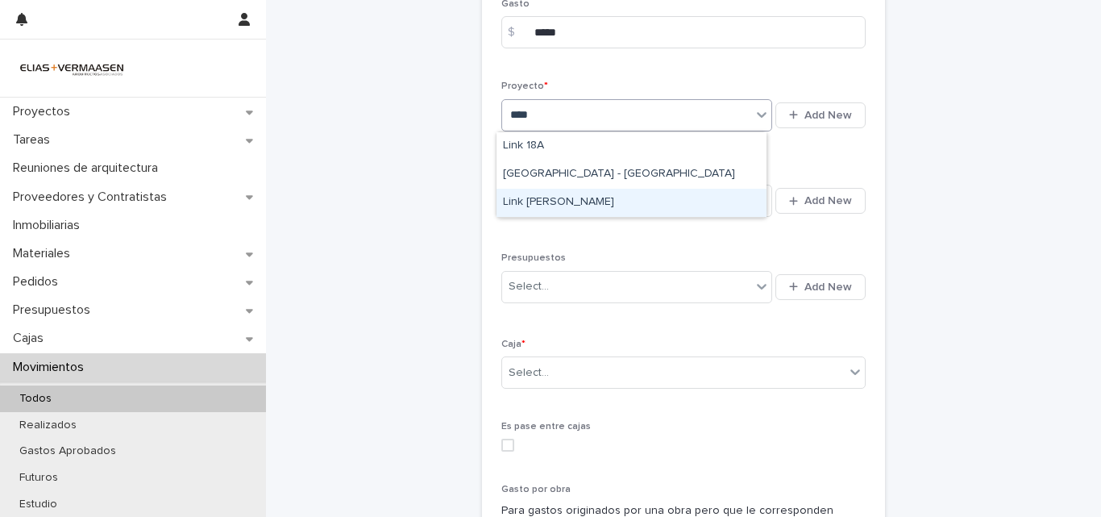
click at [550, 201] on div "Link [PERSON_NAME]" at bounding box center [631, 203] width 270 height 28
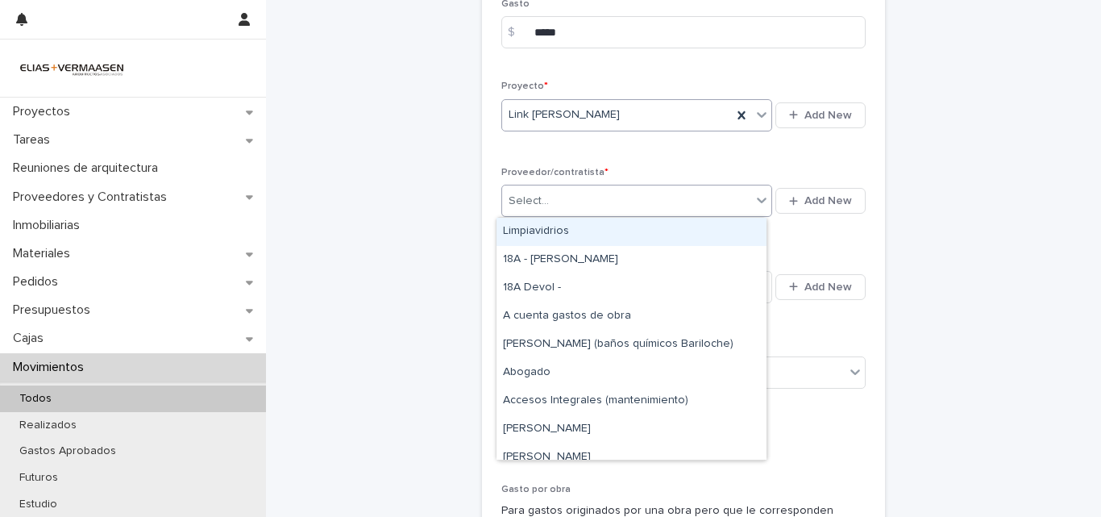
click at [580, 201] on div "Select..." at bounding box center [626, 201] width 249 height 27
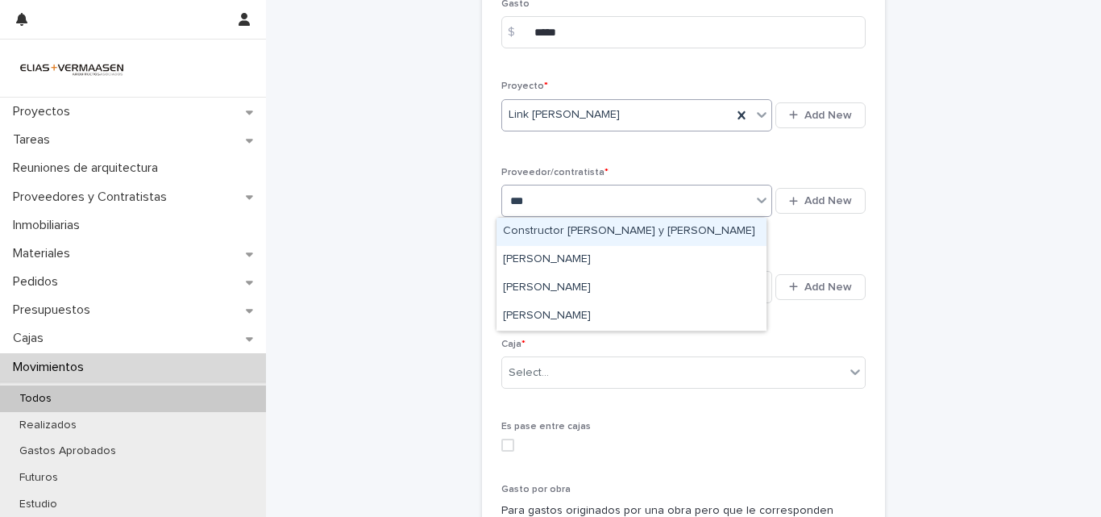
type input "****"
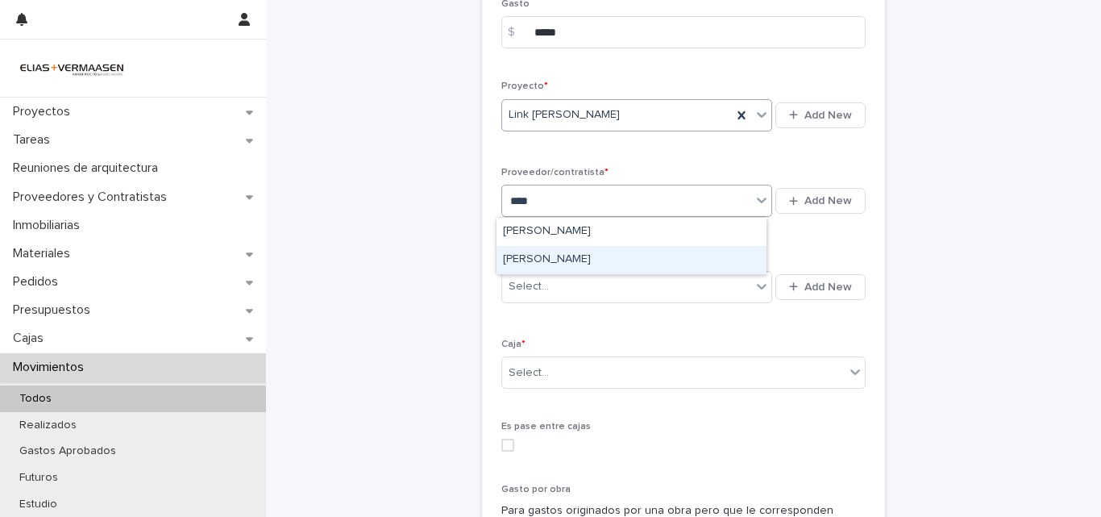
click at [549, 263] on div "[PERSON_NAME]" at bounding box center [631, 260] width 270 height 28
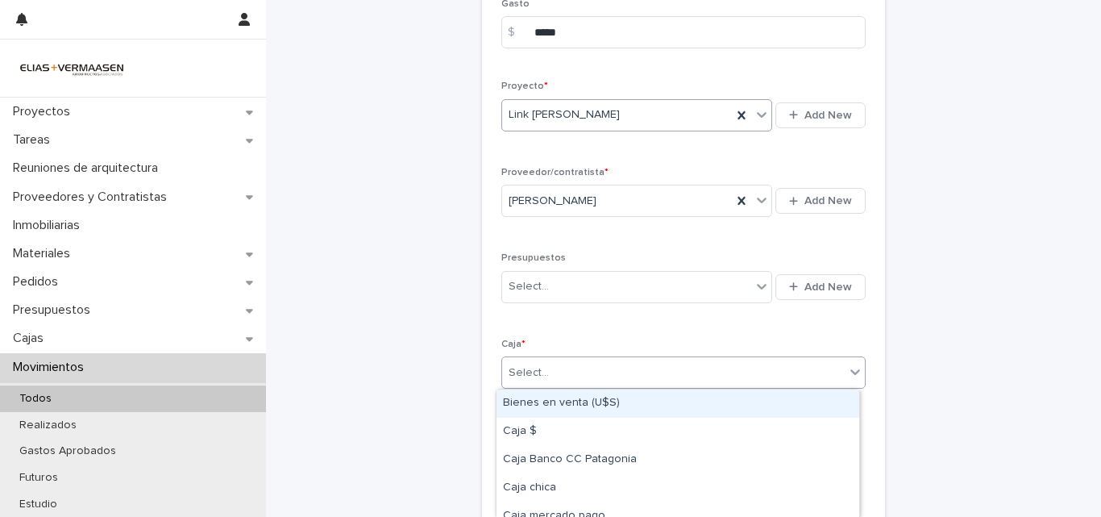
click at [597, 378] on div "Select..." at bounding box center [673, 372] width 343 height 27
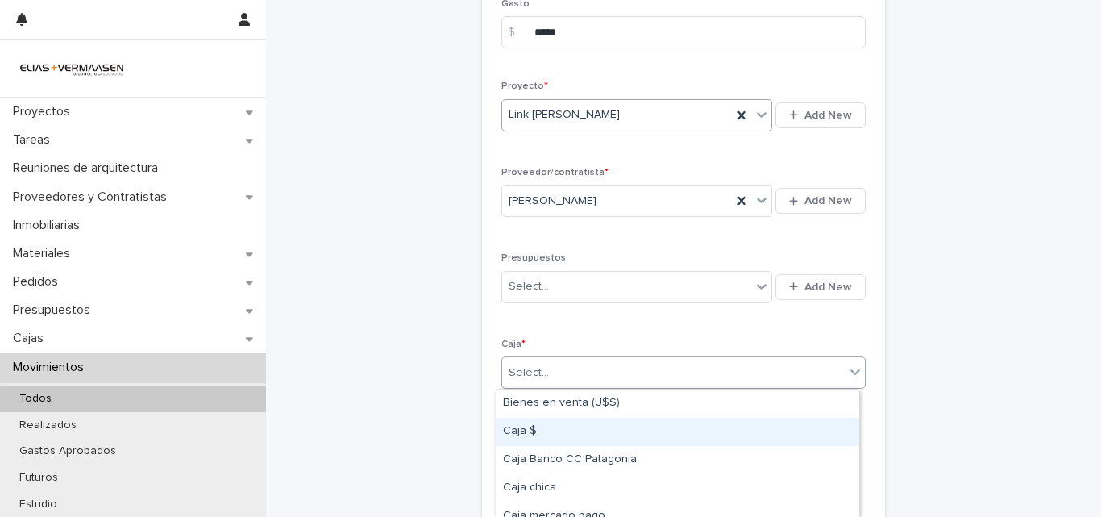
click at [536, 435] on div "Caja $" at bounding box center [677, 431] width 363 height 28
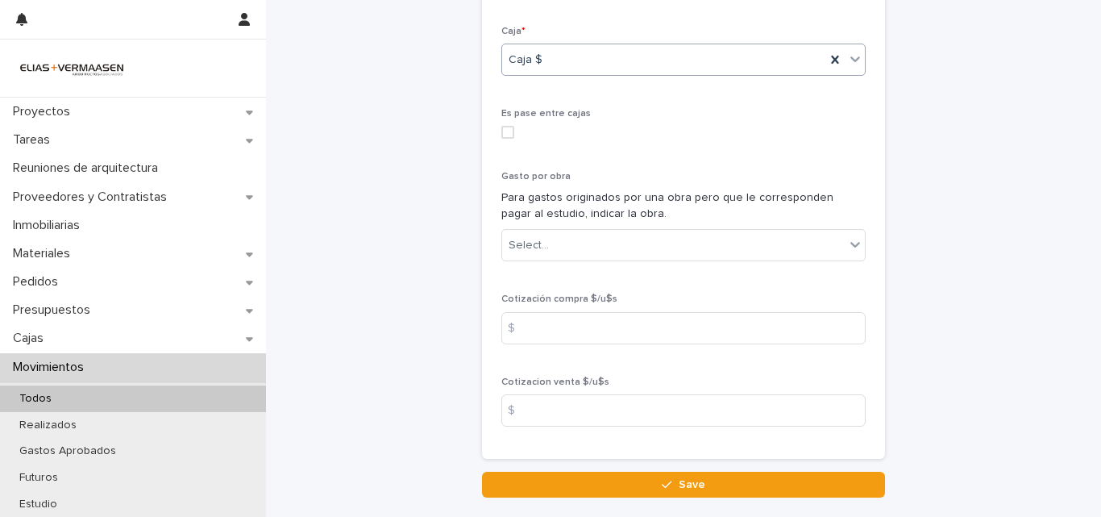
scroll to position [833, 0]
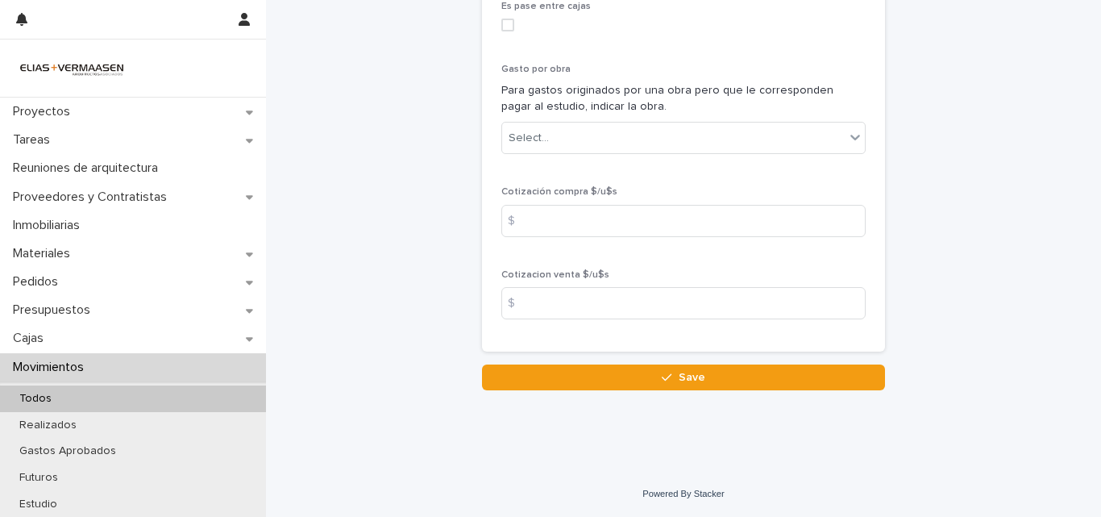
click at [685, 380] on span "Save" at bounding box center [692, 377] width 27 height 11
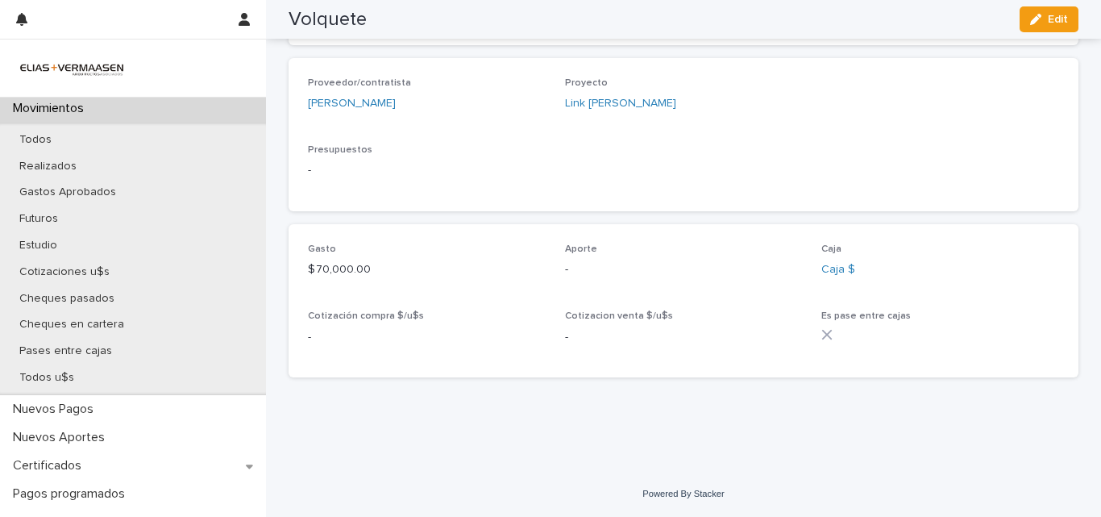
scroll to position [280, 0]
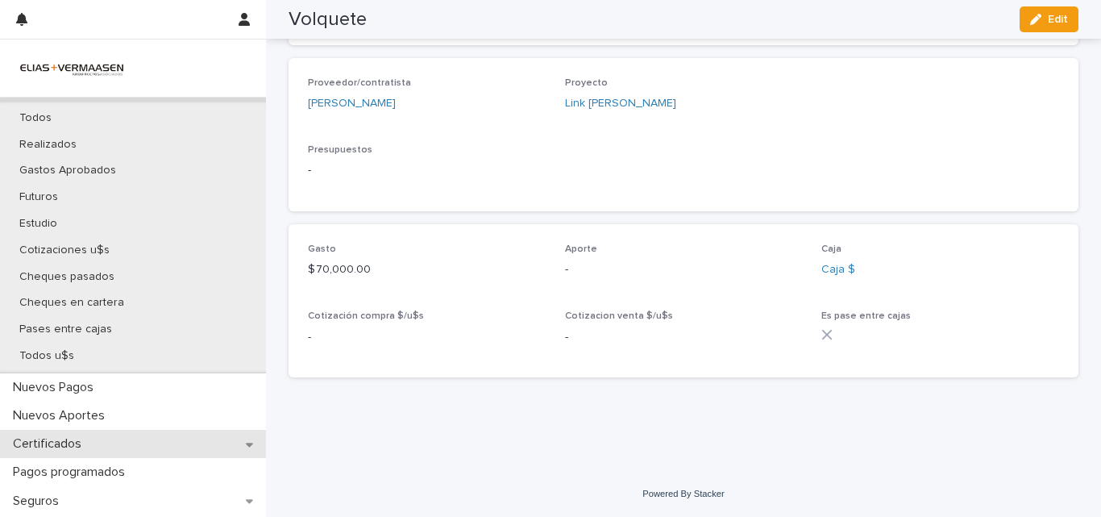
click at [95, 445] on div "Certificados" at bounding box center [133, 444] width 266 height 28
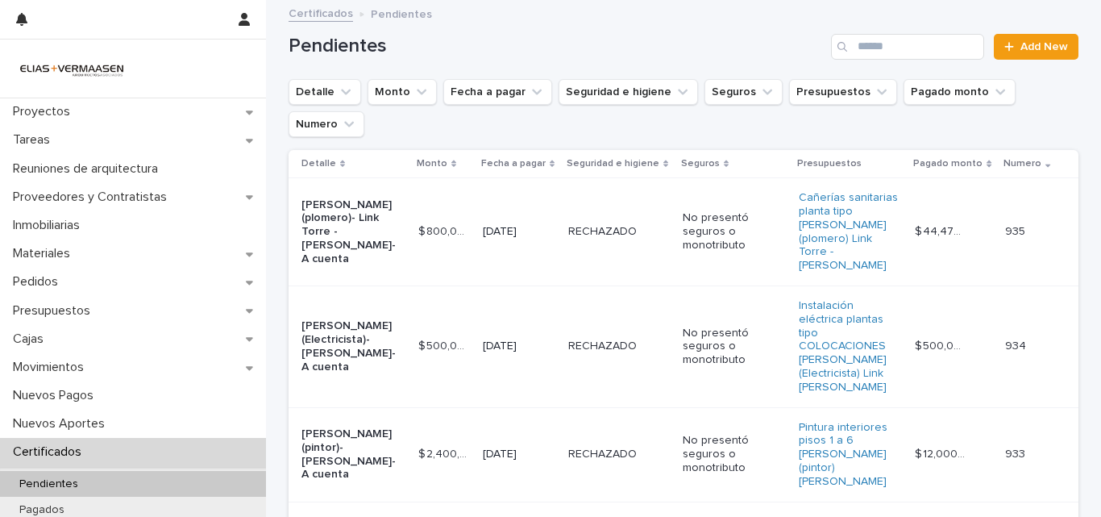
click at [626, 210] on td "RECHAZADO RECHAZADO" at bounding box center [619, 232] width 114 height 108
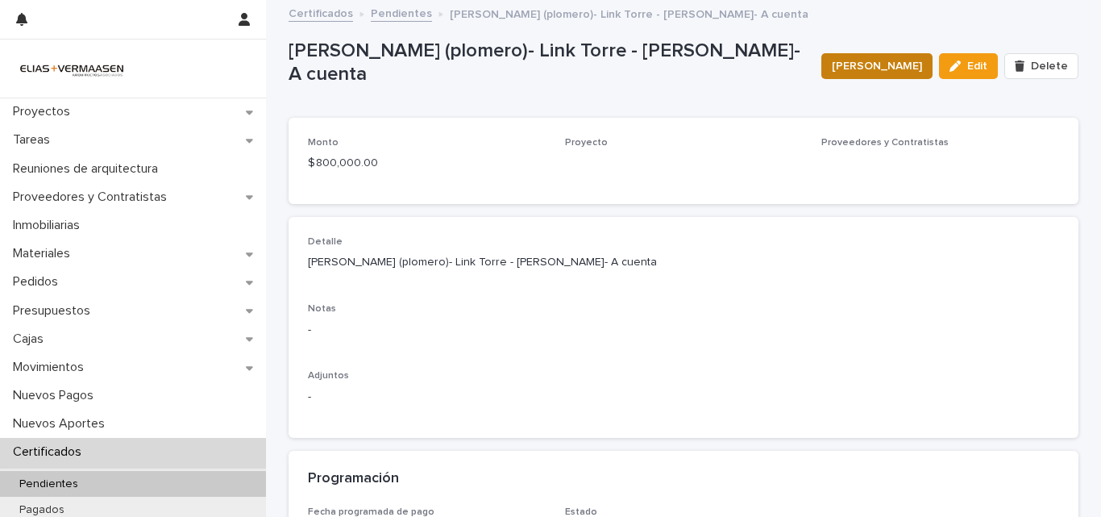
click at [874, 62] on span "[PERSON_NAME]" at bounding box center [877, 66] width 90 height 16
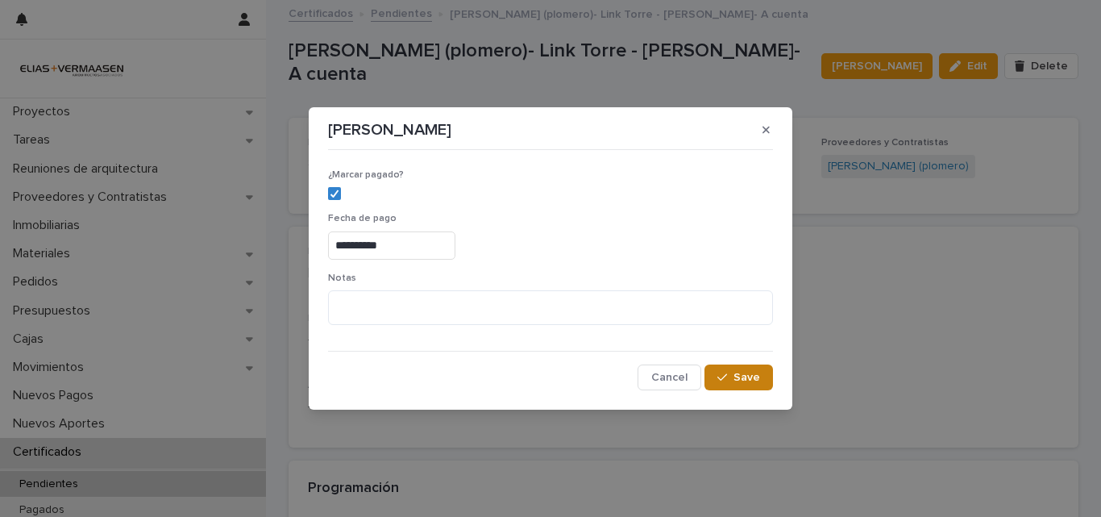
click at [753, 380] on span "Save" at bounding box center [746, 377] width 27 height 11
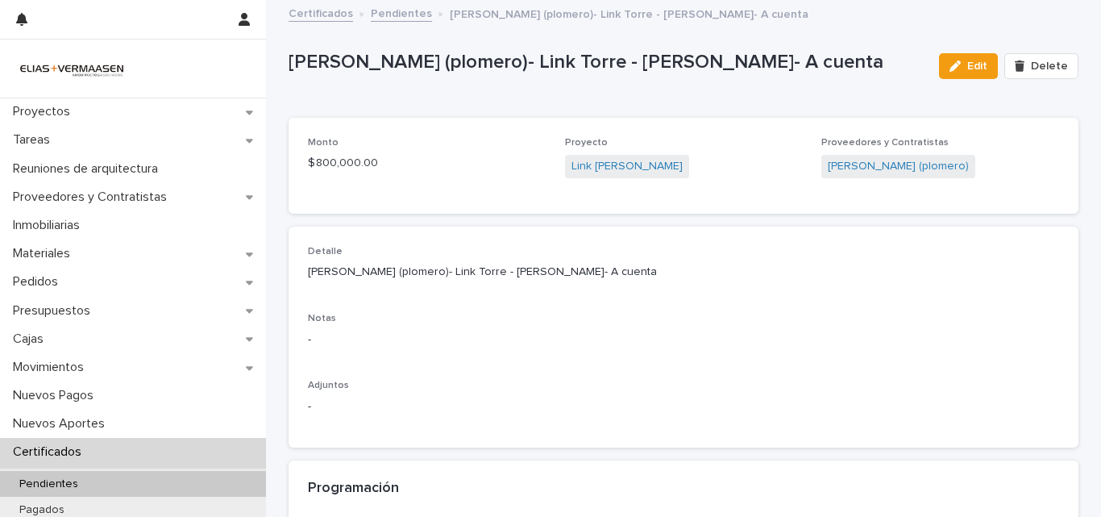
click at [29, 446] on p "Certificados" at bounding box center [50, 451] width 88 height 15
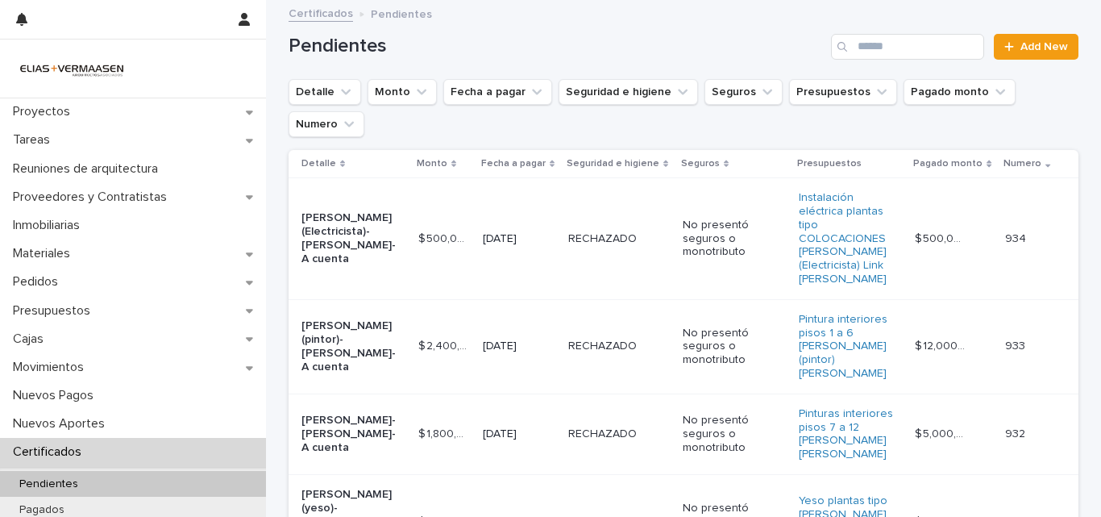
click at [456, 258] on td "$ 500,000.00 $ 500,000.00" at bounding box center [444, 239] width 64 height 122
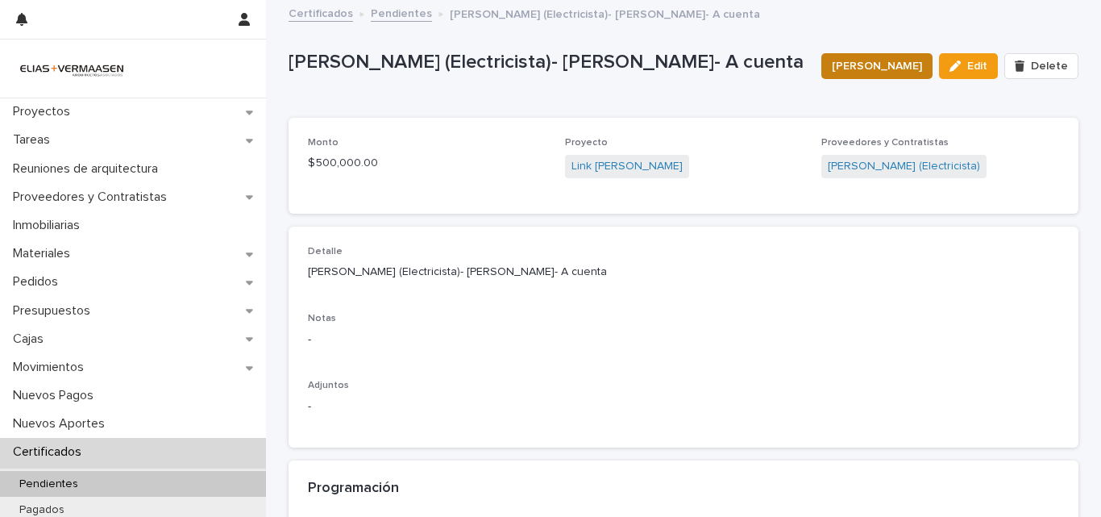
click at [887, 69] on span "[PERSON_NAME]" at bounding box center [877, 66] width 90 height 16
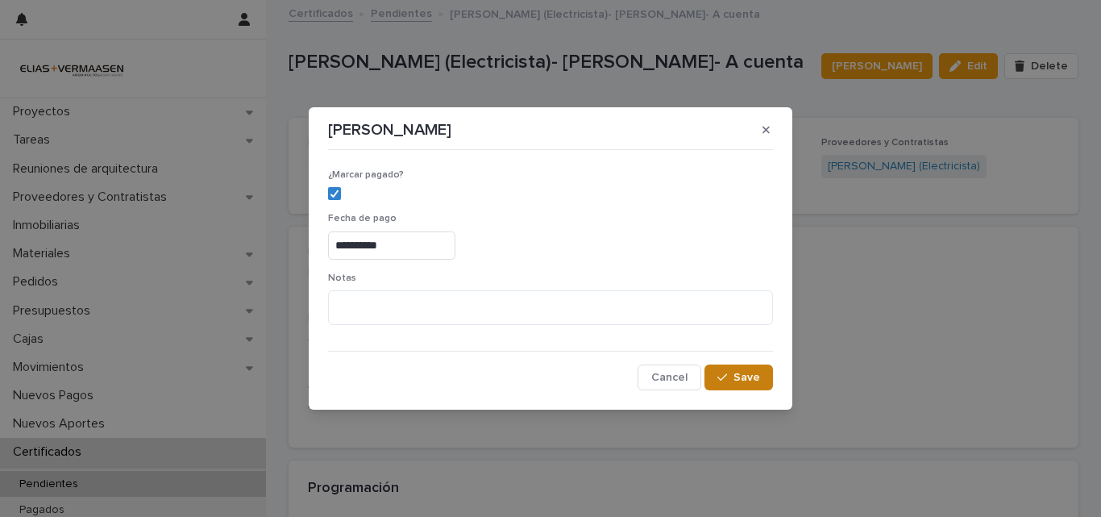
click at [762, 375] on button "Save" at bounding box center [738, 377] width 69 height 26
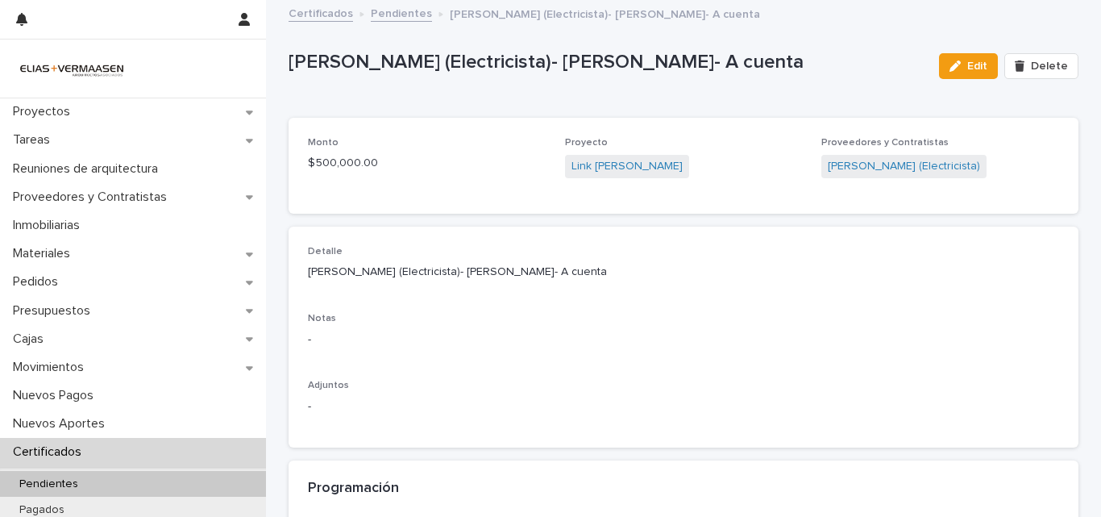
click at [48, 451] on p "Certificados" at bounding box center [50, 451] width 88 height 15
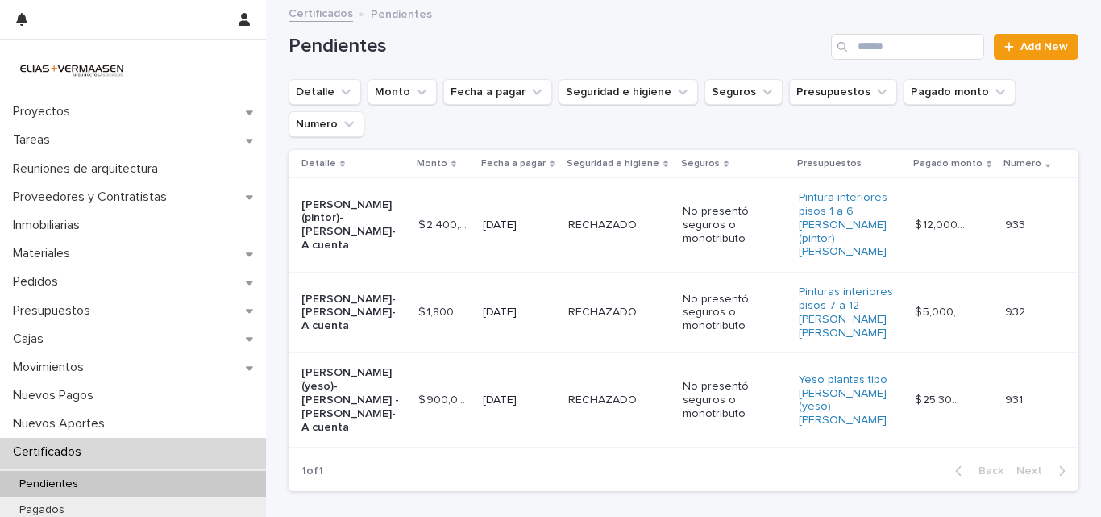
click at [554, 213] on td "[DATE]" at bounding box center [518, 225] width 85 height 94
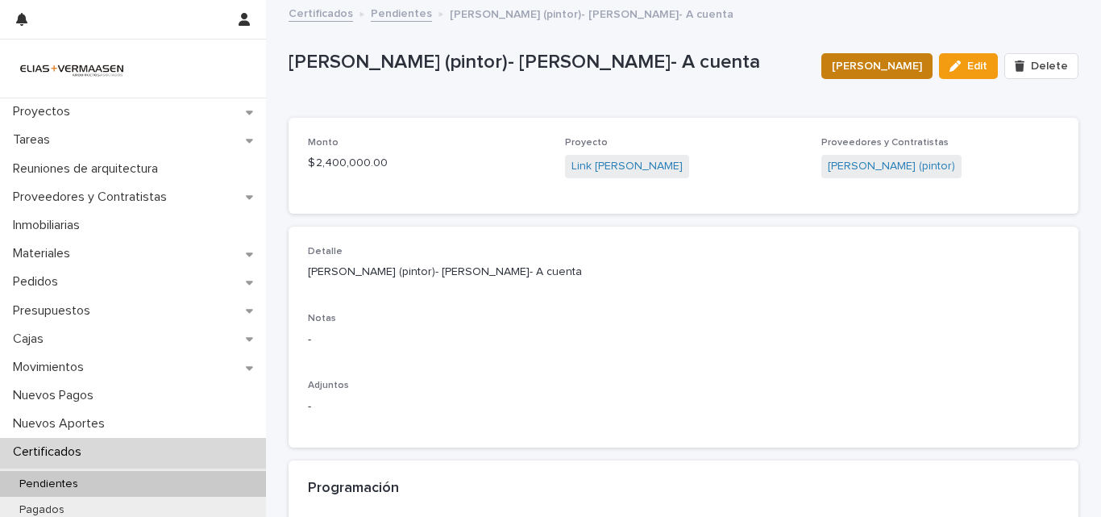
click at [911, 67] on span "[PERSON_NAME]" at bounding box center [877, 66] width 90 height 16
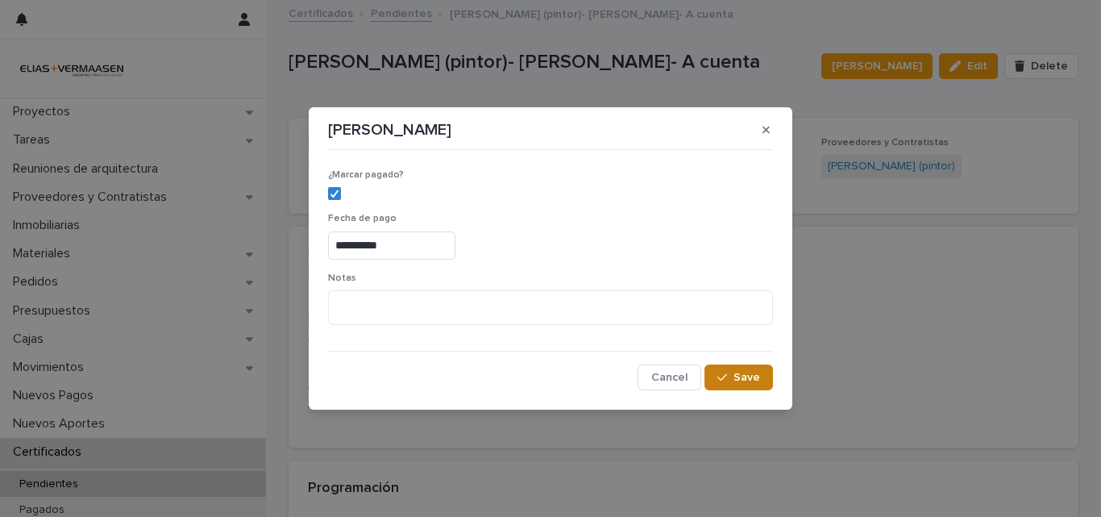
click at [736, 376] on span "Save" at bounding box center [746, 377] width 27 height 11
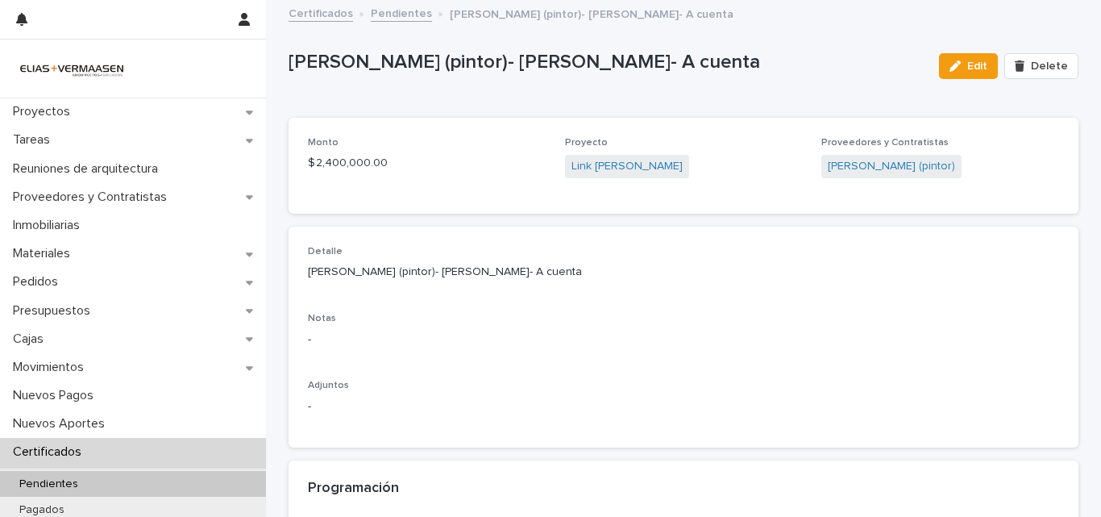
click at [45, 448] on p "Certificados" at bounding box center [50, 451] width 88 height 15
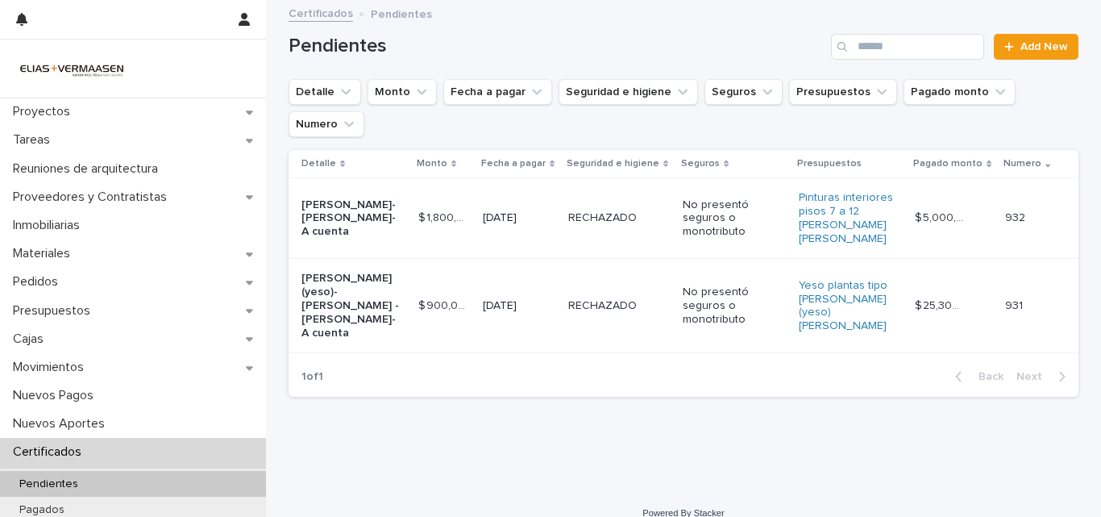
click at [526, 303] on td "[DATE]" at bounding box center [518, 306] width 85 height 94
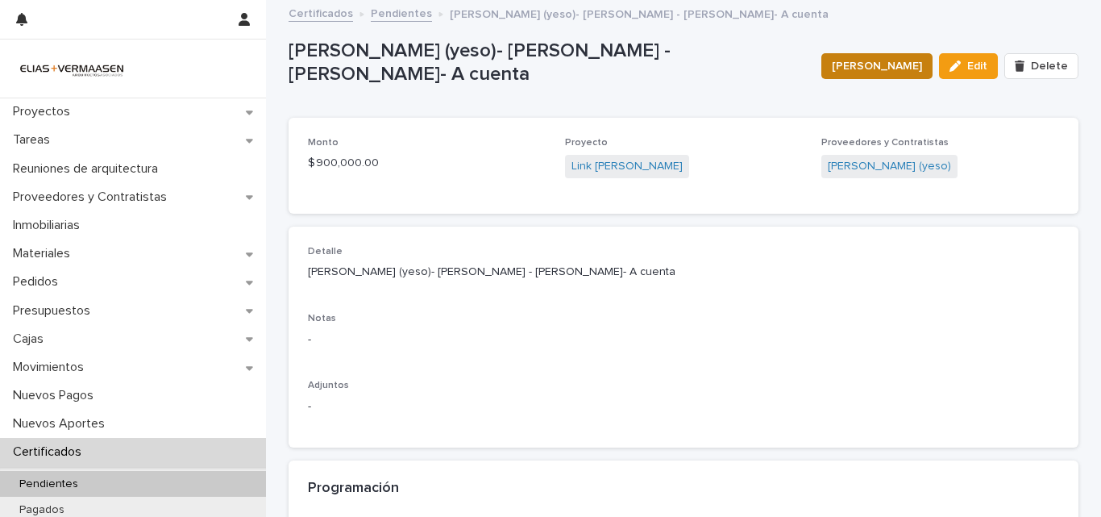
click at [887, 63] on span "[PERSON_NAME]" at bounding box center [877, 66] width 90 height 16
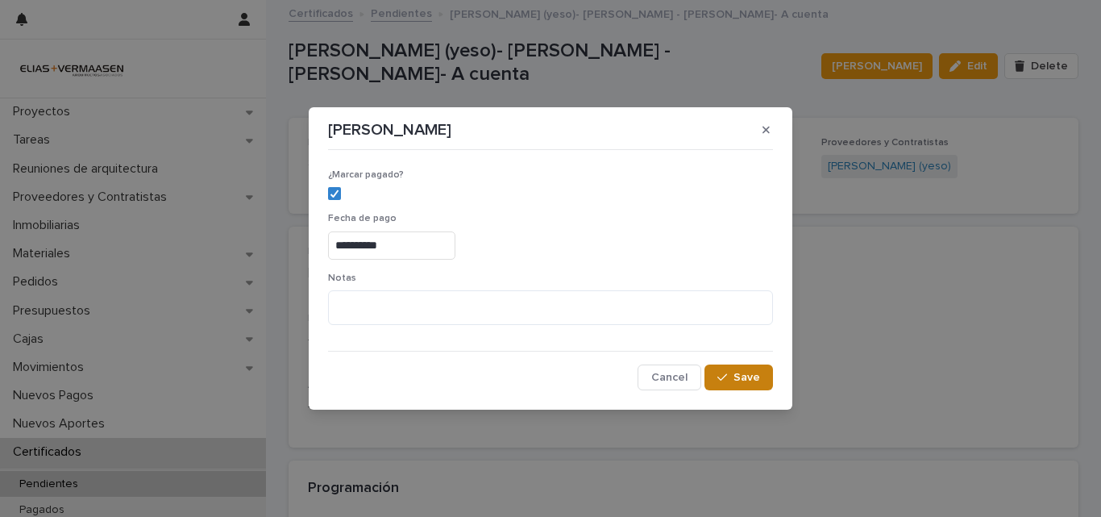
click at [722, 376] on icon "button" at bounding box center [722, 377] width 10 height 11
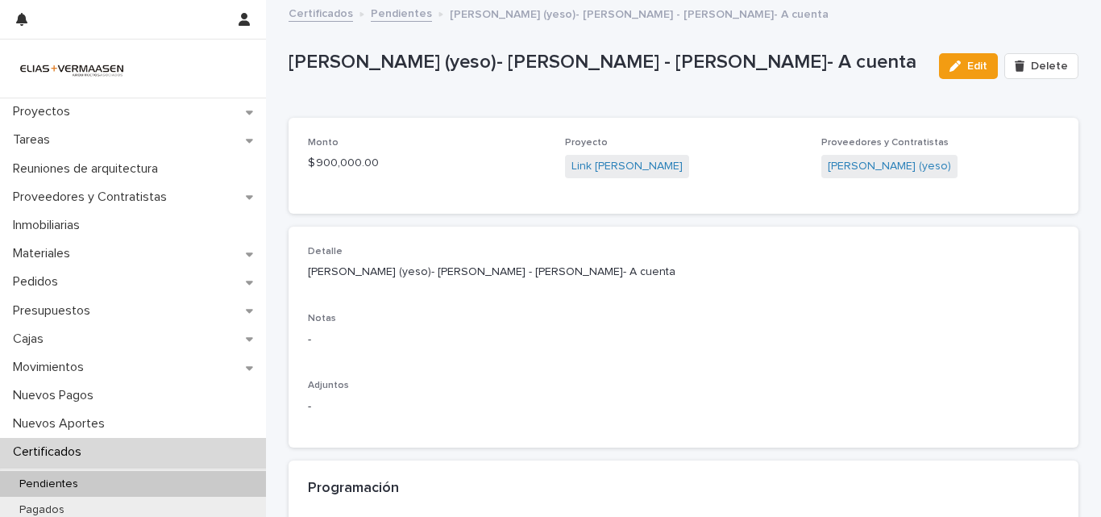
click at [78, 449] on p "Certificados" at bounding box center [50, 451] width 88 height 15
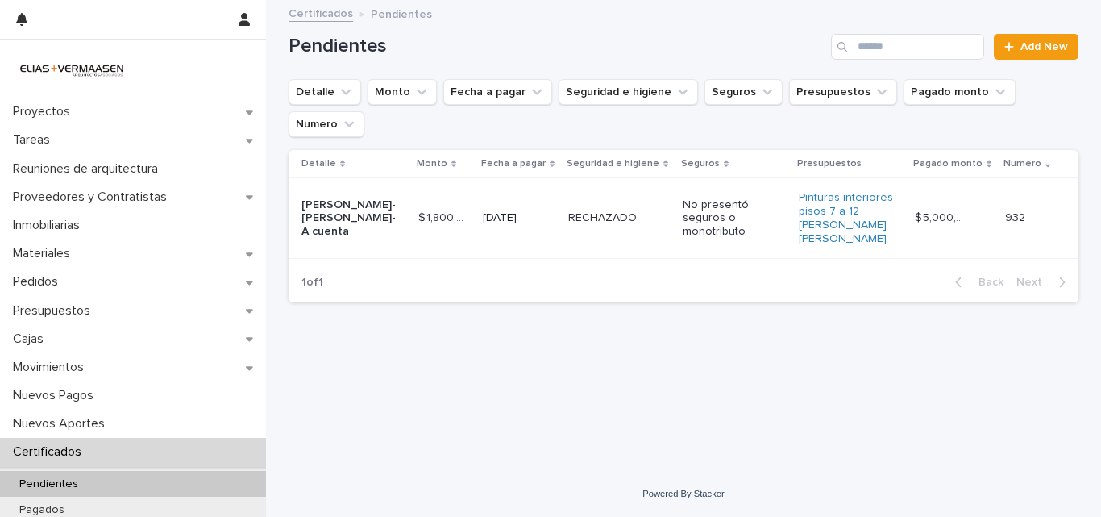
drag, startPoint x: 1036, startPoint y: 419, endPoint x: 1024, endPoint y: 409, distance: 16.6
click at [1024, 410] on div "Loading... Saving… Loading... Saving… Pendientes Add New Detalle Monto Fecha a …" at bounding box center [683, 216] width 806 height 429
